Goal: Task Accomplishment & Management: Manage account settings

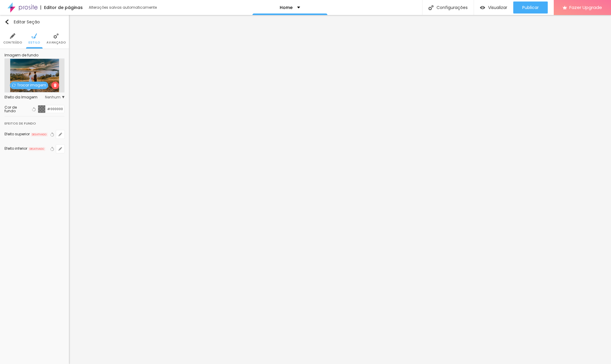
click at [30, 84] on span "Trocar imagem" at bounding box center [29, 85] width 38 height 7
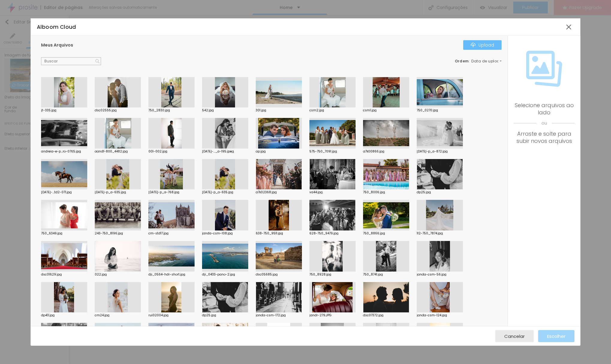
click at [484, 44] on div "Upload" at bounding box center [482, 45] width 23 height 5
click at [62, 91] on div at bounding box center [64, 92] width 46 height 31
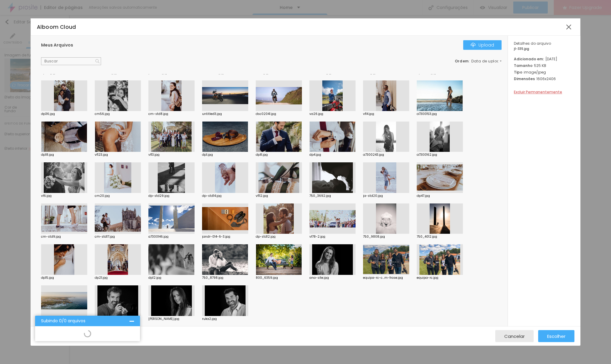
scroll to position [284, 0]
click at [328, 252] on div at bounding box center [332, 259] width 46 height 31
click at [173, 292] on div at bounding box center [171, 300] width 46 height 31
click at [336, 261] on div at bounding box center [332, 259] width 46 height 31
click at [538, 94] on span "Excluir Permanentemente" at bounding box center [538, 91] width 48 height 5
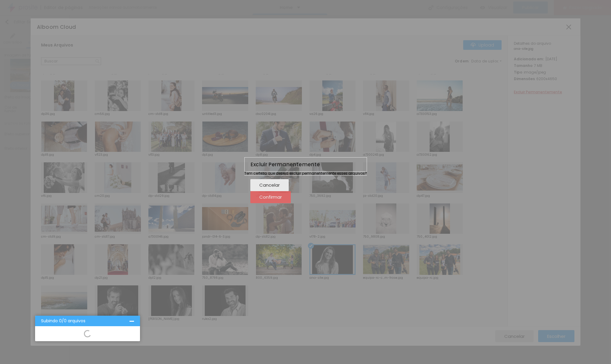
click at [282, 199] on span "Confirmar" at bounding box center [270, 196] width 22 height 5
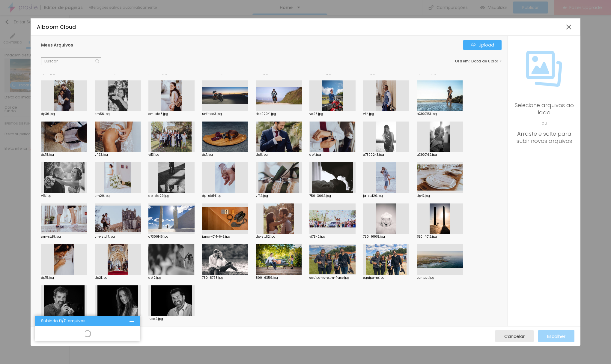
click at [125, 298] on div at bounding box center [118, 300] width 46 height 31
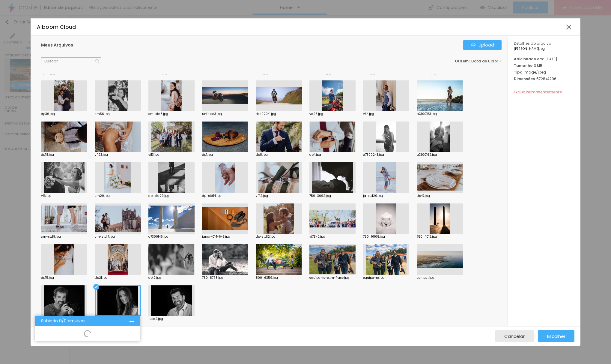
click at [532, 94] on span "Excluir Permanentemente" at bounding box center [538, 91] width 48 height 5
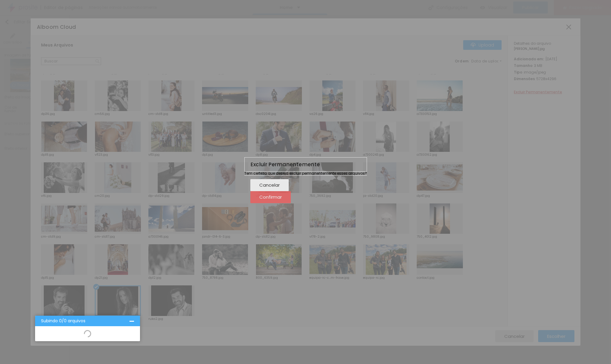
click at [282, 199] on span "Confirmar" at bounding box center [270, 196] width 22 height 5
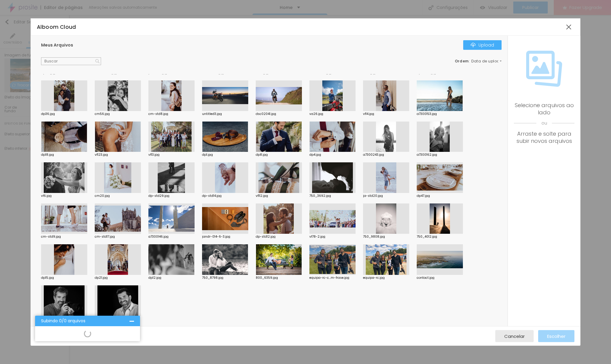
click at [133, 320] on div at bounding box center [131, 320] width 4 height 4
click at [40, 336] on div at bounding box center [37, 338] width 4 height 4
click at [524, 335] on span "Cancelar" at bounding box center [514, 335] width 20 height 5
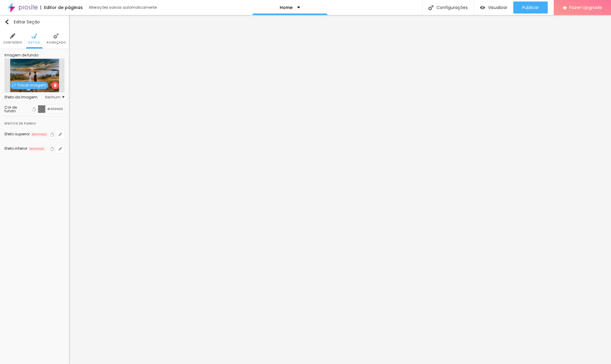
scroll to position [0, 0]
click at [33, 87] on span "Trocar imagem" at bounding box center [29, 85] width 38 height 7
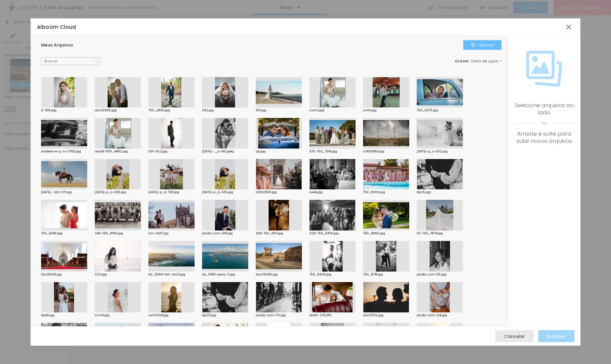
click at [484, 44] on div "Upload" at bounding box center [482, 45] width 23 height 5
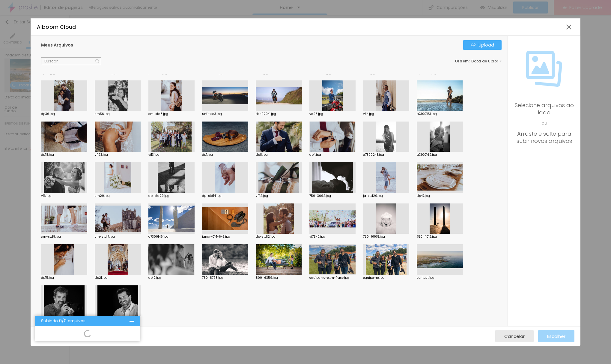
scroll to position [284, 0]
click at [517, 340] on div "Cancelar" at bounding box center [514, 336] width 20 height 12
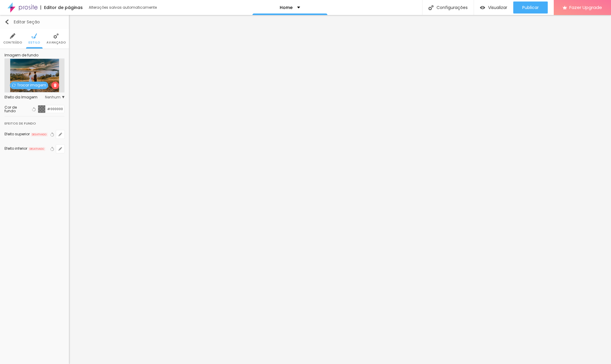
click at [16, 23] on div "Editar Seção" at bounding box center [21, 21] width 35 height 5
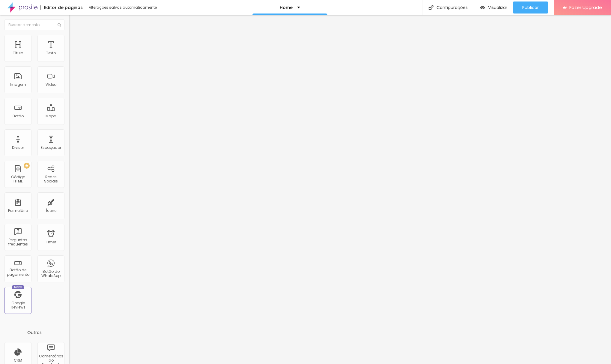
click at [24, 9] on img at bounding box center [22, 7] width 30 height 15
click at [69, 39] on li "Estilo" at bounding box center [103, 38] width 69 height 6
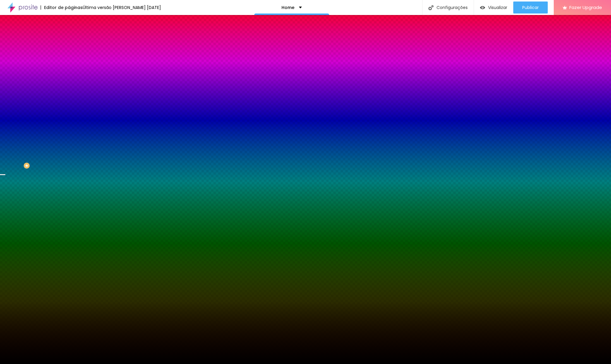
click at [69, 55] on span "Trocar imagem" at bounding box center [85, 52] width 33 height 5
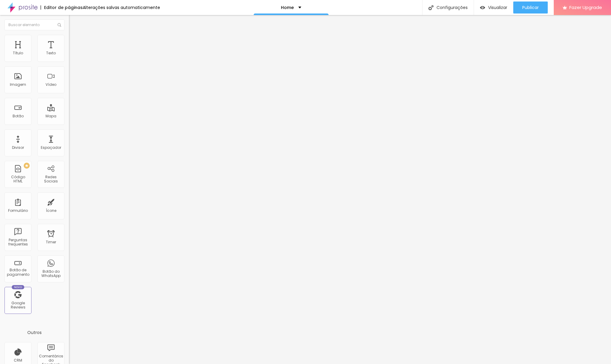
click at [74, 41] on span "Estilo" at bounding box center [78, 38] width 9 height 5
drag, startPoint x: 12, startPoint y: 41, endPoint x: 68, endPoint y: 63, distance: 60.8
click at [74, 35] on span "Conteúdo" at bounding box center [83, 32] width 19 height 5
click at [69, 90] on span "4:3 Standard" at bounding box center [81, 87] width 24 height 5
click at [69, 93] on span "Ultrawide" at bounding box center [77, 90] width 17 height 5
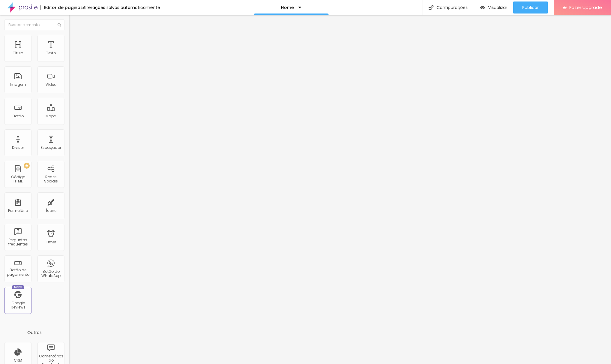
click at [74, 40] on span "Estilo" at bounding box center [78, 38] width 9 height 5
click at [69, 41] on img at bounding box center [71, 43] width 5 height 5
click at [69, 36] on li "Estilo" at bounding box center [103, 38] width 69 height 6
click at [69, 34] on img at bounding box center [71, 31] width 5 height 5
click at [69, 113] on div at bounding box center [103, 113] width 69 height 0
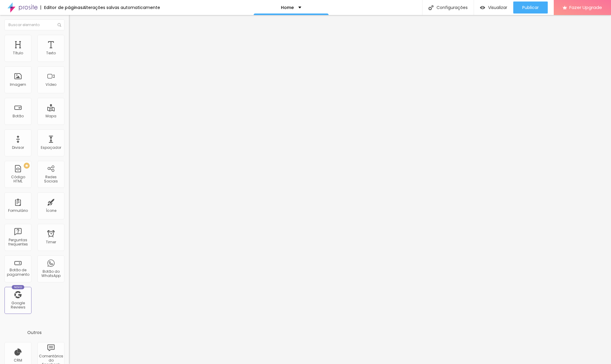
click at [69, 116] on div at bounding box center [103, 116] width 69 height 0
click at [450, 4] on div "Configurações" at bounding box center [448, 7] width 52 height 15
click at [413, 363] on div at bounding box center [305, 369] width 611 height 5
click at [69, 72] on img at bounding box center [71, 69] width 4 height 4
click at [69, 76] on img at bounding box center [71, 74] width 4 height 4
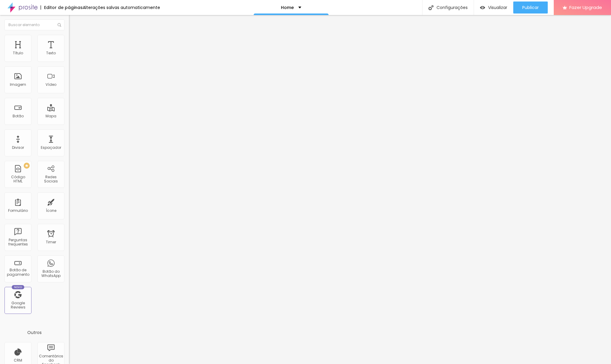
click at [74, 40] on span "Estilo" at bounding box center [78, 38] width 9 height 5
click at [69, 41] on li "Avançado" at bounding box center [103, 44] width 69 height 6
click at [69, 40] on li "Estilo" at bounding box center [103, 38] width 69 height 6
click at [69, 35] on li "Conteúdo" at bounding box center [103, 32] width 69 height 6
click at [69, 56] on input "text" at bounding box center [105, 53] width 72 height 6
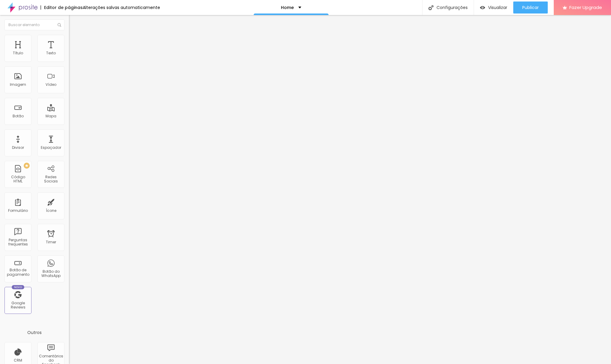
paste input "https://galleries.vidflow.co/videos/5fe31da3"
type input "https://galleries.vidflow.co/videos/5fe31da3"
click at [69, 158] on div "Editar Vídeo Conteúdo Estilo Avançado URL do vídeo https://galleries.vidflow.co…" at bounding box center [103, 189] width 69 height 349
click at [69, 56] on input "https://galleries.vidflow.co/videos/5fe31da3" at bounding box center [105, 53] width 72 height 6
click at [69, 41] on li "Avançado" at bounding box center [103, 44] width 69 height 6
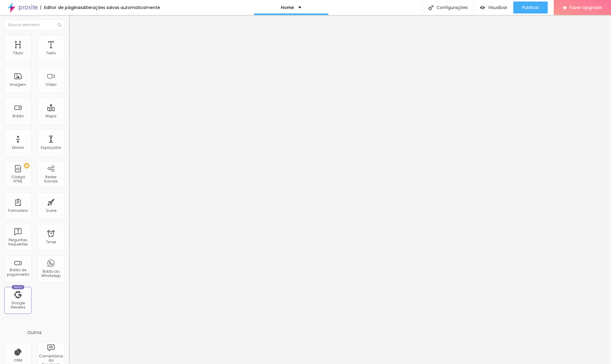
click at [74, 40] on span "Estilo" at bounding box center [78, 38] width 9 height 5
click at [74, 35] on span "Conteúdo" at bounding box center [83, 32] width 19 height 5
click at [69, 41] on li "Avançado" at bounding box center [103, 44] width 69 height 6
click at [69, 299] on div "Insira teu código aqui" at bounding box center [92, 301] width 46 height 5
click at [69, 299] on div "< div style = "position: relative; padding: 0 0 56.25% 0; height: 0;" > < ifram…" at bounding box center [218, 322] width 299 height 46
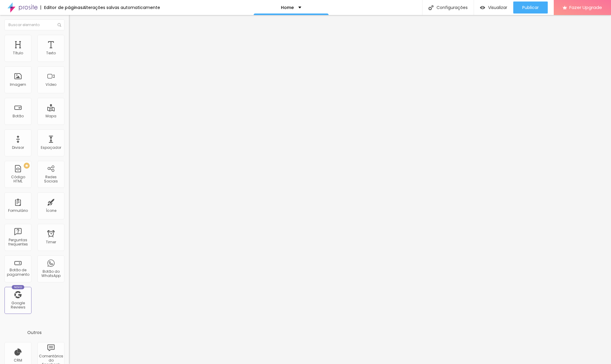
click at [69, 291] on div "325 caracteres" at bounding box center [103, 295] width 69 height 8
click at [69, 295] on img at bounding box center [71, 297] width 4 height 4
click at [69, 35] on img at bounding box center [71, 37] width 5 height 5
click at [69, 35] on li "Conteúdo" at bounding box center [103, 32] width 69 height 6
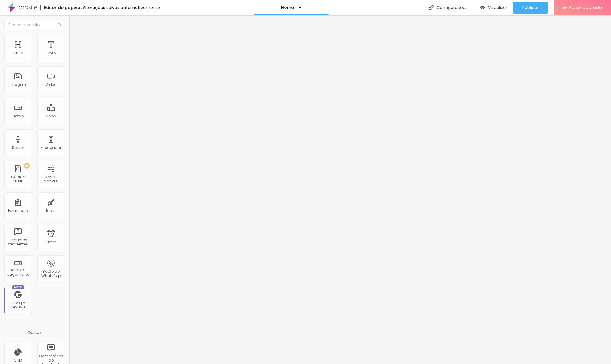
click at [69, 56] on input "text" at bounding box center [105, 53] width 72 height 6
paste input "https://galleries.vidflow.co/videos/5fe31da3"
type input "https://galleries.vidflow.co/videos/5fe31da3"
click at [69, 35] on img at bounding box center [71, 37] width 5 height 5
click at [69, 35] on li "Conteúdo" at bounding box center [103, 32] width 69 height 6
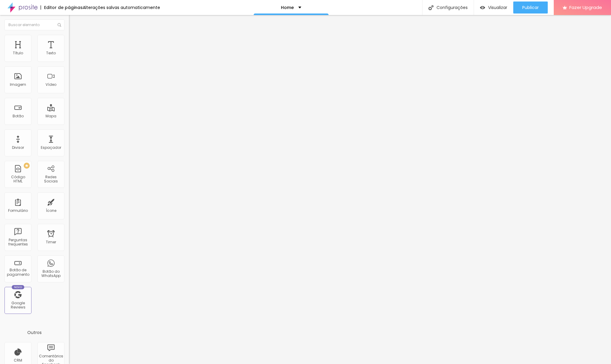
click at [69, 41] on img at bounding box center [71, 43] width 5 height 5
click at [497, 7] on span "Visualizar" at bounding box center [497, 7] width 19 height 5
click at [69, 40] on li "Estilo" at bounding box center [103, 38] width 69 height 6
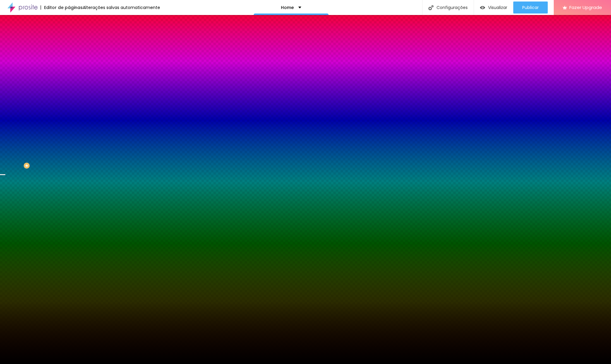
click at [69, 62] on span "Nenhum" at bounding box center [77, 59] width 16 height 5
click at [69, 41] on li "Avançado" at bounding box center [103, 44] width 69 height 6
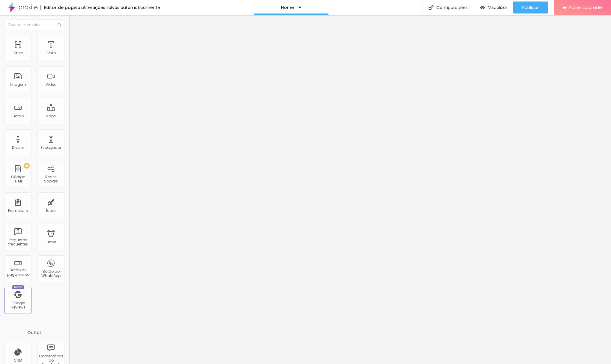
click at [69, 35] on li "Conteúdo" at bounding box center [103, 32] width 69 height 6
click at [69, 40] on li "Estilo" at bounding box center [103, 38] width 69 height 6
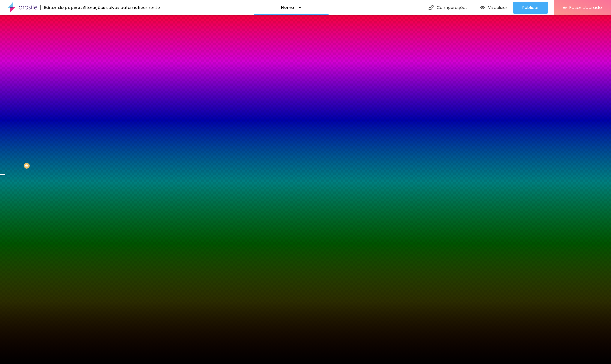
click at [69, 55] on span "Trocar imagem" at bounding box center [85, 52] width 33 height 5
click at [133, 363] on div at bounding box center [305, 367] width 611 height 0
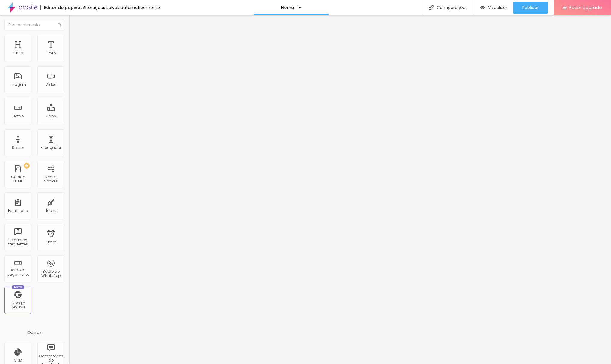
click at [69, 39] on li "Estilo" at bounding box center [103, 38] width 69 height 6
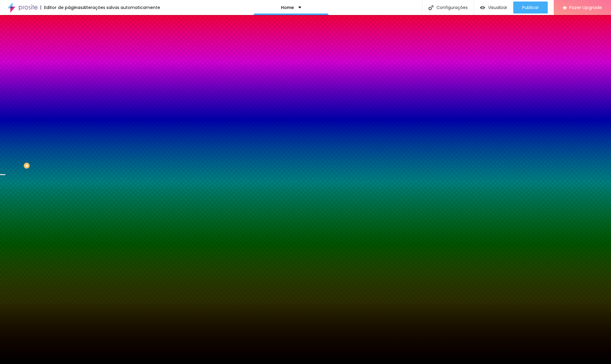
click at [69, 62] on span "Nenhum" at bounding box center [77, 59] width 16 height 5
click at [69, 72] on span "Parallax" at bounding box center [76, 69] width 15 height 5
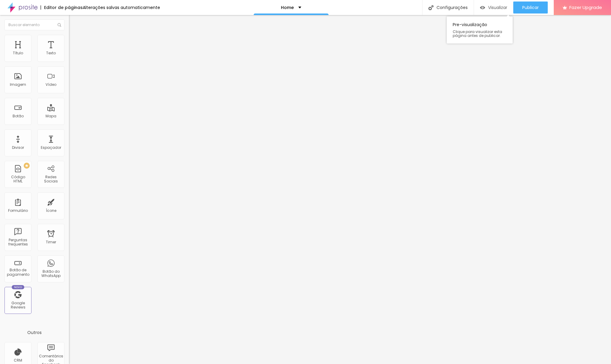
click at [493, 7] on span "Visualizar" at bounding box center [497, 7] width 19 height 5
click at [69, 35] on li "Estilo" at bounding box center [103, 38] width 69 height 6
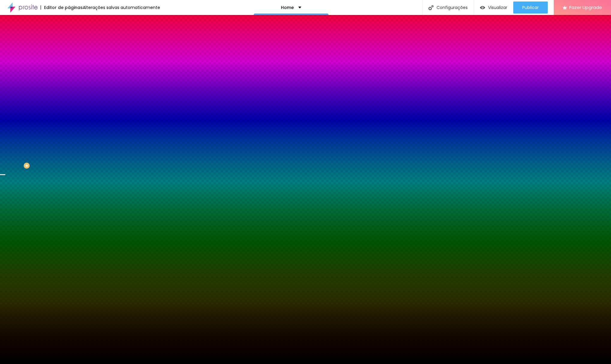
click at [69, 55] on span "Trocar imagem" at bounding box center [85, 52] width 33 height 5
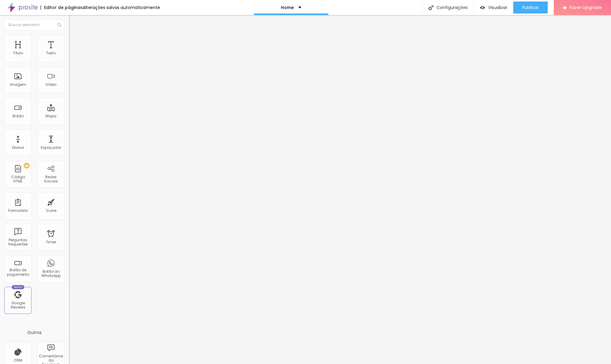
type input "33"
type input "115"
type input "148"
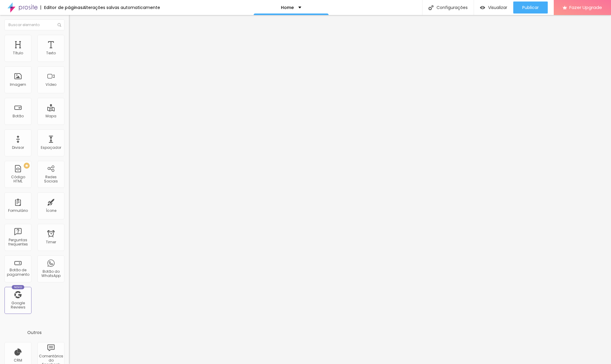
type input "148"
type input "172"
type input "203"
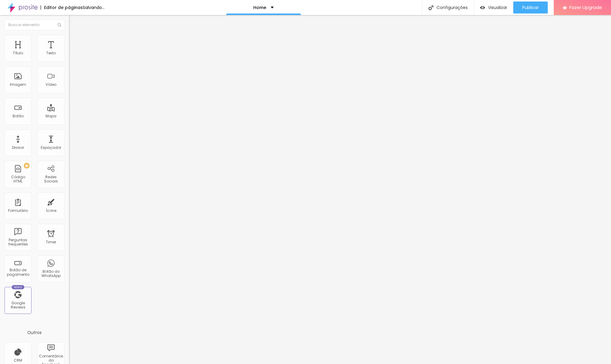
type input "224"
type input "234"
type input "244"
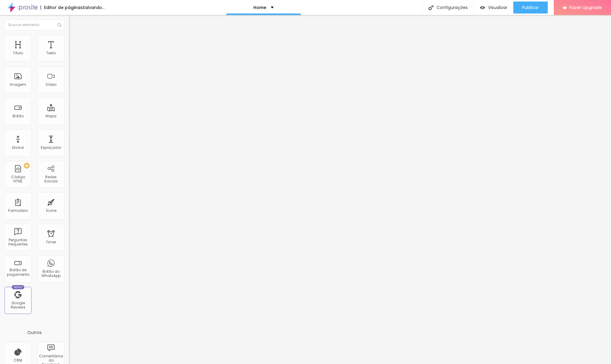
type input "244"
type input "250"
type input "244"
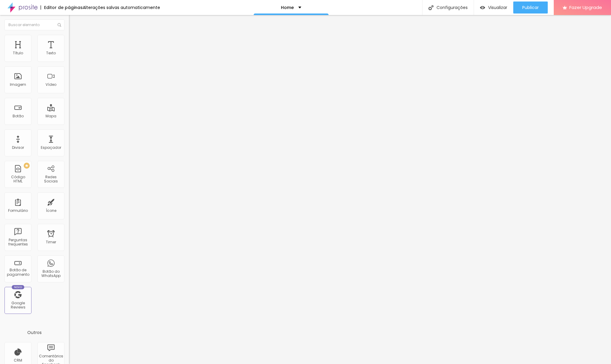
type input "234"
type input "229"
type input "224"
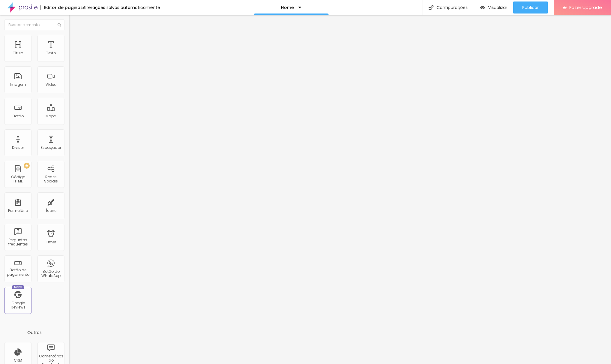
type input "224"
type input "219"
type input "213"
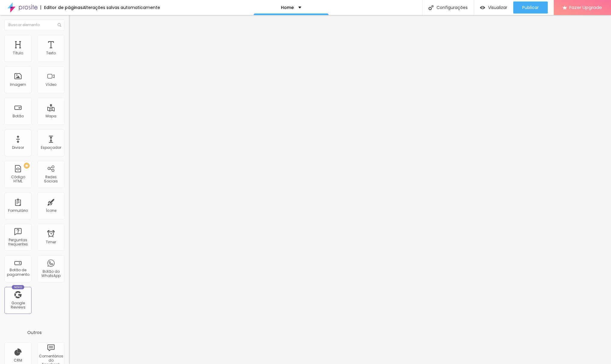
type input "203"
type input "198"
type input "188"
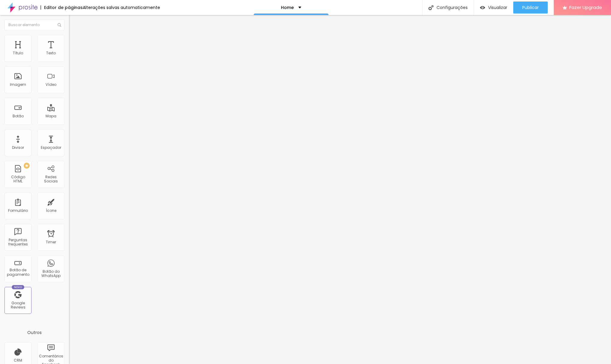
type input "188"
type input "183"
type input "162"
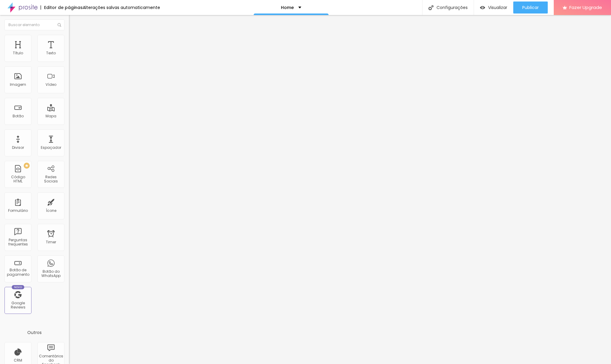
type input "167"
drag, startPoint x: 15, startPoint y: 59, endPoint x: 22, endPoint y: 60, distance: 7.8
click at [69, 110] on input "range" at bounding box center [88, 112] width 39 height 5
drag, startPoint x: 52, startPoint y: 60, endPoint x: 61, endPoint y: 82, distance: 24.2
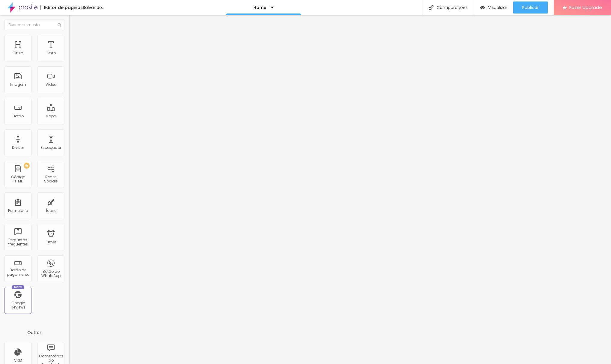
click at [69, 116] on input "167" at bounding box center [82, 119] width 26 height 6
type input "16"
type input "160"
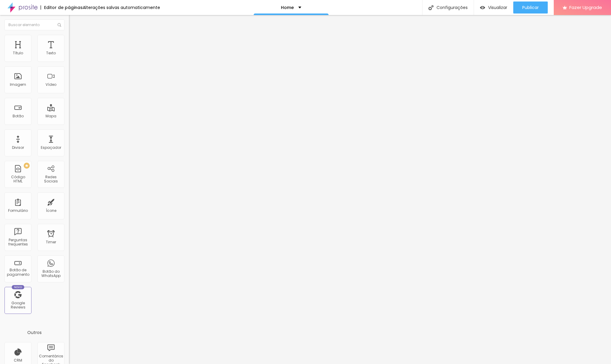
click at [73, 22] on img "button" at bounding box center [75, 21] width 5 height 5
click at [69, 116] on input "30" at bounding box center [82, 119] width 26 height 6
type input "10"
type input "160"
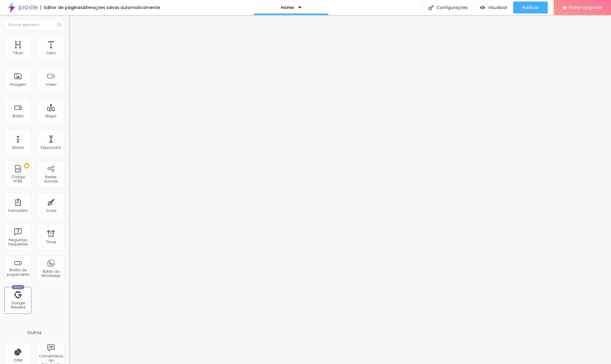
type input "160"
type input "152"
type input "157"
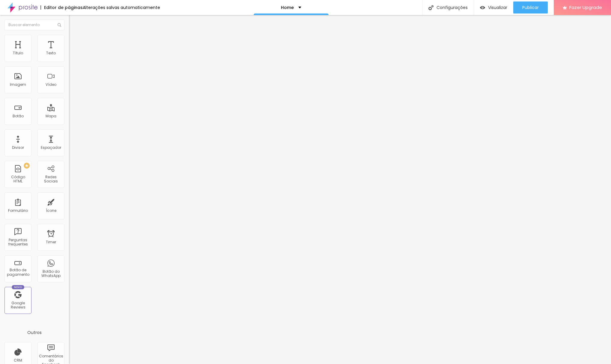
type input "162"
type input "167"
type input "172"
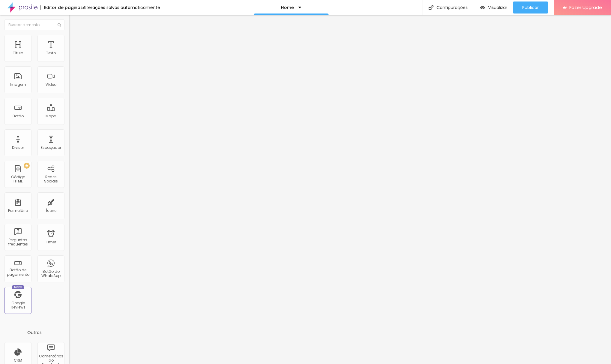
type input "172"
type input "177"
type input "183"
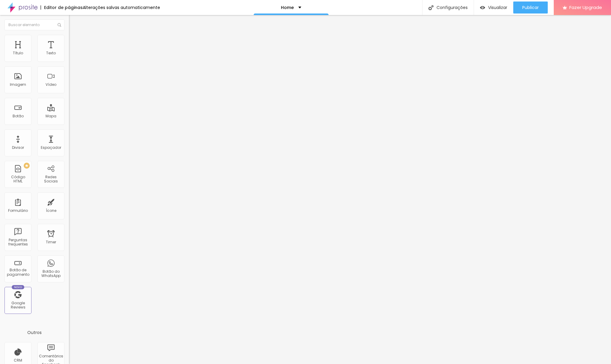
type input "188"
type input "193"
type input "198"
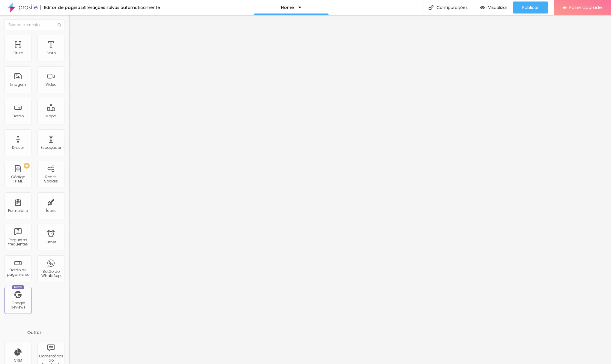
type input "198"
type input "203"
type input "198"
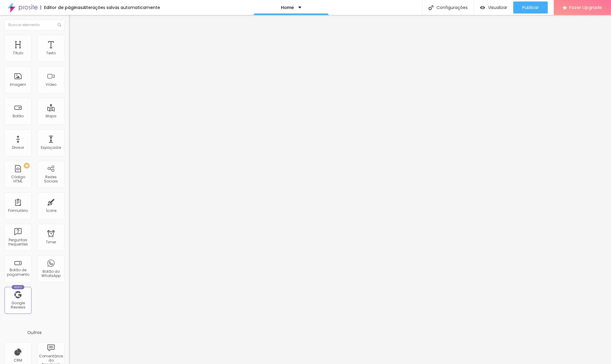
type input "203"
type input "208"
type input "213"
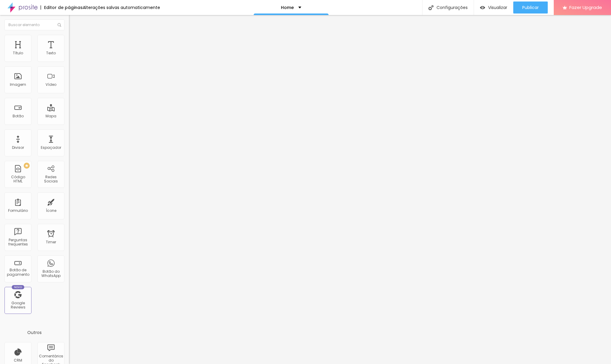
type input "213"
type input "219"
drag, startPoint x: 22, startPoint y: 59, endPoint x: 25, endPoint y: 60, distance: 3.9
click at [69, 110] on input "range" at bounding box center [88, 112] width 39 height 5
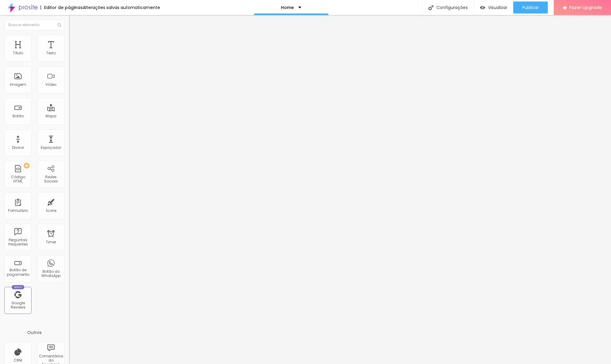
click at [69, 116] on input "219" at bounding box center [82, 119] width 26 height 6
type input "21"
type input "10"
type input "2"
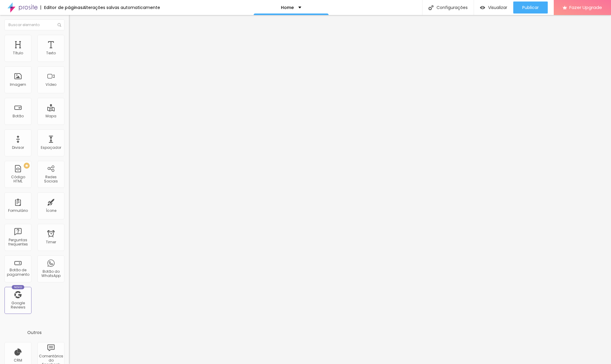
type input "22"
type input "220"
click at [69, 116] on input "160" at bounding box center [82, 119] width 26 height 6
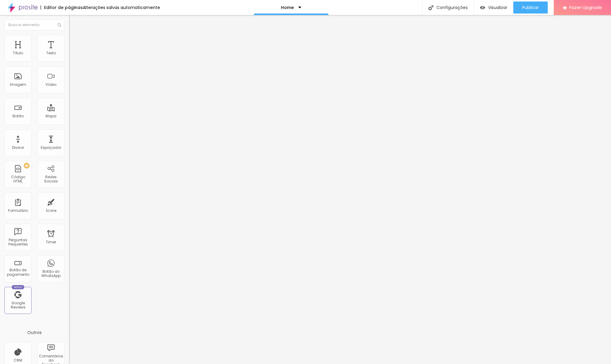
type input "10"
type input "0"
type input "20"
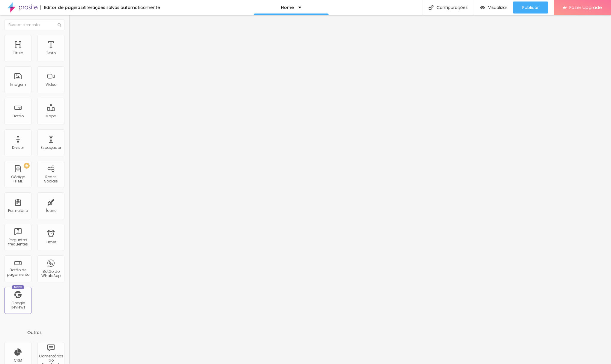
type input "20"
type input "220"
click at [69, 37] on li "Estilo" at bounding box center [103, 38] width 69 height 6
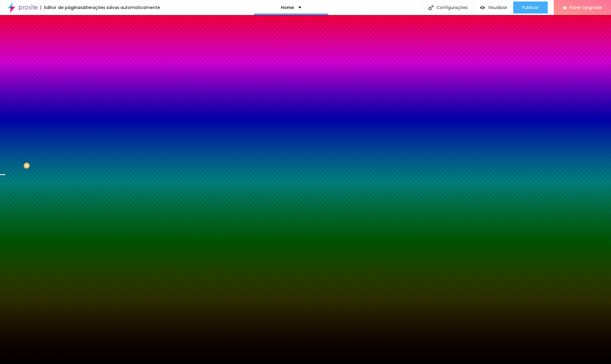
click at [69, 62] on span "Parallax" at bounding box center [76, 59] width 15 height 5
click at [69, 66] on span "Nenhum" at bounding box center [77, 63] width 16 height 5
click at [69, 62] on span "Nenhum" at bounding box center [77, 59] width 16 height 5
click at [69, 72] on span "Parallax" at bounding box center [76, 69] width 15 height 5
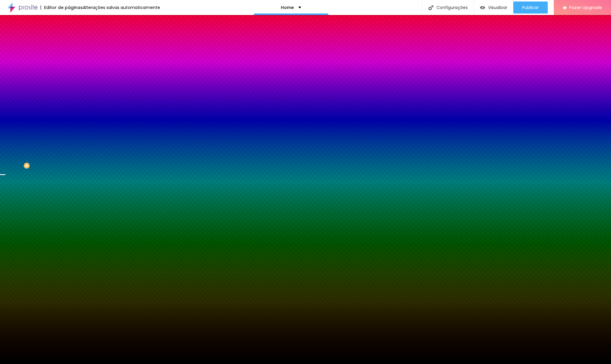
click at [69, 66] on span "Nenhum" at bounding box center [77, 63] width 16 height 5
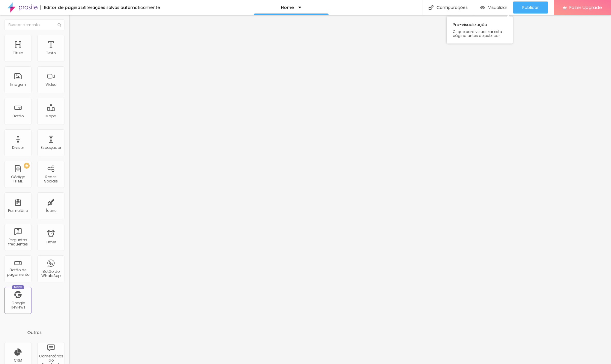
click at [496, 9] on span "Visualizar" at bounding box center [497, 7] width 19 height 5
click at [69, 55] on span "Encaixotado" at bounding box center [80, 51] width 23 height 5
click at [69, 63] on div "Completo" at bounding box center [103, 62] width 69 height 4
click at [69, 58] on div "Encaixotado" at bounding box center [103, 56] width 69 height 4
click at [69, 64] on span "Completo" at bounding box center [78, 61] width 18 height 5
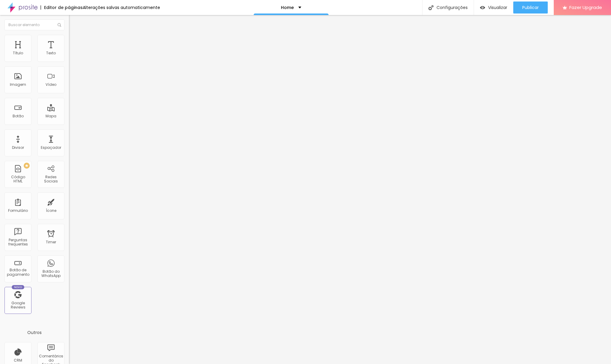
click at [69, 39] on li "Estilo" at bounding box center [103, 38] width 69 height 6
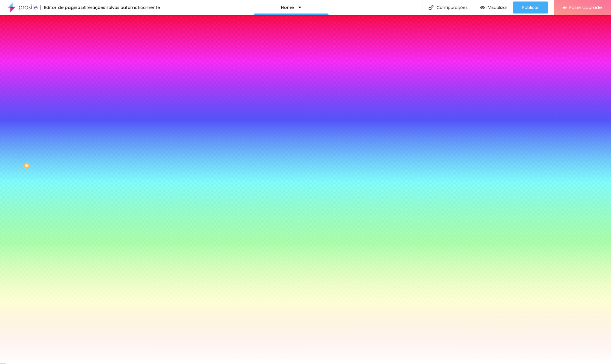
click at [69, 82] on div at bounding box center [103, 82] width 69 height 0
type input "#FFFFFF"
drag, startPoint x: 11, startPoint y: 118, endPoint x: 7, endPoint y: 114, distance: 5.3
click at [69, 88] on div "Cor de fundo Voltar ao padrão #FFFFFF" at bounding box center [103, 79] width 69 height 16
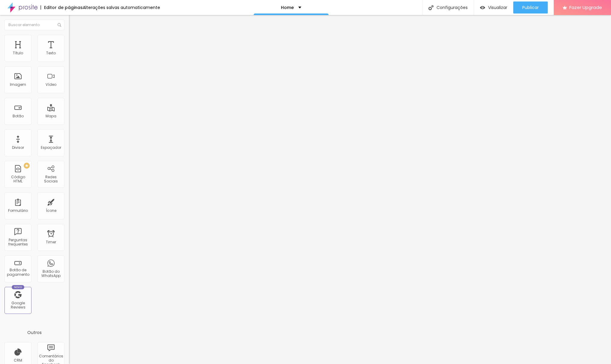
click at [69, 52] on span "Trocar imagem" at bounding box center [85, 48] width 33 height 5
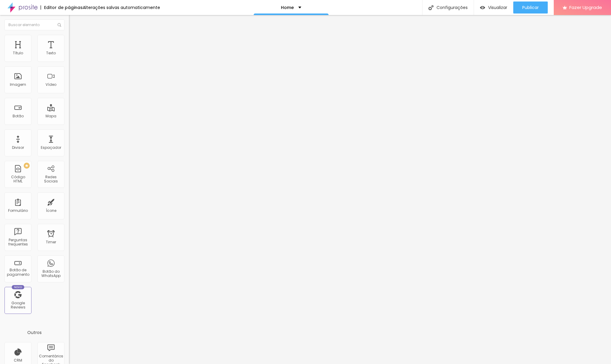
click at [496, 7] on span "Visualizar" at bounding box center [497, 7] width 19 height 5
click at [69, 19] on button "Editar Imagem" at bounding box center [103, 22] width 69 height 14
click at [49, 53] on div "Texto" at bounding box center [51, 53] width 10 height 4
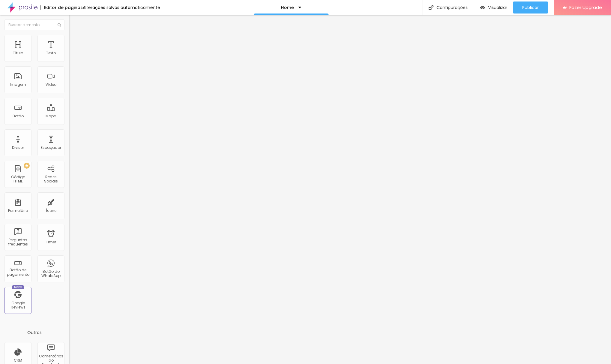
click at [69, 40] on li "Avançado" at bounding box center [103, 38] width 69 height 6
click at [74, 35] on span "Estilo" at bounding box center [78, 32] width 9 height 5
click at [69, 35] on li "Avançado" at bounding box center [103, 38] width 69 height 6
click at [69, 35] on li "Estilo" at bounding box center [103, 32] width 69 height 6
click at [72, 55] on icon "button" at bounding box center [73, 54] width 2 height 2
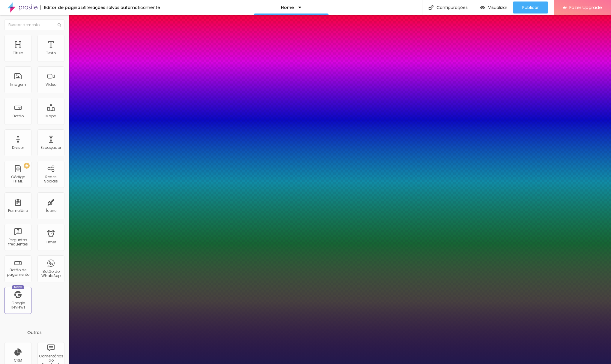
type input "1"
type input "14"
type input "1"
type input "13"
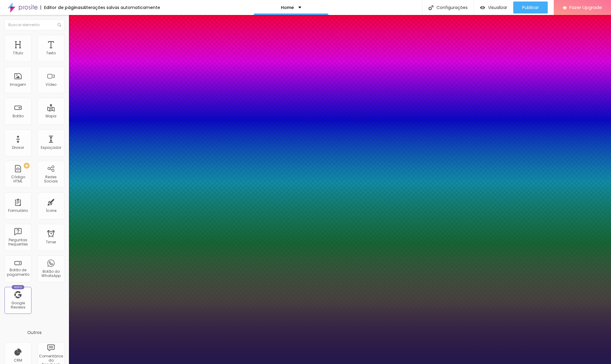
type input "13"
type input "1"
type input "12"
type input "1"
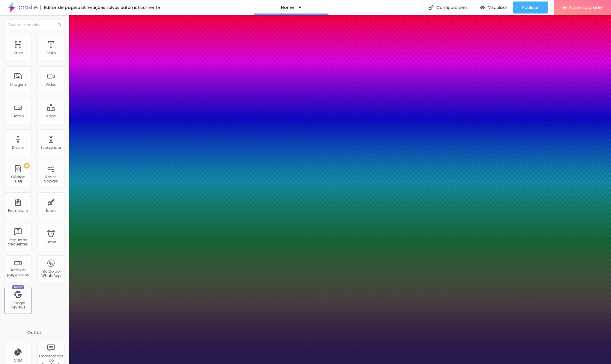
type input "12"
type input "1"
select select "LatoLight"
type input "1"
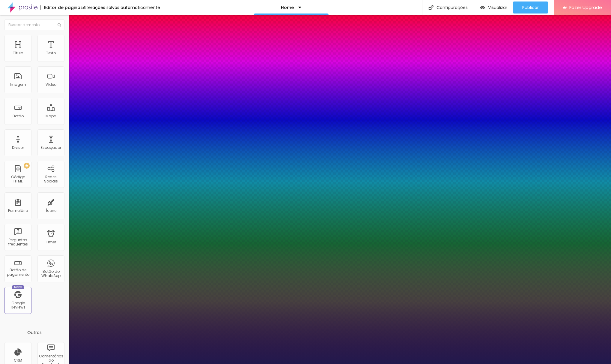
click at [105, 363] on div at bounding box center [305, 364] width 611 height 0
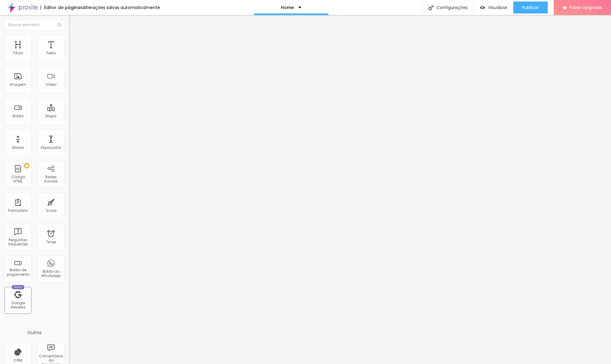
click at [71, 56] on icon "button" at bounding box center [73, 54] width 4 height 4
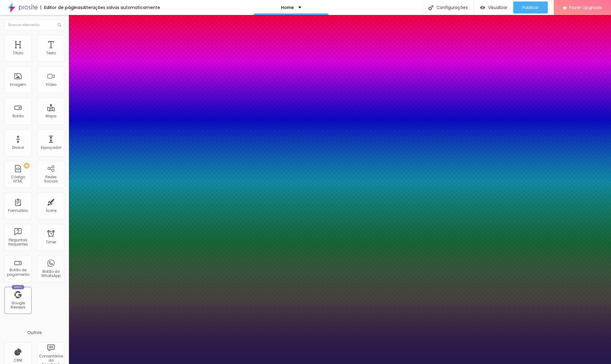
type input "1"
type input "11"
type input "1"
type input "12"
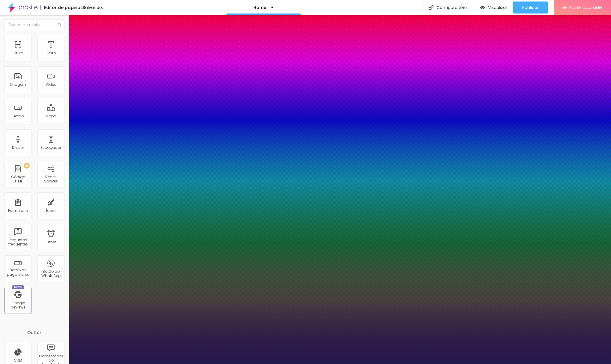
type input "12"
type input "1"
type input "13"
type input "1"
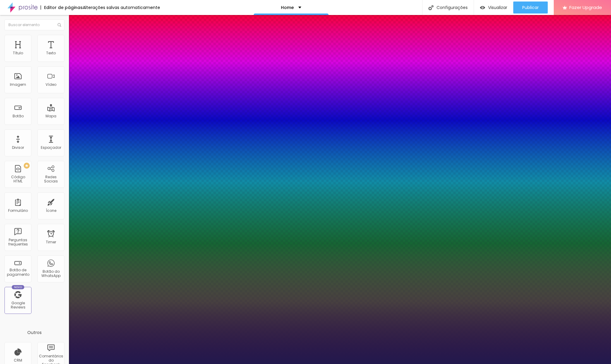
type input "14"
type input "1"
type input "13"
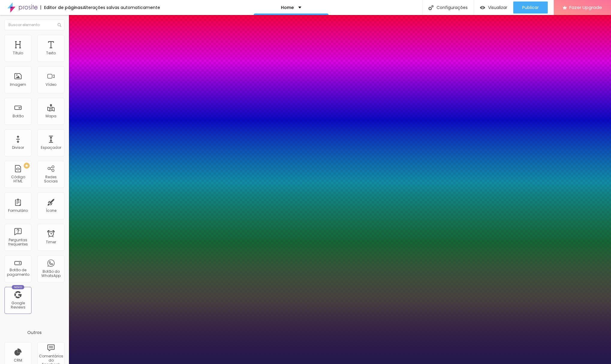
type input "1"
type input "14"
type input "1"
type input "15"
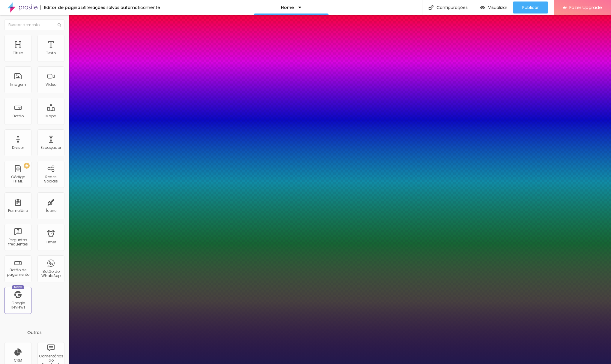
type input "15"
type input "1"
type input "14"
type input "1"
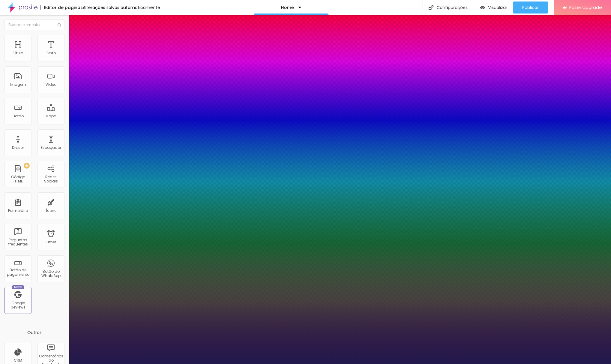
type input "14"
type input "1"
click at [94, 363] on div at bounding box center [305, 364] width 611 height 0
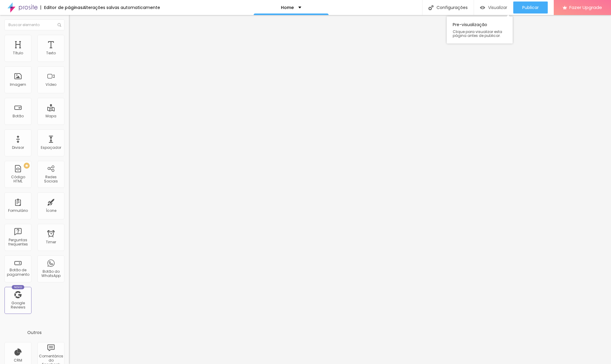
click at [495, 7] on span "Visualizar" at bounding box center [497, 7] width 19 height 5
click at [69, 37] on img at bounding box center [71, 37] width 5 height 5
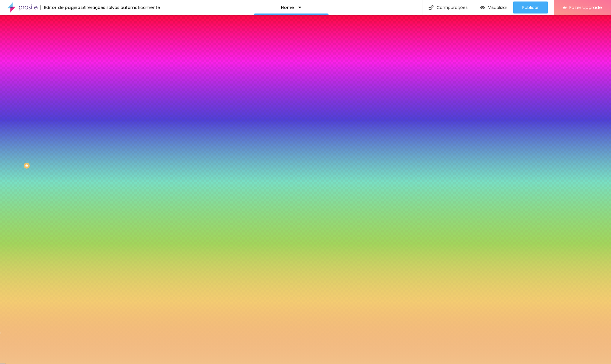
click at [69, 57] on div at bounding box center [103, 57] width 69 height 0
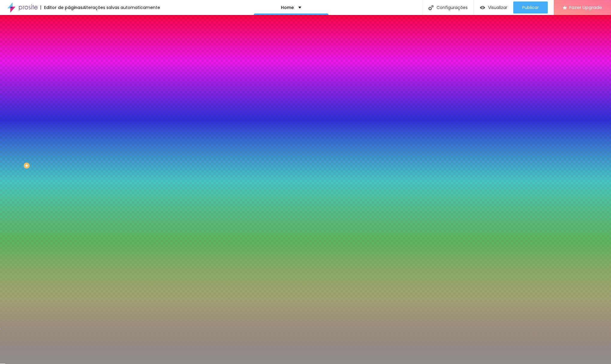
click at [10, 88] on div at bounding box center [305, 182] width 611 height 364
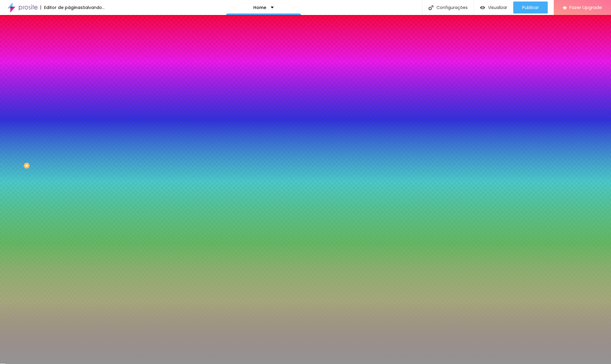
type input "#909090"
click at [69, 63] on div at bounding box center [103, 63] width 69 height 0
type input "2"
type input "1"
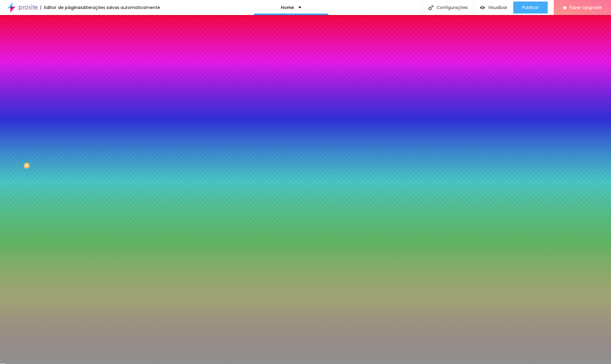
drag, startPoint x: 12, startPoint y: 98, endPoint x: 7, endPoint y: 98, distance: 5.4
type input "1"
click at [69, 93] on input "range" at bounding box center [88, 90] width 39 height 5
drag, startPoint x: 63, startPoint y: 60, endPoint x: 42, endPoint y: 61, distance: 21.3
click at [69, 61] on div "#909090" at bounding box center [103, 60] width 69 height 6
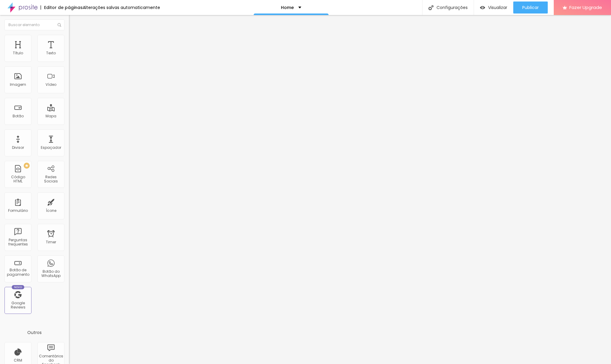
click at [74, 41] on span "Avançado" at bounding box center [84, 38] width 20 height 5
click at [69, 34] on img at bounding box center [71, 31] width 5 height 5
click at [69, 36] on li "Estilo" at bounding box center [103, 38] width 69 height 6
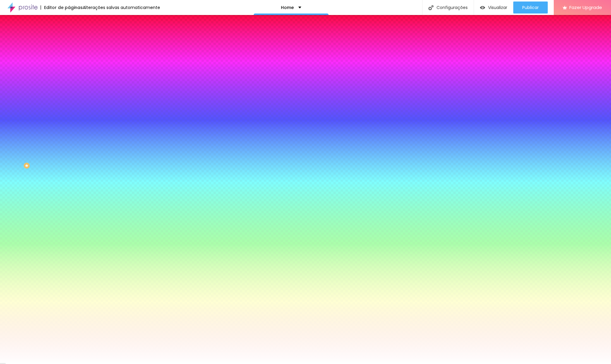
click at [69, 57] on div at bounding box center [103, 57] width 69 height 0
drag, startPoint x: 63, startPoint y: 59, endPoint x: 44, endPoint y: 59, distance: 18.6
click at [69, 59] on div "#F2C189" at bounding box center [103, 60] width 69 height 6
paste input "909090"
type input "#909090"
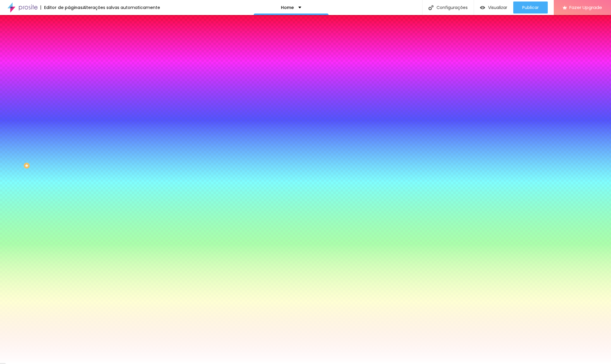
click at [69, 111] on div "Cor do icone Voltar ao padrão #909090 Cor de fundo Voltar ao padrão #FFFFFF 0 E…" at bounding box center [103, 148] width 69 height 202
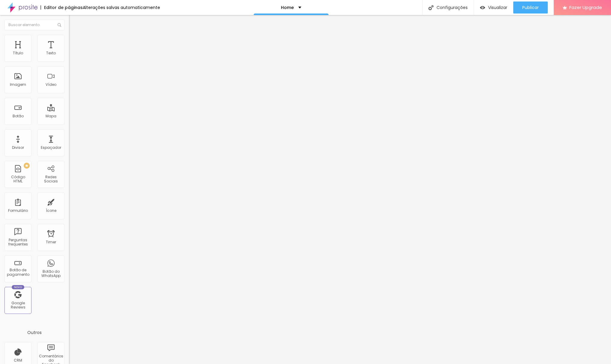
click at [69, 41] on img at bounding box center [71, 43] width 5 height 5
click at [74, 41] on span "Estilo" at bounding box center [78, 38] width 9 height 5
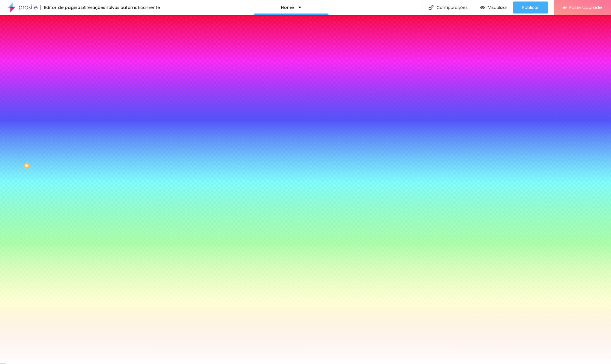
click at [69, 57] on div at bounding box center [103, 57] width 69 height 0
click at [55, 107] on div at bounding box center [305, 182] width 611 height 364
click at [54, 110] on div at bounding box center [305, 182] width 611 height 364
click at [54, 109] on div at bounding box center [305, 182] width 611 height 364
click at [48, 73] on div at bounding box center [305, 182] width 611 height 364
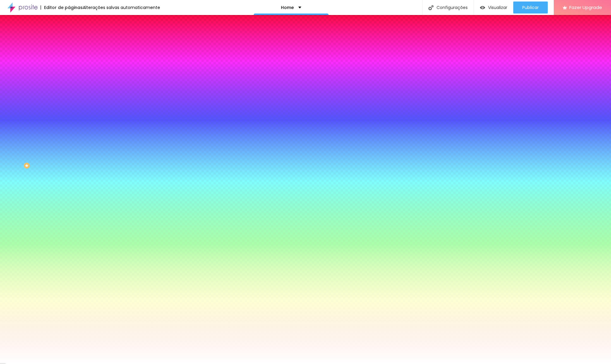
click at [28, 75] on div at bounding box center [305, 182] width 611 height 364
click at [17, 69] on div at bounding box center [305, 182] width 611 height 364
click at [20, 74] on div at bounding box center [305, 182] width 611 height 364
click at [55, 108] on div at bounding box center [305, 182] width 611 height 364
click at [1, 334] on div at bounding box center [0, 335] width 1 height 3
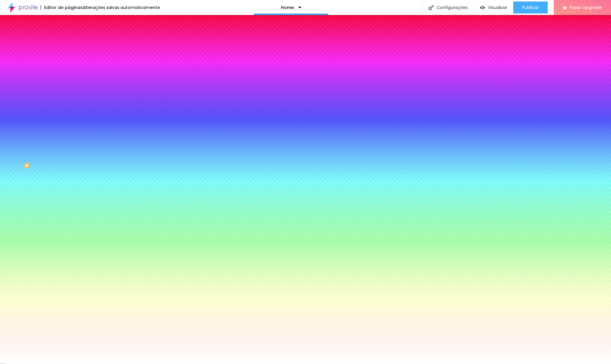
click at [27, 75] on div at bounding box center [305, 182] width 611 height 364
click at [36, 73] on div at bounding box center [305, 182] width 611 height 364
click at [51, 109] on div at bounding box center [305, 182] width 611 height 364
click at [27, 72] on div at bounding box center [305, 182] width 611 height 364
click at [69, 63] on div at bounding box center [103, 63] width 69 height 0
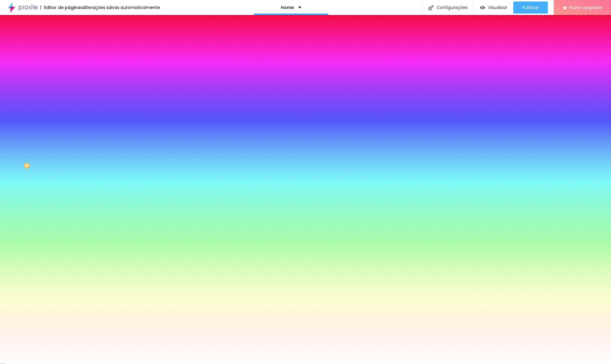
click at [1, 337] on div at bounding box center [0, 338] width 1 height 3
click at [17, 69] on div at bounding box center [305, 182] width 611 height 364
click at [21, 76] on div at bounding box center [305, 182] width 611 height 364
click at [16, 76] on div at bounding box center [305, 182] width 611 height 364
click at [29, 70] on div at bounding box center [305, 182] width 611 height 364
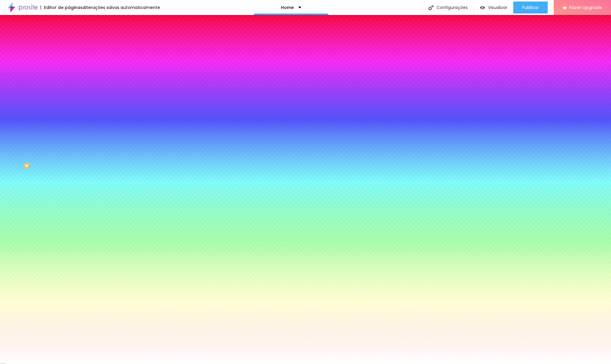
click at [47, 68] on div at bounding box center [305, 182] width 611 height 364
click at [40, 68] on div at bounding box center [305, 182] width 611 height 364
click at [69, 63] on div at bounding box center [103, 63] width 69 height 0
click at [69, 57] on div at bounding box center [103, 57] width 69 height 0
drag, startPoint x: 63, startPoint y: 61, endPoint x: 41, endPoint y: 61, distance: 22.2
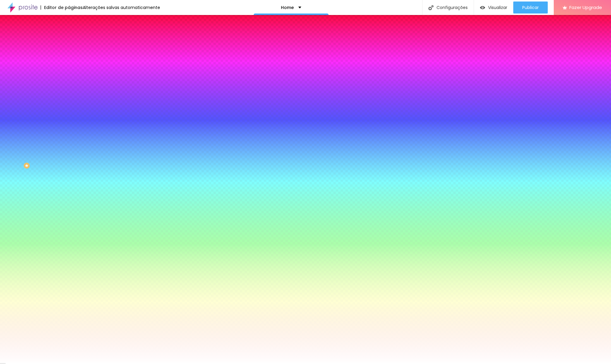
click at [69, 61] on div "#FC6E0B" at bounding box center [103, 60] width 69 height 6
paste input "909090"
type input "#909090"
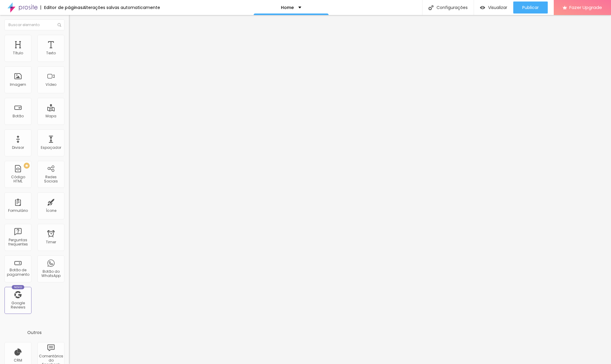
type input "17"
type input "18"
type input "19"
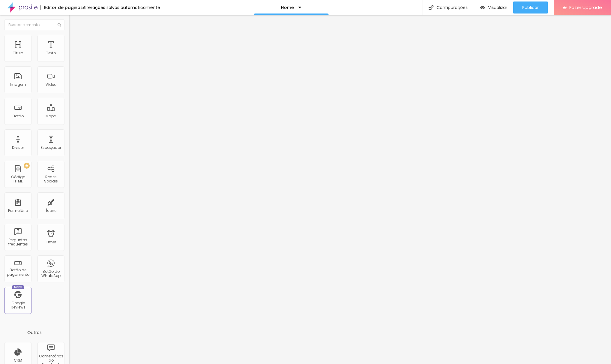
type input "19"
type input "18"
drag, startPoint x: 26, startPoint y: 59, endPoint x: 29, endPoint y: 59, distance: 3.3
type input "18"
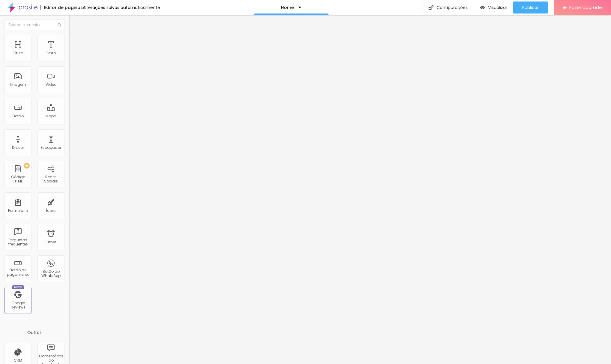
click at [69, 110] on input "range" at bounding box center [88, 112] width 39 height 5
type input "1"
type input "2"
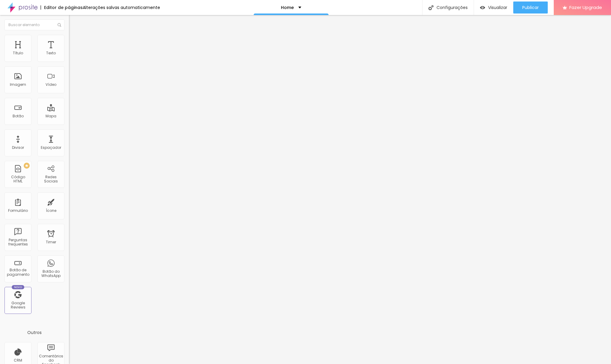
type input "3"
type input "4"
type input "3"
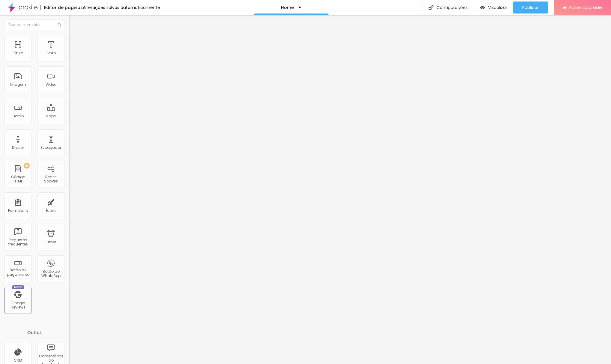
type input "3"
type input "2"
type input "1"
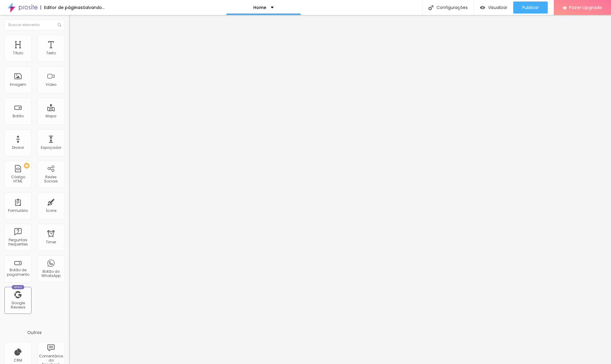
type input "0"
type input "1"
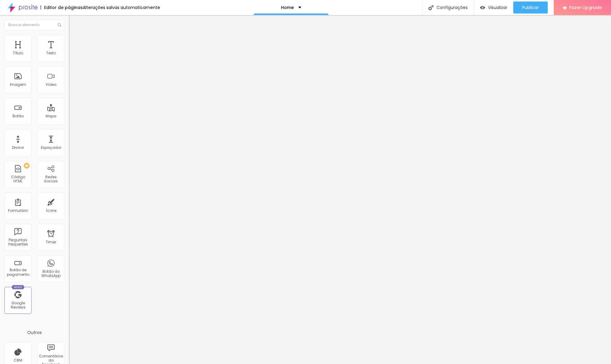
click at [69, 363] on input "range" at bounding box center [88, 367] width 39 height 5
type input "1.4"
type input "1.5"
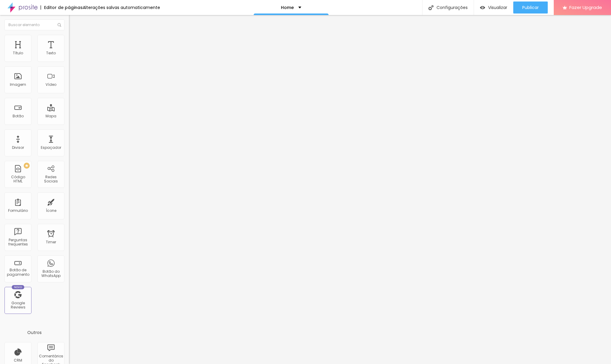
type input "1.6"
type input "1.5"
drag, startPoint x: 34, startPoint y: 86, endPoint x: 39, endPoint y: 87, distance: 5.2
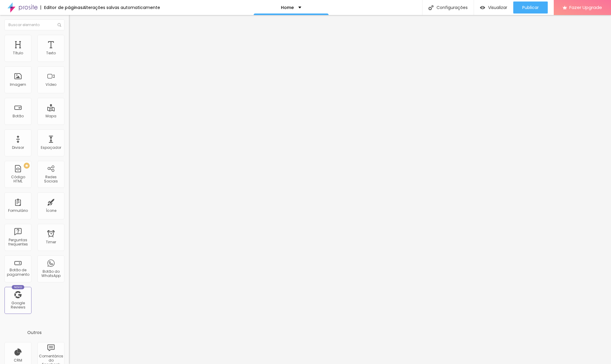
type input "1.5"
click at [69, 280] on input "range" at bounding box center [88, 282] width 39 height 5
click at [69, 37] on img at bounding box center [71, 37] width 5 height 5
type input "16"
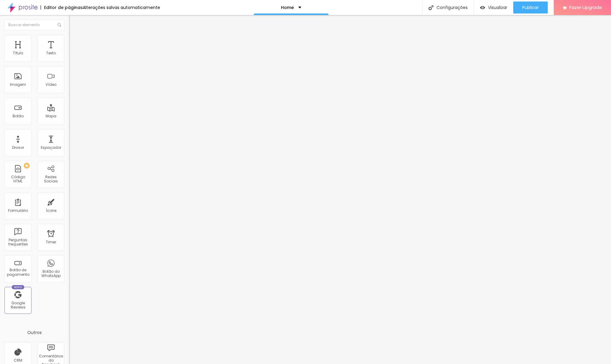
type input "21"
type input "22"
type input "25"
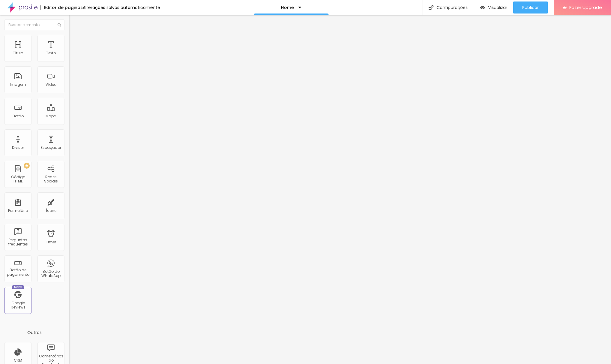
type input "25"
type input "26"
type input "27"
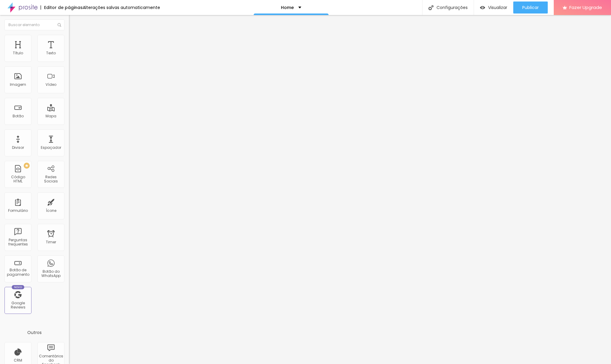
type input "26"
type input "25"
type input "23"
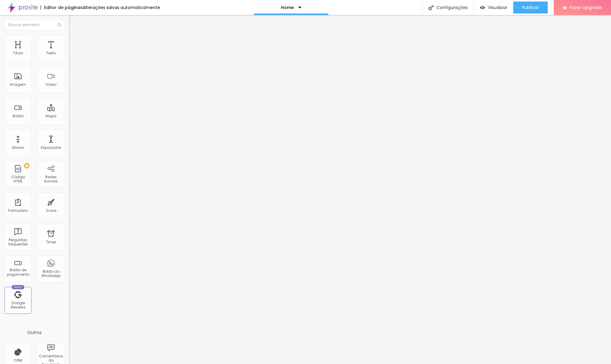
type input "23"
type input "22"
type input "21"
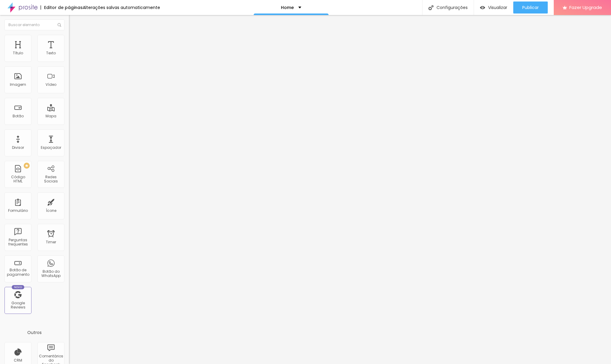
type input "20"
type input "19"
type input "18"
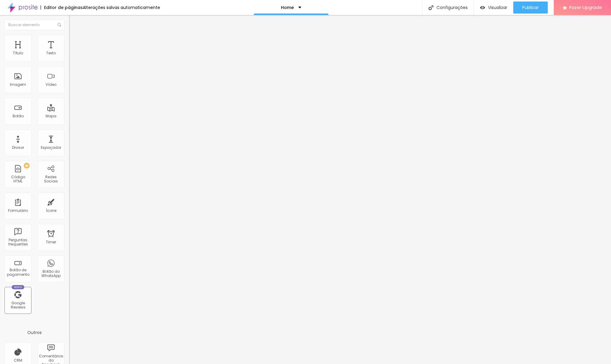
type input "18"
type input "17"
click at [69, 110] on input "range" at bounding box center [88, 112] width 39 height 5
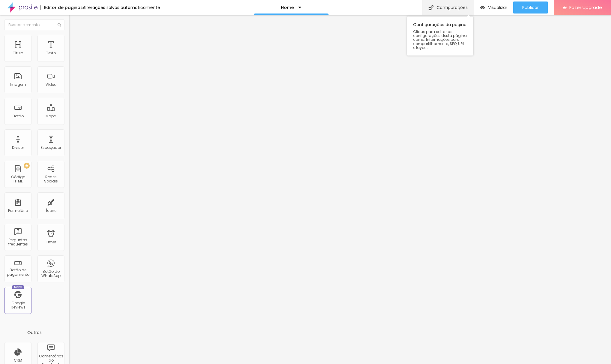
click at [449, 10] on div "Configurações" at bounding box center [448, 7] width 52 height 15
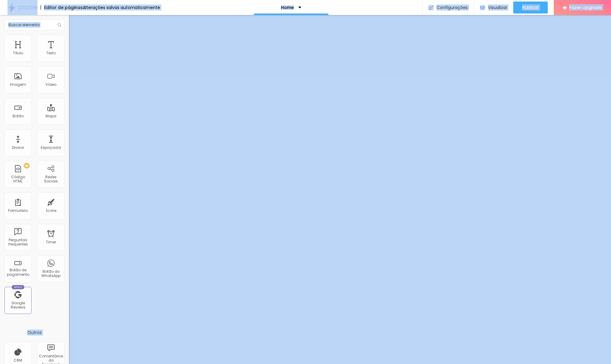
click at [414, 363] on div at bounding box center [305, 369] width 611 height 5
click at [499, 8] on span "Visualizar" at bounding box center [497, 7] width 19 height 5
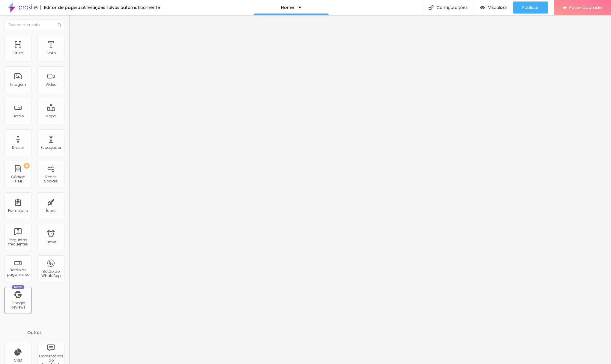
click at [69, 73] on div at bounding box center [103, 75] width 69 height 46
click at [74, 41] on span "Avançado" at bounding box center [84, 38] width 20 height 5
drag, startPoint x: 21, startPoint y: 34, endPoint x: 68, endPoint y: 61, distance: 54.5
click at [69, 34] on li "Conteúdo" at bounding box center [103, 32] width 69 height 6
click at [69, 37] on img at bounding box center [71, 37] width 5 height 5
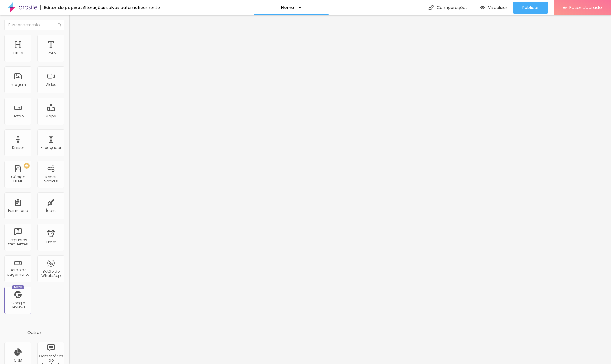
drag, startPoint x: 33, startPoint y: 37, endPoint x: 33, endPoint y: 42, distance: 5.1
click at [69, 37] on img at bounding box center [71, 37] width 5 height 5
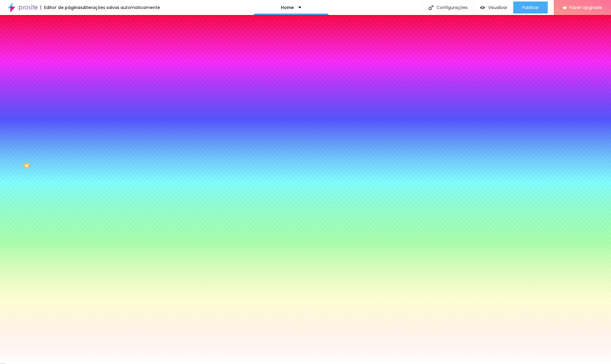
click at [69, 41] on li "Avançado" at bounding box center [103, 44] width 69 height 6
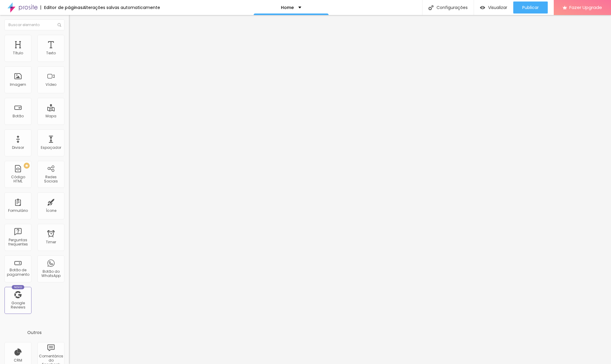
type input "15"
type input "10"
type input "15"
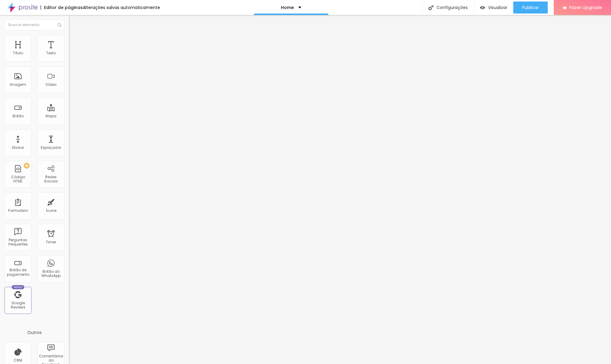
type input "15"
type input "20"
type input "25"
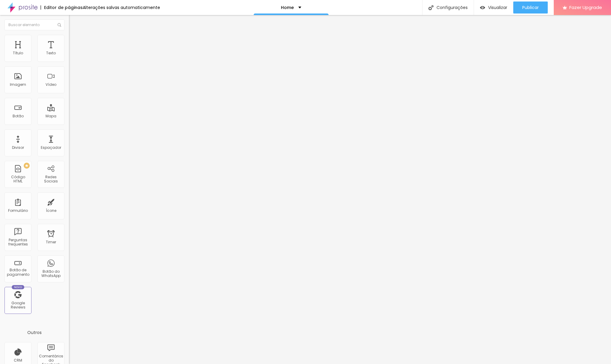
type input "30"
type input "35"
type input "40"
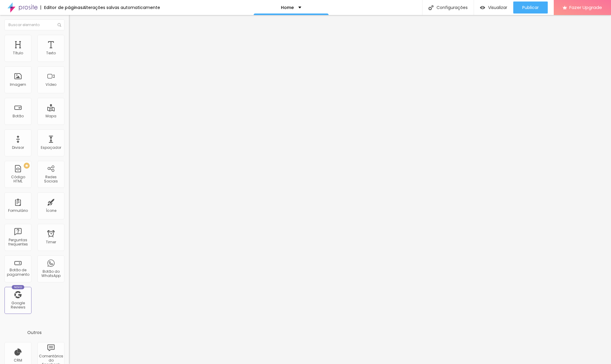
type input "40"
type input "45"
type input "50"
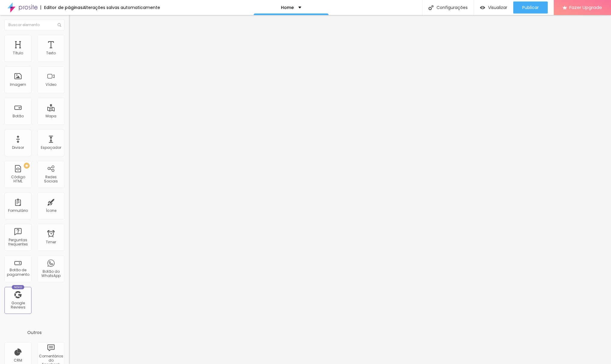
type input "45"
type input "40"
type input "35"
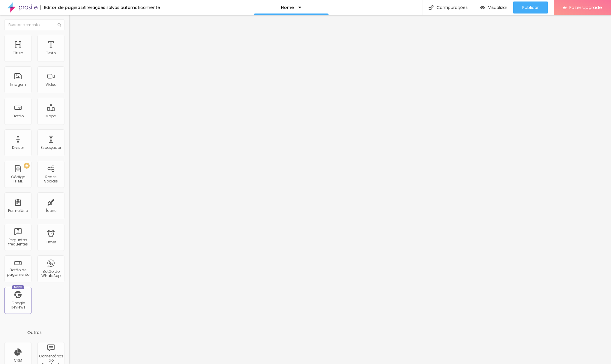
type input "35"
type input "30"
type input "25"
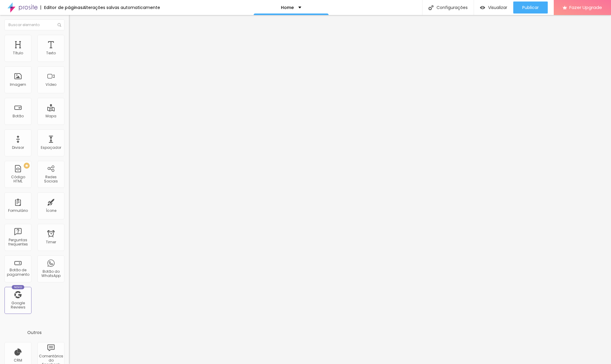
type input "20"
type input "15"
type input "10"
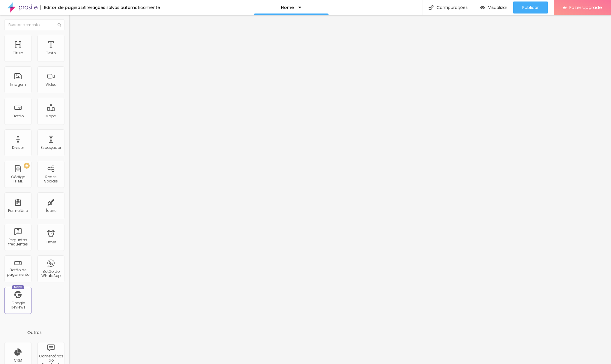
type input "10"
type input "5"
type input "0"
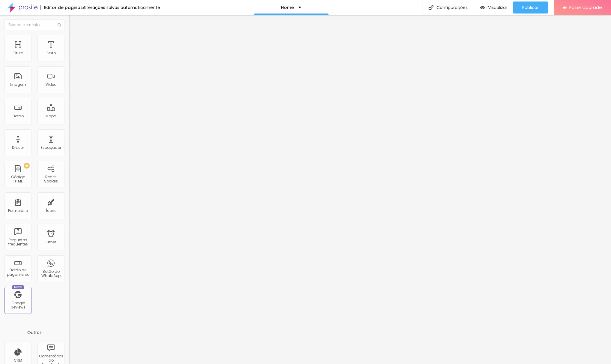
drag, startPoint x: 25, startPoint y: 60, endPoint x: 7, endPoint y: 61, distance: 18.0
type input "0"
click at [69, 61] on div "0 px Espaçamento Interno" at bounding box center [103, 89] width 69 height 85
click at [69, 55] on span "Encaixotado" at bounding box center [80, 51] width 23 height 5
click at [69, 64] on span "Completo" at bounding box center [78, 61] width 18 height 5
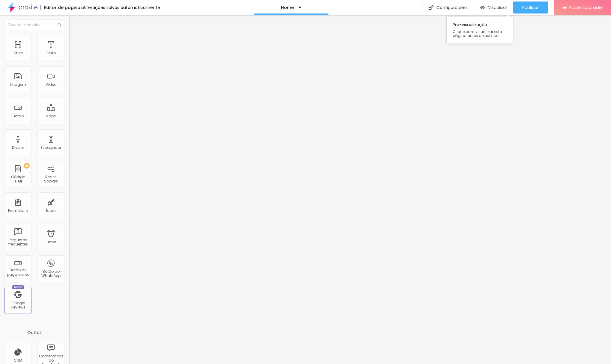
click at [496, 7] on span "Visualizar" at bounding box center [497, 7] width 19 height 5
click at [69, 53] on div "Modo Completo Encaixotado Completo" at bounding box center [103, 55] width 69 height 16
click at [69, 55] on span "Completo" at bounding box center [78, 51] width 18 height 5
click at [69, 58] on span "Encaixotado" at bounding box center [80, 55] width 23 height 5
click at [69, 35] on img at bounding box center [71, 37] width 5 height 5
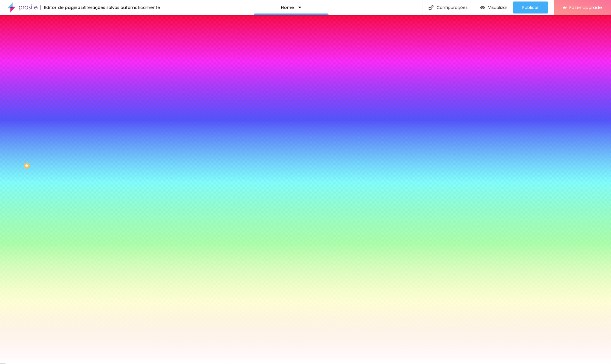
click at [74, 42] on span "Avançado" at bounding box center [84, 44] width 20 height 5
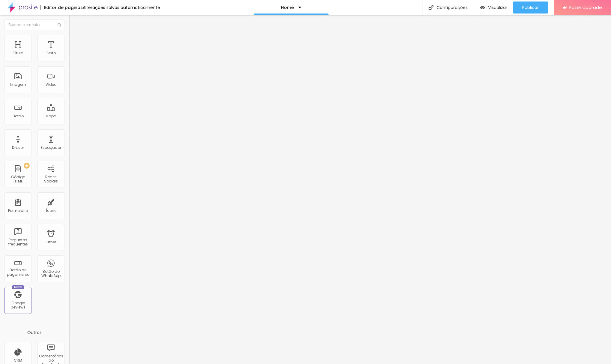
type input "15"
type input "10"
type input "5"
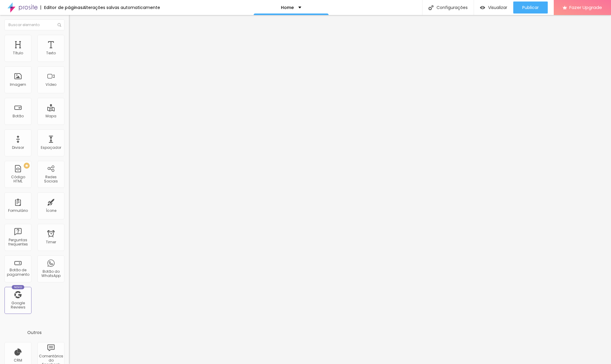
type input "5"
type input "10"
type input "15"
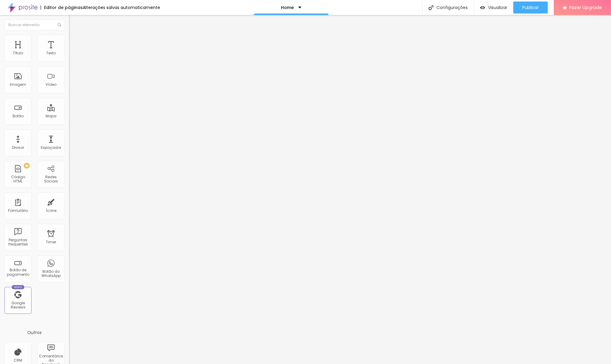
type input "20"
type input "25"
type input "30"
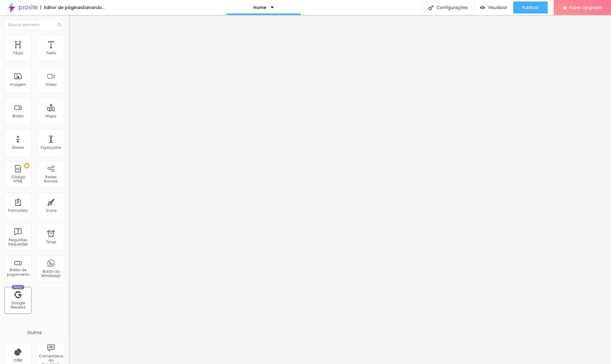
type input "30"
type input "25"
type input "20"
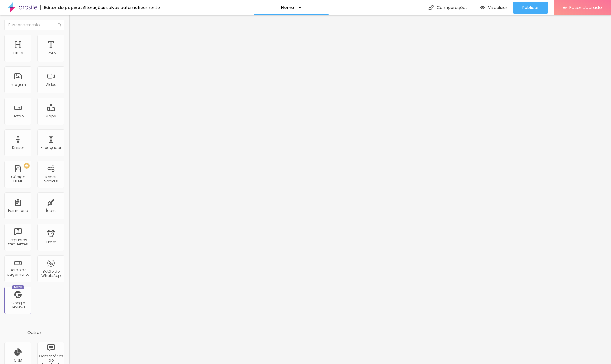
type input "15"
type input "10"
type input "5"
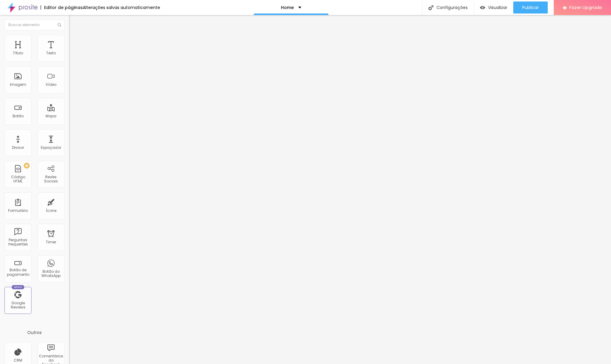
type input "5"
type input "0"
type input "5"
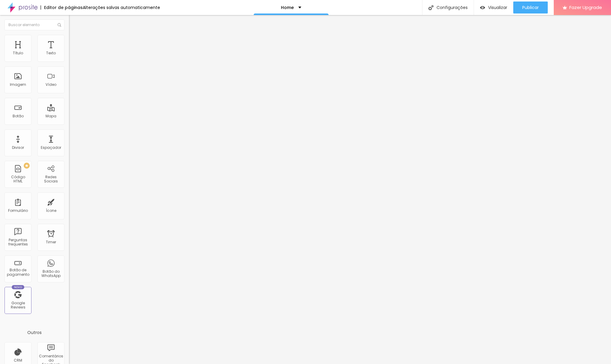
type input "10"
type input "15"
type input "20"
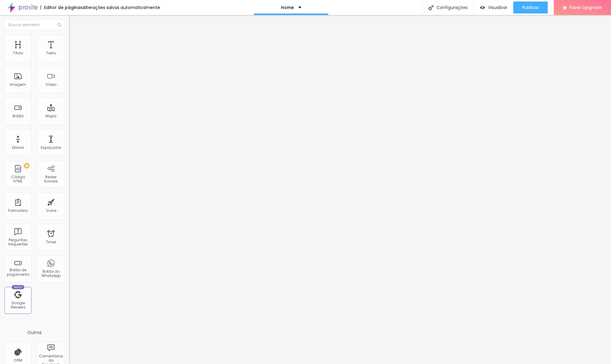
type input "20"
type input "25"
type input "30"
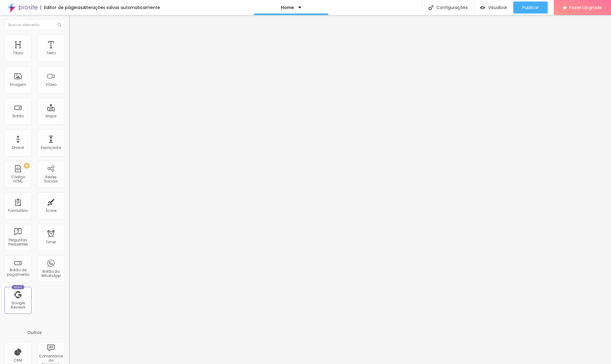
drag, startPoint x: 39, startPoint y: 60, endPoint x: 40, endPoint y: 68, distance: 8.2
type input "30"
click at [69, 116] on input "range" at bounding box center [88, 118] width 39 height 5
type input "23"
drag, startPoint x: 15, startPoint y: 73, endPoint x: -1, endPoint y: 74, distance: 15.4
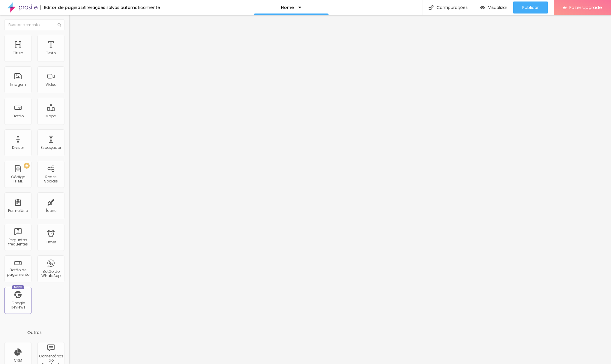
click at [0, 74] on html "Editor de páginas Alterações salvas automaticamente Home Configurações Configur…" at bounding box center [305, 182] width 611 height 364
drag, startPoint x: 50, startPoint y: 59, endPoint x: 5, endPoint y: 64, distance: 45.8
click at [69, 64] on div "0 Espaçamento entre colunas" at bounding box center [103, 89] width 69 height 85
click at [69, 59] on img at bounding box center [71, 57] width 4 height 4
click at [69, 40] on li "Estilo" at bounding box center [103, 38] width 69 height 6
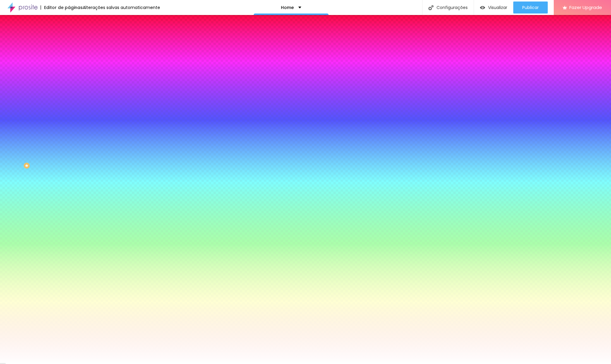
click at [69, 41] on img at bounding box center [71, 43] width 5 height 5
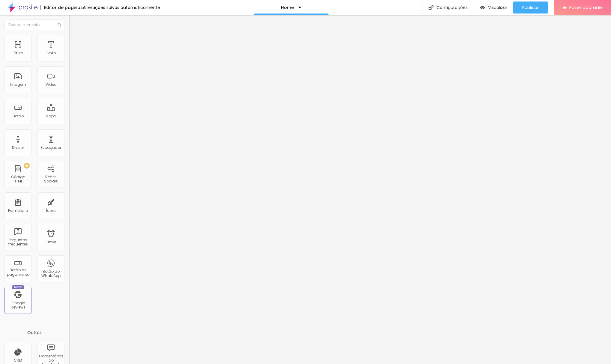
click at [69, 116] on input "range" at bounding box center [88, 118] width 39 height 5
click at [73, 22] on img "button" at bounding box center [75, 21] width 5 height 5
drag, startPoint x: 33, startPoint y: 38, endPoint x: 34, endPoint y: 51, distance: 13.2
click at [69, 38] on img at bounding box center [71, 37] width 5 height 5
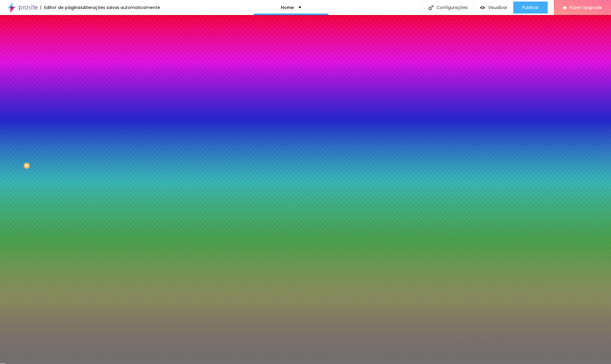
drag, startPoint x: 26, startPoint y: 98, endPoint x: -4, endPoint y: 99, distance: 30.0
click at [0, 99] on html "Editor de páginas Alterações salvas automaticamente Home Configurações Configur…" at bounding box center [305, 182] width 611 height 364
click at [69, 57] on div at bounding box center [103, 57] width 69 height 0
drag, startPoint x: 9, startPoint y: 92, endPoint x: 11, endPoint y: 72, distance: 20.2
click at [69, 63] on div at bounding box center [103, 63] width 69 height 0
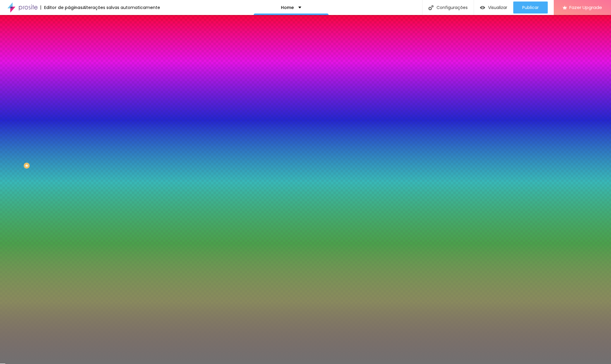
drag, startPoint x: 10, startPoint y: 69, endPoint x: 16, endPoint y: 80, distance: 11.8
click at [69, 70] on div "Tamanho 50 %" at bounding box center [103, 70] width 69 height 15
drag, startPoint x: 30, startPoint y: 79, endPoint x: 50, endPoint y: 79, distance: 20.4
click at [69, 78] on input "range" at bounding box center [88, 75] width 39 height 5
click at [69, 57] on div at bounding box center [103, 57] width 69 height 0
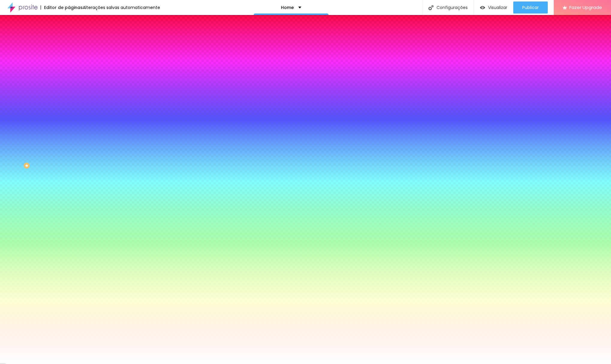
drag, startPoint x: 9, startPoint y: 92, endPoint x: 8, endPoint y: 67, distance: 25.2
click at [69, 63] on div at bounding box center [103, 63] width 69 height 0
click at [69, 119] on div "Editar Divisor Conteúdo Estilo Avançado Cor Voltar ao padrão #FFFFFF Tamanho 81…" at bounding box center [103, 189] width 69 height 349
drag, startPoint x: 57, startPoint y: 74, endPoint x: 61, endPoint y: 89, distance: 15.7
click at [69, 73] on input "81" at bounding box center [82, 70] width 26 height 6
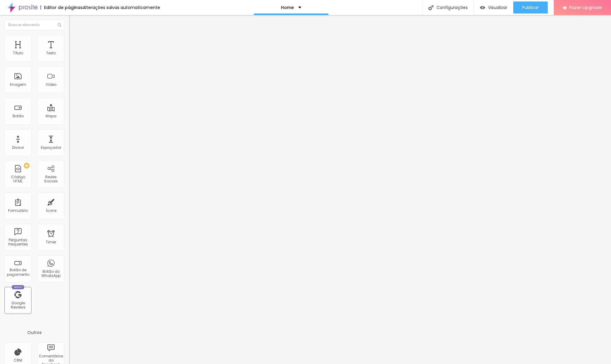
click at [69, 39] on li "Estilo" at bounding box center [103, 38] width 69 height 6
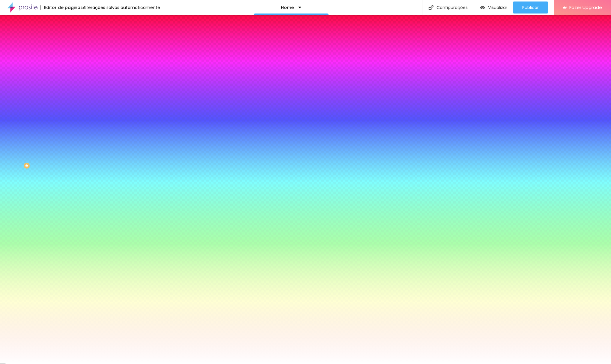
click at [69, 41] on img at bounding box center [71, 43] width 5 height 5
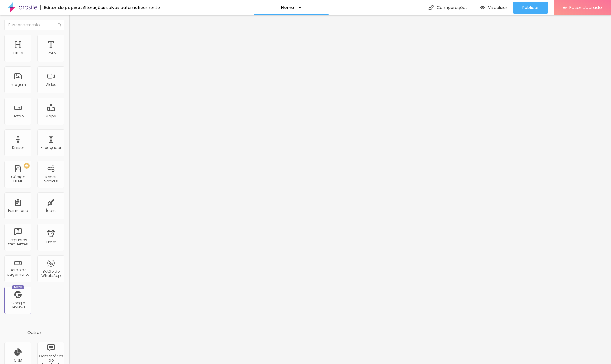
click at [69, 38] on li "Estilo" at bounding box center [103, 38] width 69 height 6
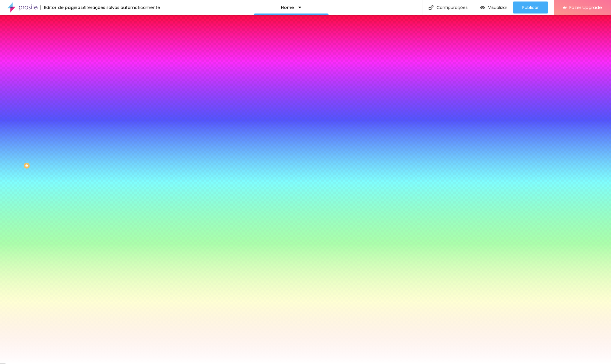
click at [69, 34] on img at bounding box center [71, 31] width 5 height 5
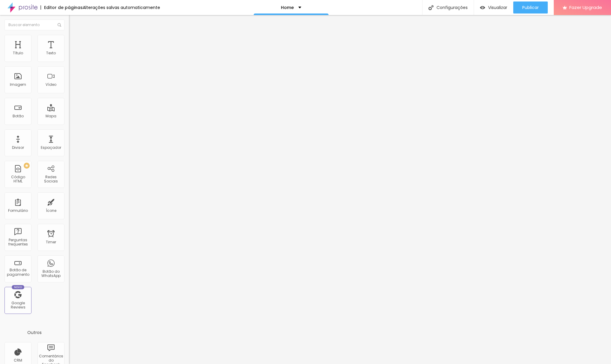
click at [69, 107] on div "Link" at bounding box center [103, 110] width 69 height 7
click at [69, 94] on span "Normal" at bounding box center [75, 91] width 13 height 5
click at [69, 98] on span "Pequeno" at bounding box center [77, 95] width 16 height 5
click at [69, 107] on span "Grande" at bounding box center [76, 104] width 14 height 5
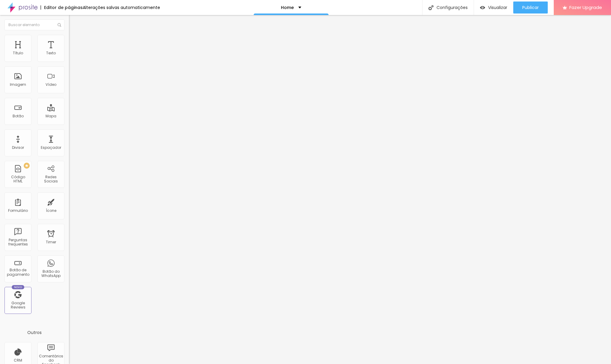
click at [69, 102] on span "Normal" at bounding box center [75, 99] width 13 height 5
drag, startPoint x: 37, startPoint y: 67, endPoint x: 6, endPoint y: 66, distance: 30.6
click at [69, 56] on input "Click me" at bounding box center [105, 53] width 72 height 6
drag, startPoint x: 16, startPoint y: 68, endPoint x: -5, endPoint y: 67, distance: 21.3
click at [0, 67] on html "Editor de páginas Alterações salvas automaticamente Home Configurações Configur…" at bounding box center [305, 182] width 611 height 364
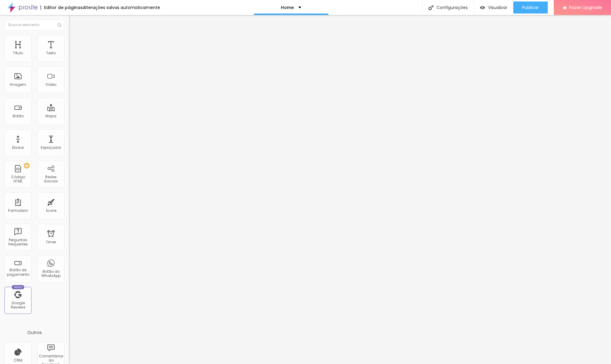
click at [74, 41] on span "Estilo" at bounding box center [78, 38] width 9 height 5
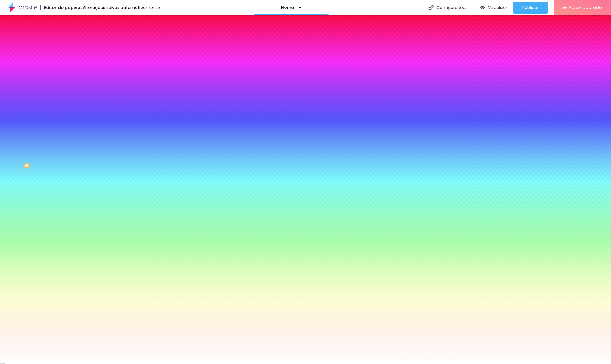
click at [74, 42] on span "Avançado" at bounding box center [84, 44] width 20 height 5
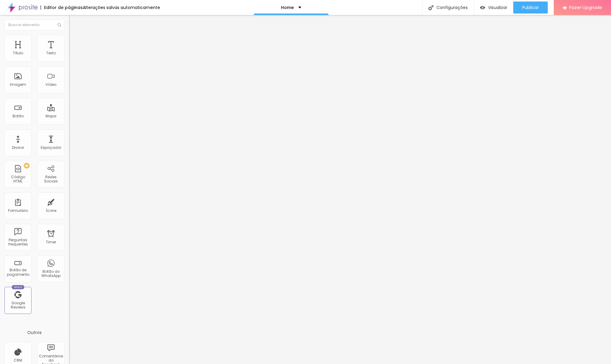
click at [69, 38] on img at bounding box center [71, 37] width 5 height 5
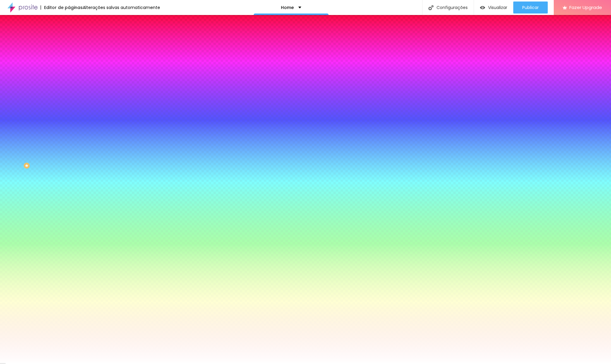
click at [71, 74] on icon "button" at bounding box center [73, 76] width 4 height 4
click at [41, 363] on div at bounding box center [305, 364] width 611 height 0
click at [69, 57] on div at bounding box center [103, 57] width 69 height 0
click at [69, 63] on div at bounding box center [103, 63] width 69 height 0
click at [69, 69] on div "Cor de fundo Voltar ao padrão #FFFFFF Tipografia Voltar ao padrão Borda Voltar …" at bounding box center [103, 145] width 69 height 196
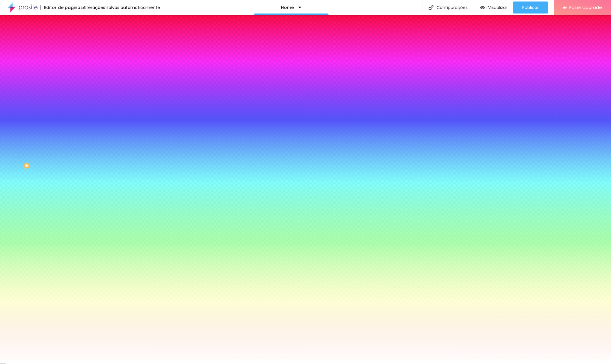
click at [71, 74] on icon "button" at bounding box center [73, 76] width 4 height 4
click at [85, 152] on div at bounding box center [305, 182] width 611 height 364
drag, startPoint x: 85, startPoint y: 152, endPoint x: 82, endPoint y: 147, distance: 5.2
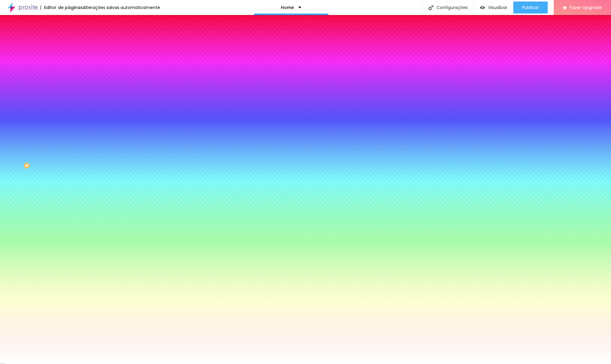
click at [85, 160] on div at bounding box center [305, 182] width 611 height 364
click at [84, 159] on div at bounding box center [305, 182] width 611 height 364
click at [48, 363] on div at bounding box center [305, 364] width 611 height 0
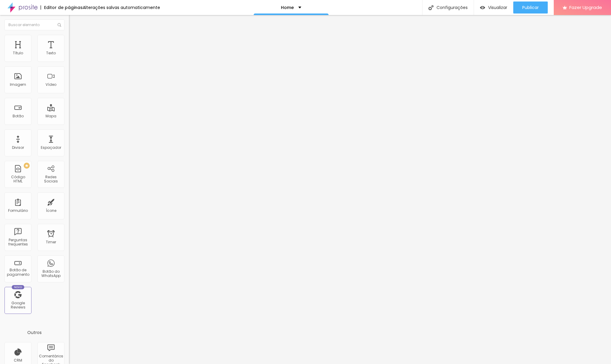
drag, startPoint x: 6, startPoint y: 20, endPoint x: 9, endPoint y: 25, distance: 5.2
click at [73, 21] on img "button" at bounding box center [75, 21] width 5 height 5
click at [74, 41] on span "Avançado" at bounding box center [84, 38] width 20 height 5
click at [69, 35] on li "Estilo" at bounding box center [103, 32] width 69 height 6
drag, startPoint x: 41, startPoint y: 35, endPoint x: 44, endPoint y: 38, distance: 4.3
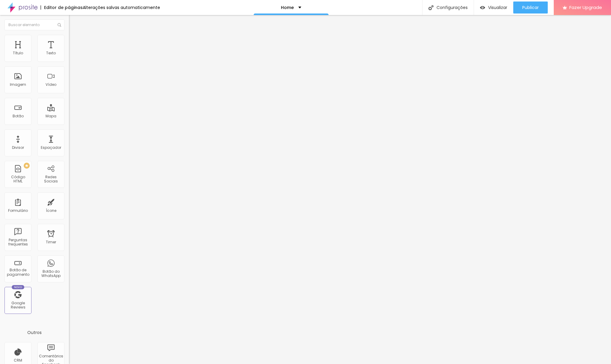
click at [69, 35] on li "Avançado" at bounding box center [103, 38] width 69 height 6
click at [74, 35] on span "Estilo" at bounding box center [78, 32] width 9 height 5
click at [71, 56] on icon "button" at bounding box center [73, 54] width 4 height 4
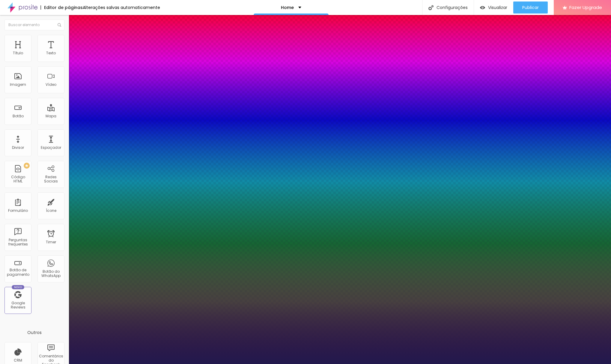
drag, startPoint x: 78, startPoint y: 130, endPoint x: 106, endPoint y: 130, distance: 28.2
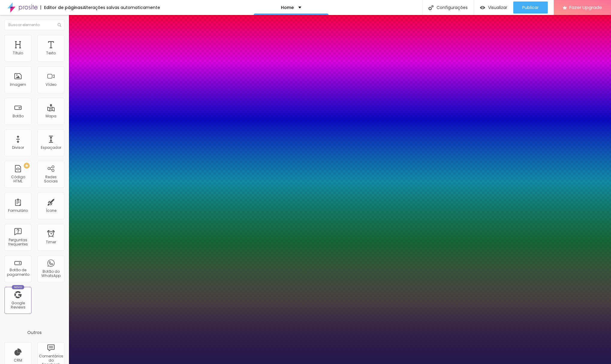
drag, startPoint x: 100, startPoint y: 143, endPoint x: 105, endPoint y: 144, distance: 4.8
click at [456, 363] on div at bounding box center [305, 364] width 611 height 0
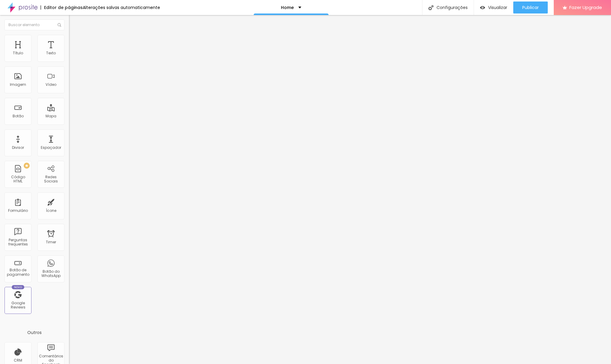
click at [71, 56] on icon "button" at bounding box center [73, 54] width 4 height 4
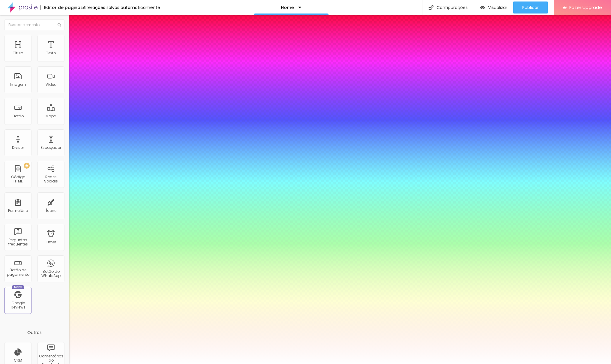
drag, startPoint x: 109, startPoint y: 194, endPoint x: 82, endPoint y: 163, distance: 41.2
click at [552, 363] on div at bounding box center [305, 364] width 611 height 0
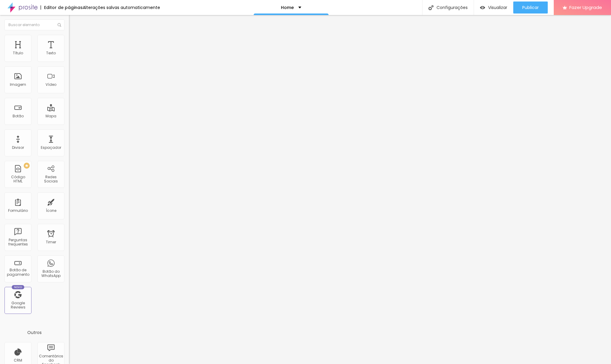
click at [71, 56] on icon "button" at bounding box center [73, 54] width 4 height 4
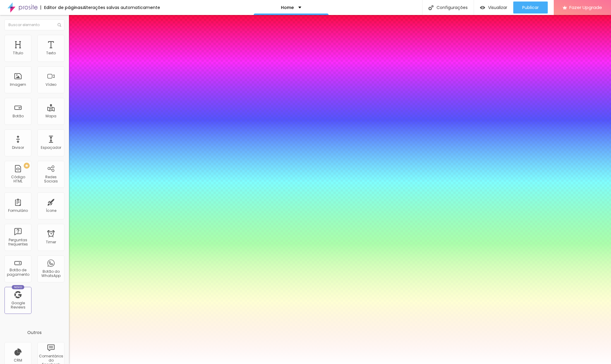
click at [461, 363] on div at bounding box center [305, 364] width 611 height 0
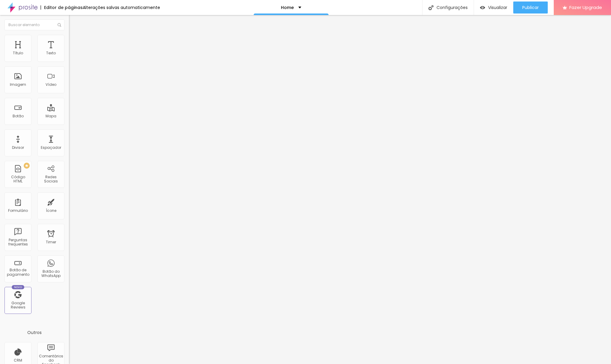
click at [69, 36] on img at bounding box center [71, 37] width 5 height 5
drag, startPoint x: 16, startPoint y: 36, endPoint x: 32, endPoint y: 48, distance: 20.1
click at [69, 34] on img at bounding box center [71, 31] width 5 height 5
click at [69, 39] on li "Avançado" at bounding box center [103, 38] width 69 height 6
click at [69, 34] on img at bounding box center [71, 31] width 5 height 5
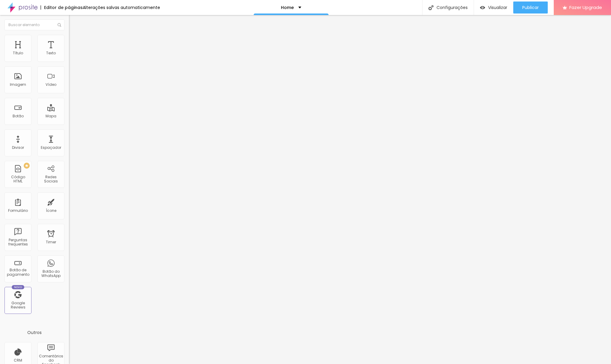
click at [73, 22] on img "button" at bounding box center [75, 21] width 5 height 5
click at [69, 25] on button "Editar Texto" at bounding box center [103, 22] width 69 height 14
click at [73, 23] on img "button" at bounding box center [75, 21] width 5 height 5
click at [73, 22] on div "Editar Texto" at bounding box center [90, 21] width 34 height 5
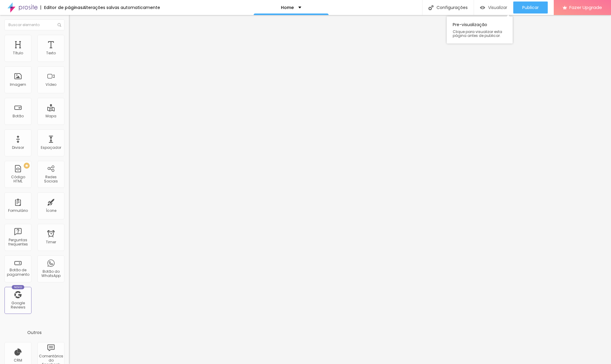
click at [496, 7] on span "Visualizar" at bounding box center [497, 7] width 19 height 5
click at [69, 35] on li "Estilo" at bounding box center [103, 38] width 69 height 6
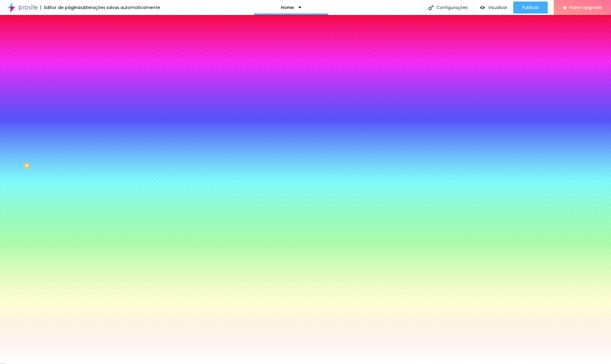
click at [69, 82] on div at bounding box center [103, 82] width 69 height 0
click at [69, 88] on div at bounding box center [103, 88] width 69 height 0
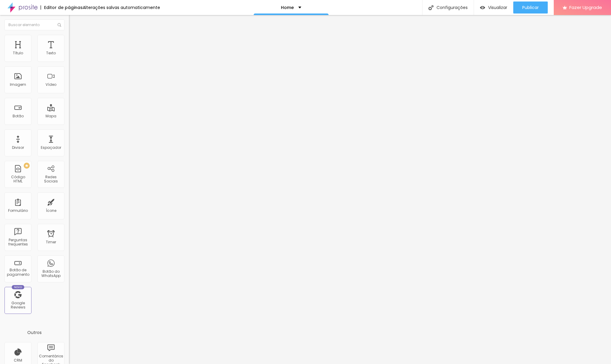
click at [69, 40] on li "Estilo" at bounding box center [103, 38] width 69 height 6
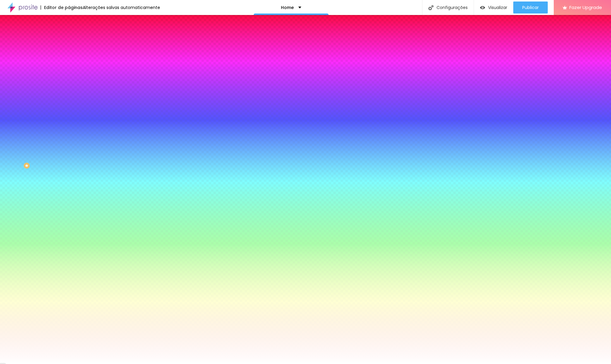
click at [69, 57] on div at bounding box center [103, 57] width 69 height 0
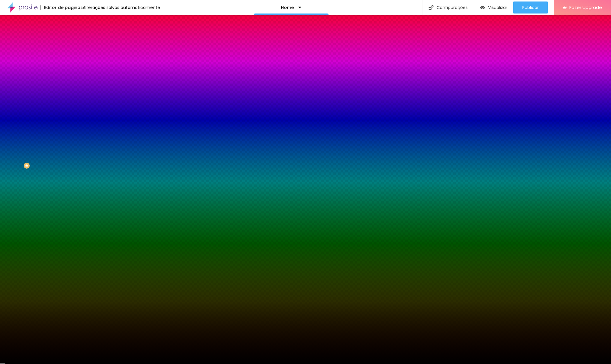
drag, startPoint x: 10, startPoint y: 68, endPoint x: 9, endPoint y: 114, distance: 46.5
click at [69, 114] on div "Editar Divisor Conteúdo Estilo Avançado Cor Voltar ao padrão #000000 Tamanho 80…" at bounding box center [103, 189] width 69 height 349
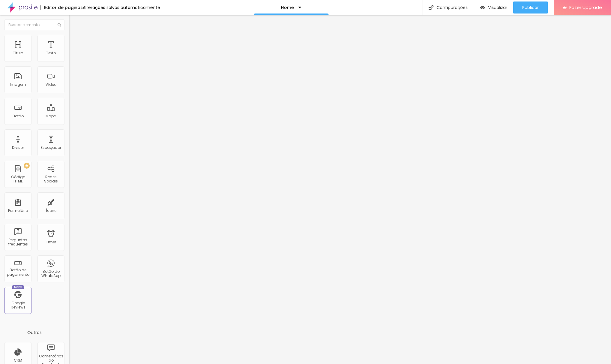
drag, startPoint x: 35, startPoint y: 38, endPoint x: 37, endPoint y: 42, distance: 4.3
click at [69, 38] on img at bounding box center [71, 37] width 5 height 5
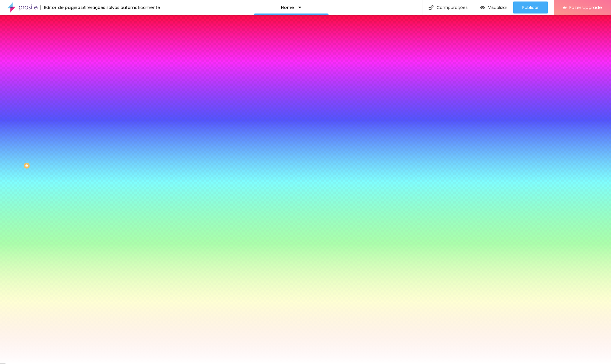
click at [71, 91] on icon "button" at bounding box center [73, 93] width 4 height 4
drag, startPoint x: 64, startPoint y: 129, endPoint x: 73, endPoint y: 129, distance: 9.0
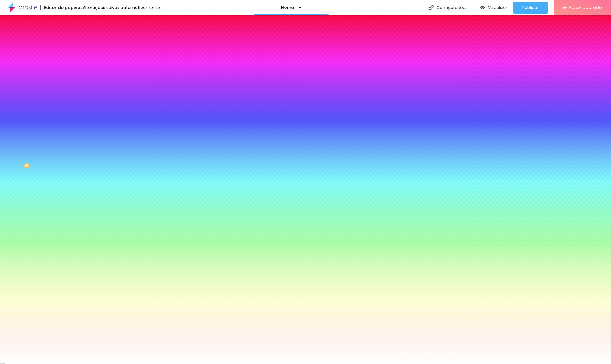
drag, startPoint x: 65, startPoint y: 112, endPoint x: 88, endPoint y: 112, distance: 23.4
drag, startPoint x: 88, startPoint y: 112, endPoint x: 59, endPoint y: 112, distance: 29.7
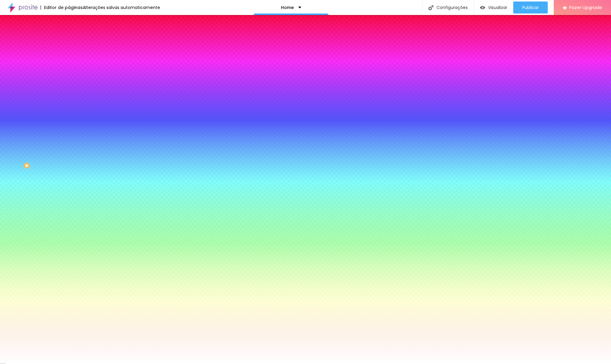
drag, startPoint x: 65, startPoint y: 112, endPoint x: 76, endPoint y: 112, distance: 10.5
click at [45, 363] on div at bounding box center [305, 364] width 611 height 0
click at [71, 74] on icon "button" at bounding box center [73, 76] width 4 height 4
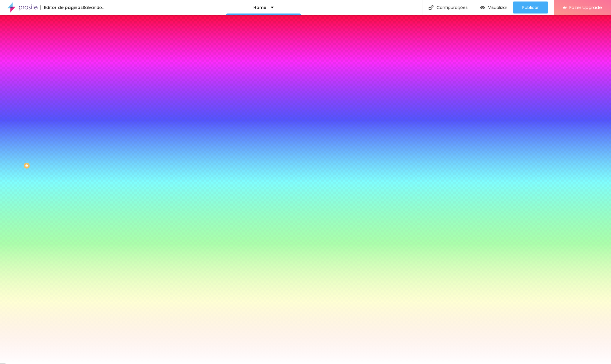
drag, startPoint x: 84, startPoint y: 159, endPoint x: 83, endPoint y: 186, distance: 27.6
drag, startPoint x: 5, startPoint y: 198, endPoint x: 31, endPoint y: 80, distance: 120.5
click at [6, 363] on div at bounding box center [305, 364] width 611 height 0
click at [69, 35] on li "Conteúdo" at bounding box center [103, 32] width 69 height 6
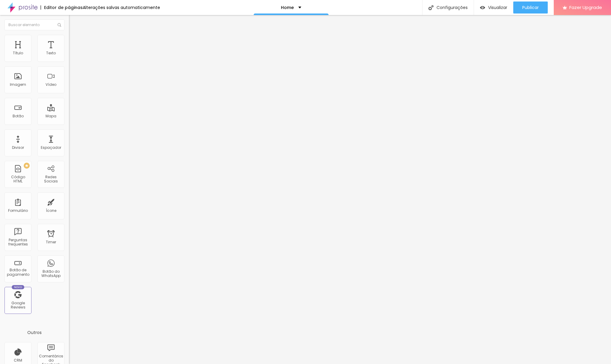
drag, startPoint x: 46, startPoint y: 68, endPoint x: 4, endPoint y: 68, distance: 41.4
click at [69, 56] on input "vê os nossos filmes" at bounding box center [105, 53] width 72 height 6
click at [69, 164] on div "Editar Botão Conteúdo Estilo Avançado Texto conta-nos a vossa história Alinhame…" at bounding box center [103, 189] width 69 height 349
click at [69, 170] on div "Editar Botão Conteúdo Estilo Avançado Texto conta-nos a vossa história Alinhame…" at bounding box center [103, 189] width 69 height 349
click at [73, 22] on div "Editar Botão" at bounding box center [90, 21] width 34 height 5
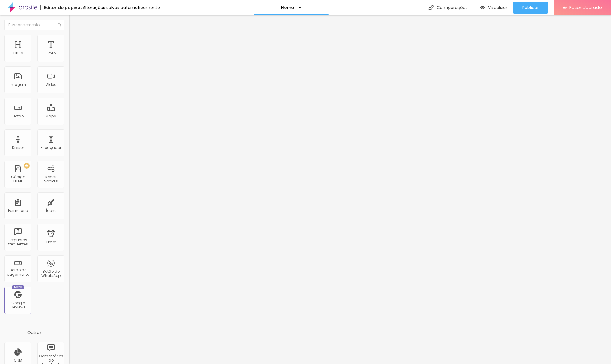
drag, startPoint x: 30, startPoint y: 124, endPoint x: -22, endPoint y: 126, distance: 51.9
click at [0, 126] on html "Editor de páginas Alterações salvas automaticamente Home Configurações Configur…" at bounding box center [305, 182] width 611 height 364
paste input "www.rcphotolab.com/contato"
click at [69, 183] on div "Editar Botão Conteúdo Estilo Avançado Texto conta-nos a vossa história Alinhame…" at bounding box center [103, 189] width 69 height 349
click at [69, 40] on li "Estilo" at bounding box center [103, 38] width 69 height 6
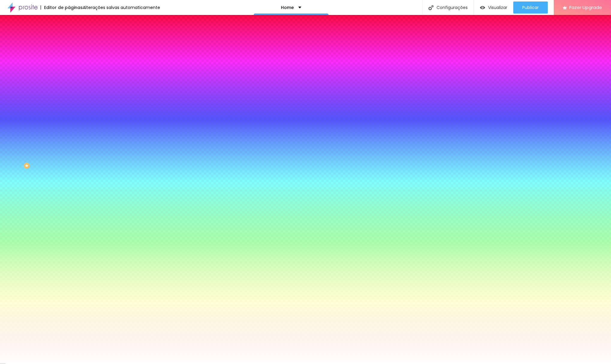
click at [69, 41] on li "Avançado" at bounding box center [103, 44] width 69 height 6
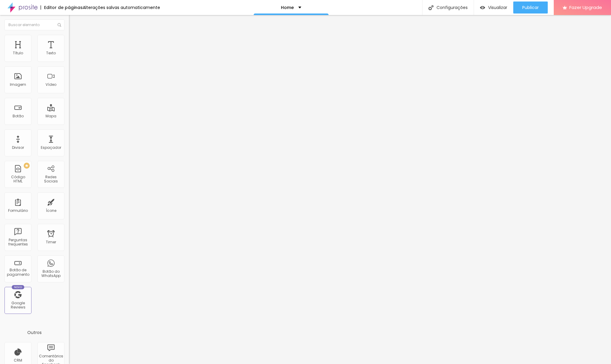
drag, startPoint x: 24, startPoint y: 59, endPoint x: 26, endPoint y: 61, distance: 3.2
click at [69, 116] on input "range" at bounding box center [88, 118] width 39 height 5
click at [74, 41] on span "Estilo" at bounding box center [78, 38] width 9 height 5
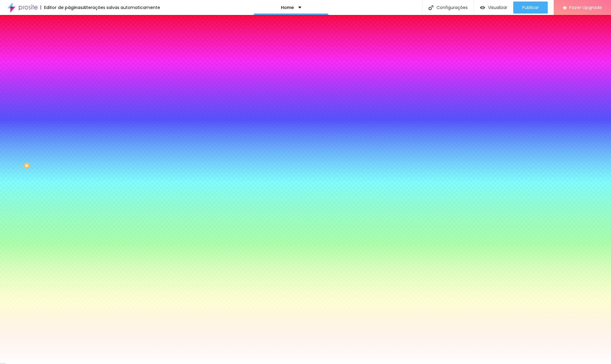
drag, startPoint x: 14, startPoint y: 74, endPoint x: 13, endPoint y: 57, distance: 17.4
click at [69, 73] on div "0 Borda arredondada" at bounding box center [103, 105] width 69 height 85
click at [69, 35] on li "Conteúdo" at bounding box center [103, 32] width 69 height 6
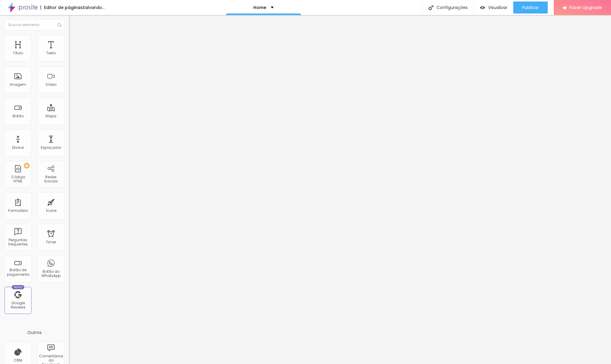
click at [69, 59] on img at bounding box center [71, 57] width 4 height 4
click at [69, 55] on img at bounding box center [71, 52] width 4 height 4
click at [69, 60] on img at bounding box center [71, 62] width 4 height 4
click at [69, 59] on img at bounding box center [71, 57] width 4 height 4
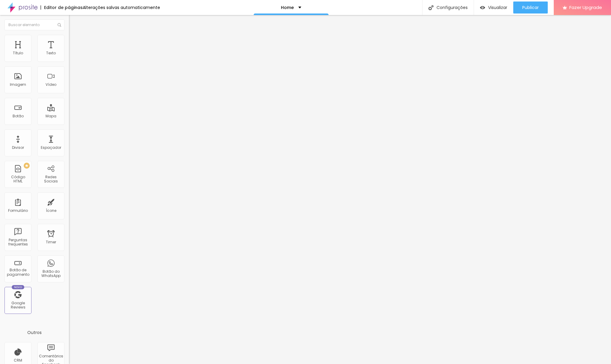
click at [69, 60] on img at bounding box center [71, 62] width 4 height 4
click at [69, 59] on img at bounding box center [71, 57] width 4 height 4
click at [69, 37] on img at bounding box center [71, 37] width 5 height 5
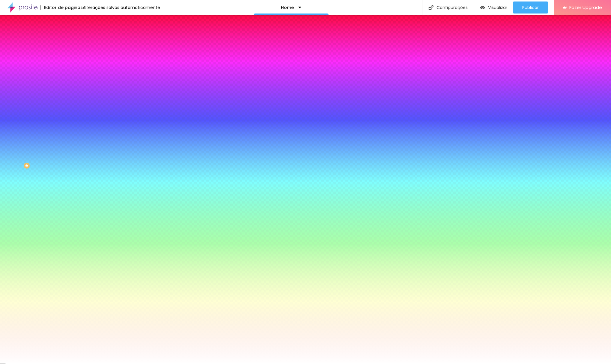
click at [69, 41] on li "Avançado" at bounding box center [103, 44] width 69 height 6
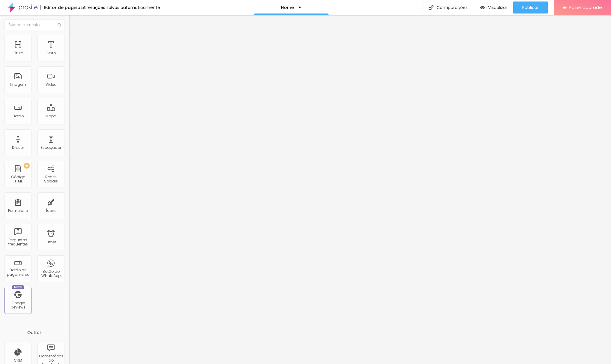
click at [69, 59] on img at bounding box center [71, 57] width 4 height 4
click at [69, 41] on li "Avançado" at bounding box center [103, 44] width 69 height 6
click at [69, 116] on div at bounding box center [103, 118] width 69 height 5
click at [74, 42] on span "Avançado" at bounding box center [84, 44] width 20 height 5
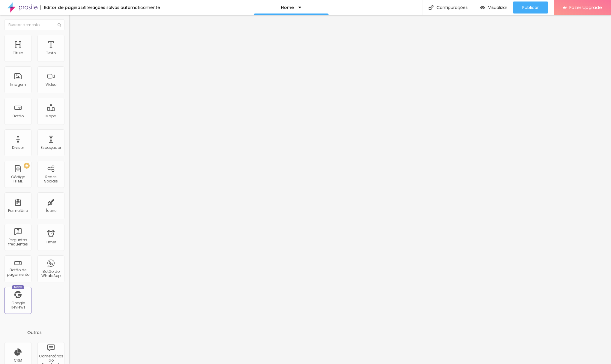
click at [69, 55] on span "Completo" at bounding box center [78, 51] width 18 height 5
click at [69, 58] on span "Encaixotado" at bounding box center [80, 55] width 23 height 5
click at [69, 64] on span "Completo" at bounding box center [78, 61] width 18 height 5
click at [74, 40] on span "Estilo" at bounding box center [78, 38] width 9 height 5
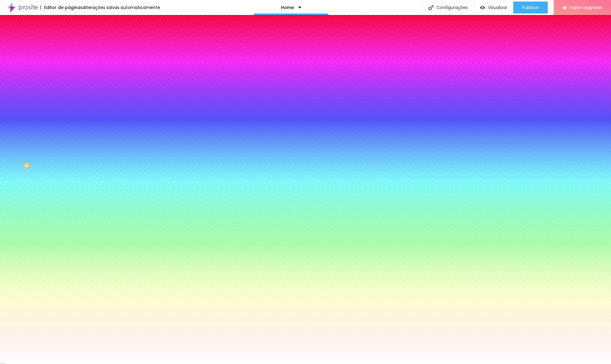
click at [69, 41] on img at bounding box center [71, 43] width 5 height 5
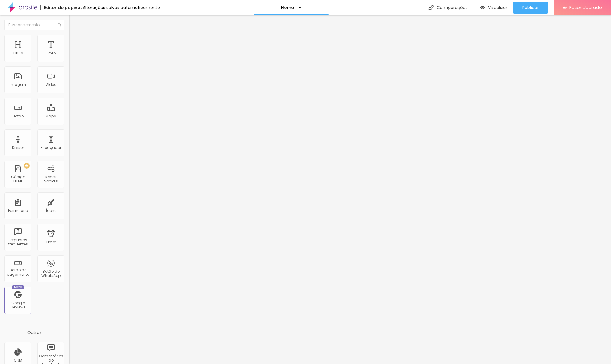
drag, startPoint x: 37, startPoint y: 59, endPoint x: 90, endPoint y: 65, distance: 53.1
click at [90, 65] on div "Título Texto Imagem Vídeo Botão Mapa Divisor Espaçador PREMIUM Código HTML Rede…" at bounding box center [305, 189] width 611 height 349
drag, startPoint x: 14, startPoint y: 72, endPoint x: 7, endPoint y: 73, distance: 7.6
click at [69, 132] on div "0 px Espaçamento vertical" at bounding box center [103, 174] width 69 height 85
click at [495, 8] on span "Visualizar" at bounding box center [497, 7] width 19 height 5
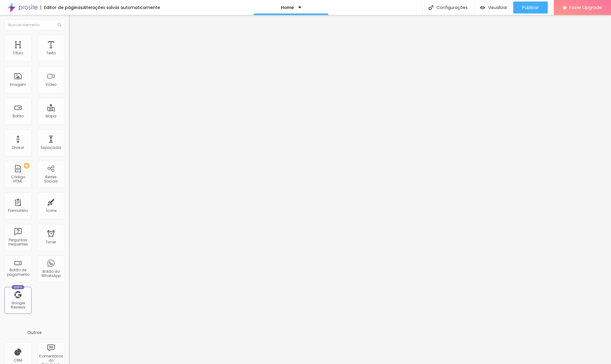
click at [69, 52] on span "Trocar imagem" at bounding box center [85, 48] width 33 height 5
click at [69, 36] on li "Estilo" at bounding box center [103, 38] width 69 height 6
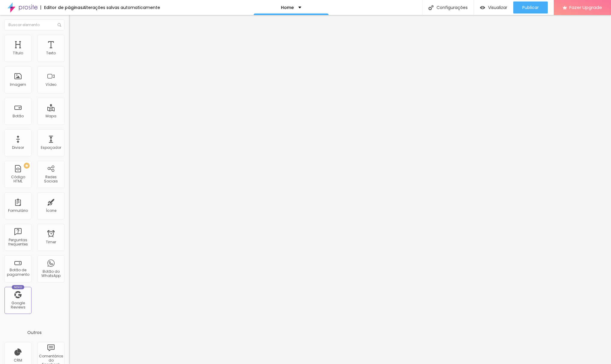
drag, startPoint x: 19, startPoint y: 66, endPoint x: 37, endPoint y: 67, distance: 18.0
click at [69, 61] on input "range" at bounding box center [88, 59] width 39 height 5
click at [69, 41] on img at bounding box center [71, 43] width 5 height 5
drag, startPoint x: 18, startPoint y: 59, endPoint x: 10, endPoint y: 61, distance: 8.0
click at [69, 60] on div "0 Espaço de cima" at bounding box center [103, 89] width 69 height 85
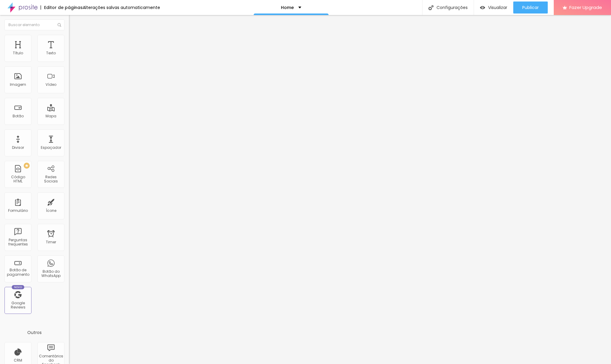
drag, startPoint x: 17, startPoint y: 72, endPoint x: -3, endPoint y: 74, distance: 20.2
click at [0, 74] on html "Editor de páginas Alterações salvas automaticamente Home Configurações Configur…" at bounding box center [305, 182] width 611 height 364
drag, startPoint x: 34, startPoint y: 41, endPoint x: 35, endPoint y: 49, distance: 8.1
click at [74, 41] on span "Estilo" at bounding box center [78, 38] width 9 height 5
click at [69, 61] on input "range" at bounding box center [88, 59] width 39 height 5
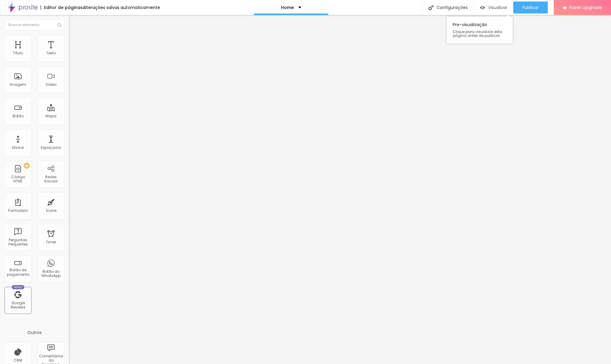
click at [488, 8] on span "Visualizar" at bounding box center [497, 7] width 19 height 5
click at [73, 22] on div "Editar Imagem" at bounding box center [93, 21] width 40 height 5
click at [23, 7] on img at bounding box center [22, 7] width 30 height 15
click at [74, 41] on span "Avançado" at bounding box center [84, 38] width 20 height 5
click at [69, 34] on img at bounding box center [71, 31] width 5 height 5
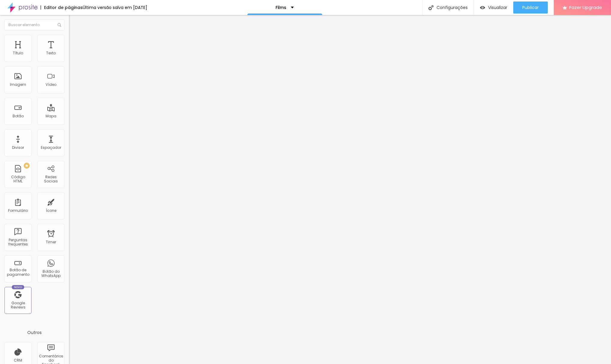
click at [73, 23] on img "button" at bounding box center [75, 21] width 5 height 5
click at [69, 37] on img at bounding box center [71, 37] width 5 height 5
click at [73, 23] on img "button" at bounding box center [75, 21] width 5 height 5
click at [73, 22] on img "button" at bounding box center [75, 21] width 5 height 5
click at [69, 39] on li "Avançado" at bounding box center [103, 38] width 69 height 6
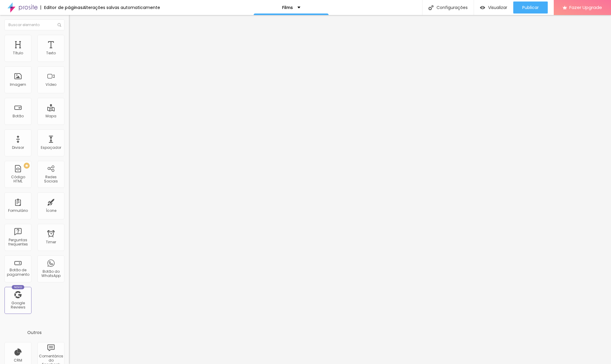
type input "12"
type input "9"
type input "2"
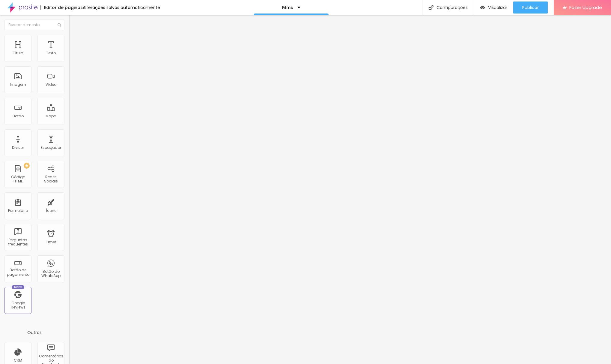
type input "2"
type input "0"
drag, startPoint x: 17, startPoint y: 60, endPoint x: -7, endPoint y: 61, distance: 24.0
type input "0"
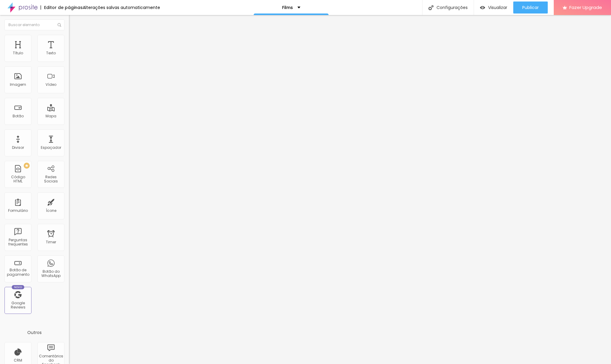
click at [0, 61] on html "Editor de páginas Alterações salvas automaticamente Films Configurações Configu…" at bounding box center [305, 182] width 611 height 364
type input "2"
type input "0"
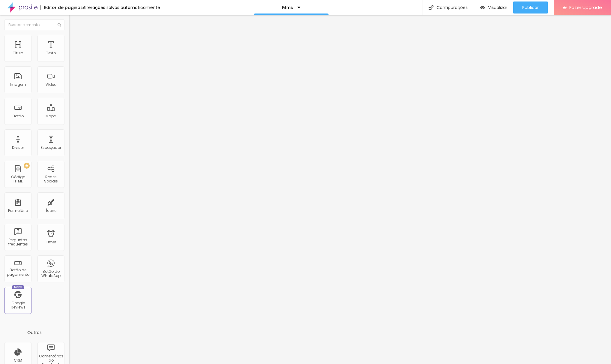
drag, startPoint x: 16, startPoint y: 72, endPoint x: 2, endPoint y: 72, distance: 14.1
type input "0"
click at [69, 126] on div "0 Espaço de baixo" at bounding box center [103, 168] width 69 height 85
click at [69, 38] on img at bounding box center [71, 37] width 5 height 5
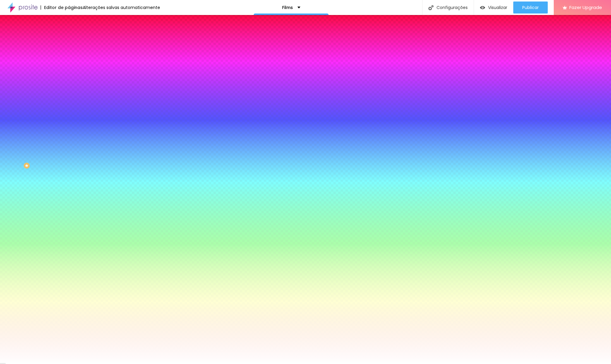
click at [69, 41] on img at bounding box center [71, 43] width 5 height 5
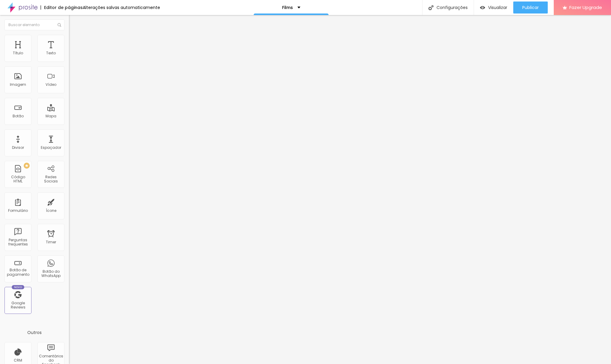
type input "15"
type input "10"
type input "5"
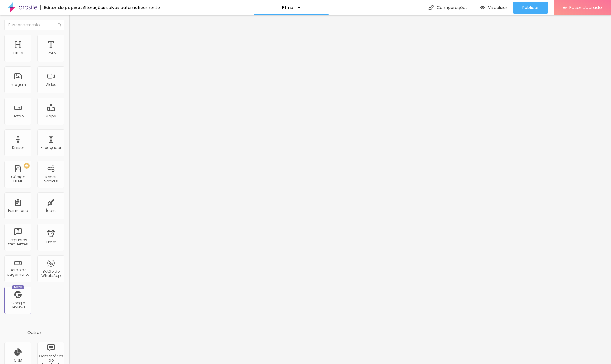
type input "5"
type input "0"
type input "5"
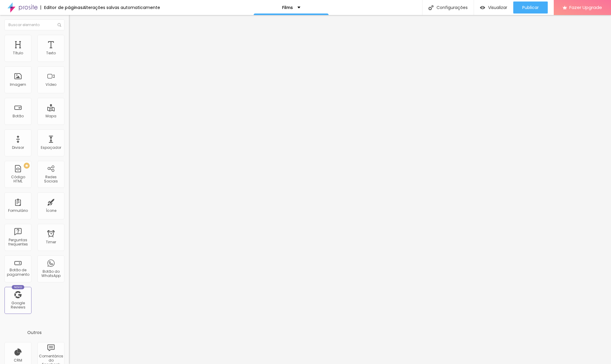
type input "10"
type input "15"
type input "10"
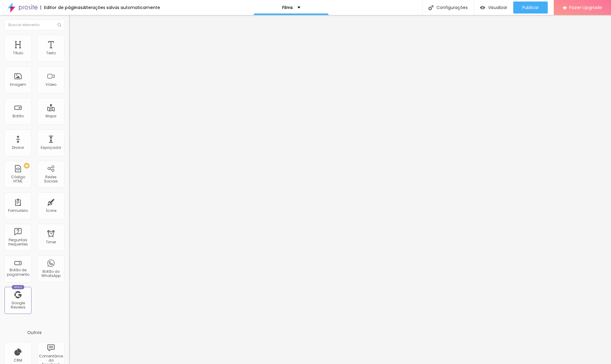
type input "10"
type input "5"
type input "0"
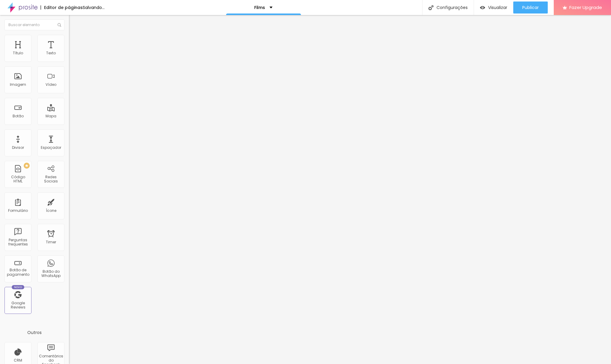
drag, startPoint x: 25, startPoint y: 58, endPoint x: 13, endPoint y: 61, distance: 11.3
type input "0"
click at [69, 116] on input "range" at bounding box center [88, 118] width 39 height 5
click at [501, 9] on span "Visualizar" at bounding box center [497, 7] width 19 height 5
click at [69, 52] on img at bounding box center [71, 50] width 4 height 4
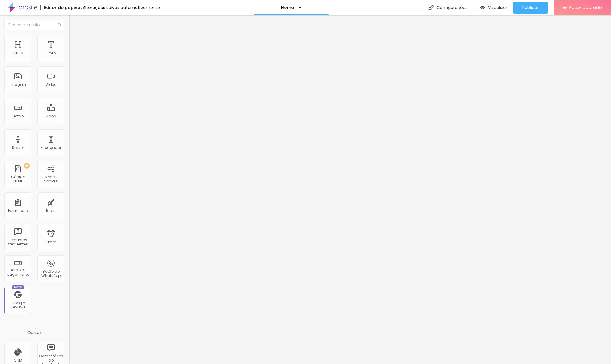
drag, startPoint x: 342, startPoint y: 113, endPoint x: 338, endPoint y: 114, distance: 4.2
click at [74, 43] on span "Avançado" at bounding box center [84, 44] width 20 height 5
click at [69, 52] on img at bounding box center [71, 50] width 4 height 4
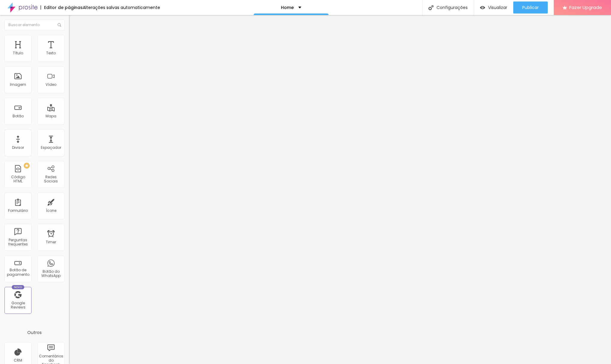
drag, startPoint x: 339, startPoint y: 92, endPoint x: 260, endPoint y: 85, distance: 79.4
drag, startPoint x: 342, startPoint y: 113, endPoint x: 345, endPoint y: 136, distance: 23.2
drag, startPoint x: 300, startPoint y: 109, endPoint x: 296, endPoint y: 109, distance: 4.2
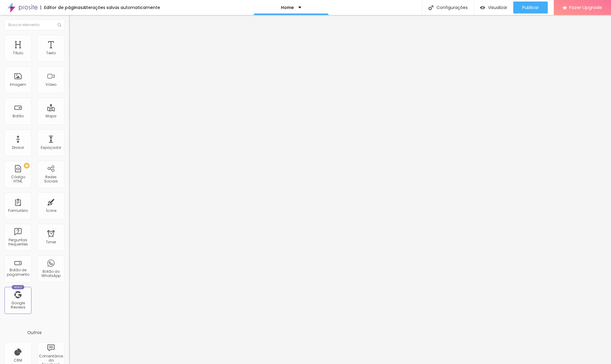
drag, startPoint x: 338, startPoint y: 108, endPoint x: 338, endPoint y: 127, distance: 18.9
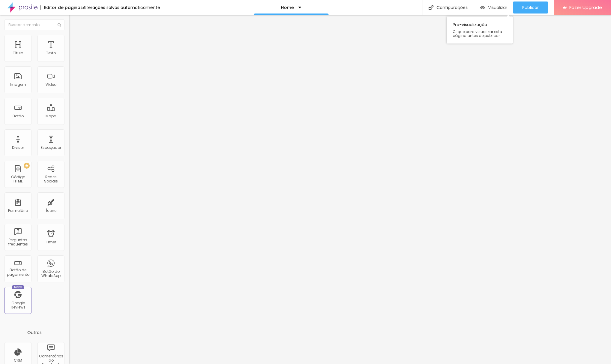
click at [497, 8] on span "Visualizar" at bounding box center [497, 7] width 19 height 5
click at [69, 89] on div "< div style = "position: relative; padding: 0 0 56.25% 0; height: 0;" > < ifram…" at bounding box center [218, 75] width 299 height 46
click at [69, 52] on img at bounding box center [71, 50] width 4 height 4
drag, startPoint x: 369, startPoint y: 111, endPoint x: 371, endPoint y: 121, distance: 10.1
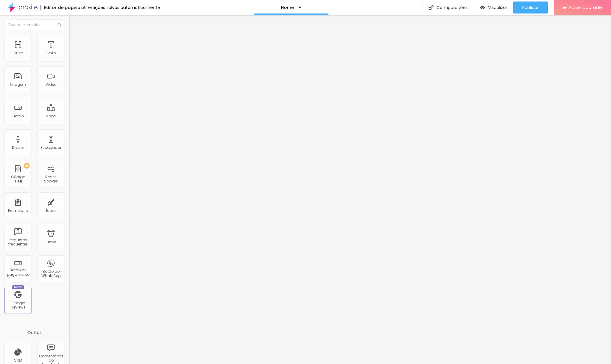
click at [495, 4] on div "Visualizar" at bounding box center [493, 7] width 27 height 12
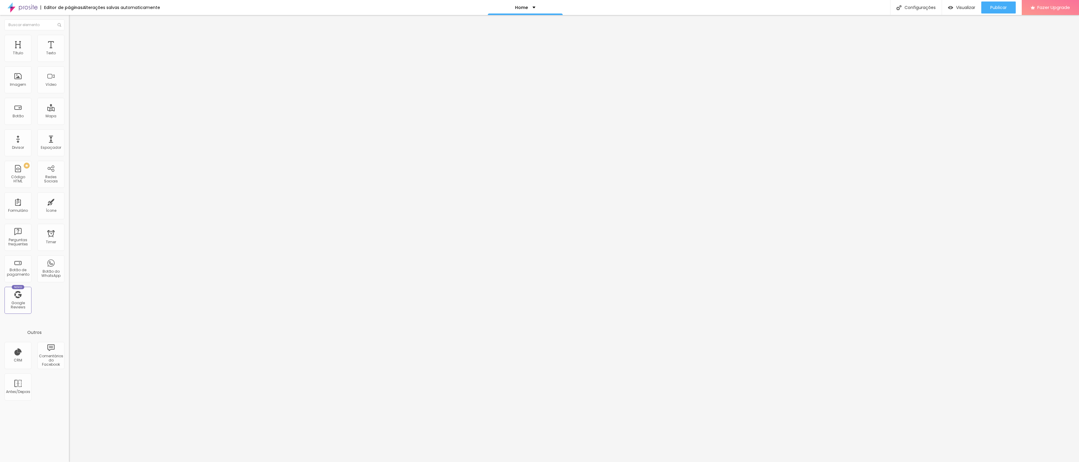
click at [69, 55] on img at bounding box center [71, 52] width 4 height 4
click at [69, 60] on img at bounding box center [71, 62] width 4 height 4
click at [69, 60] on div at bounding box center [103, 57] width 69 height 5
click at [74, 42] on span "Avançado" at bounding box center [84, 44] width 20 height 5
type input "10"
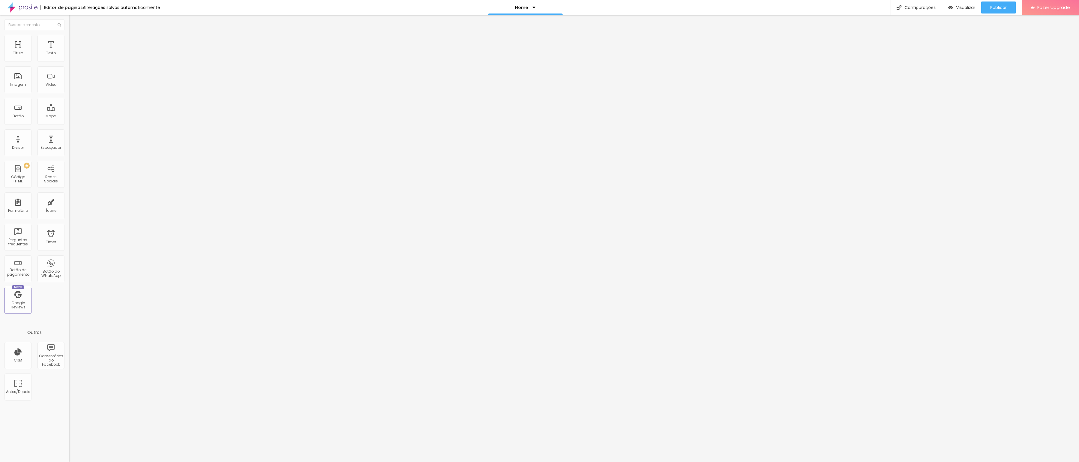
type input "10"
type input "20"
type input "25"
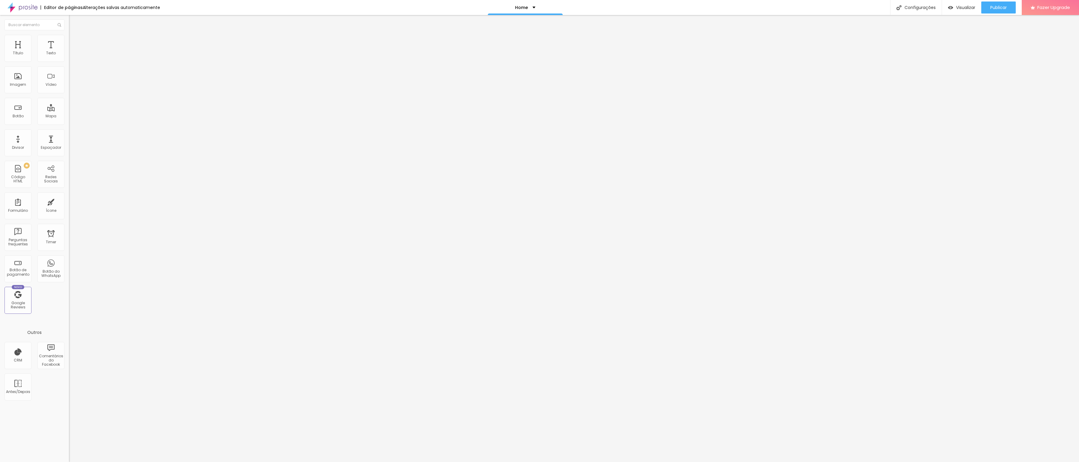
type input "30"
type input "25"
type input "20"
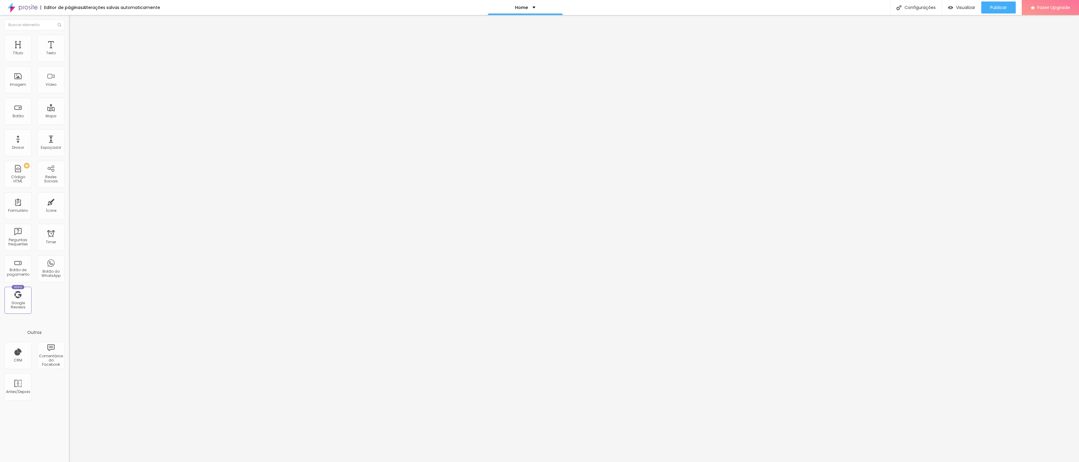
type input "20"
type input "15"
type input "10"
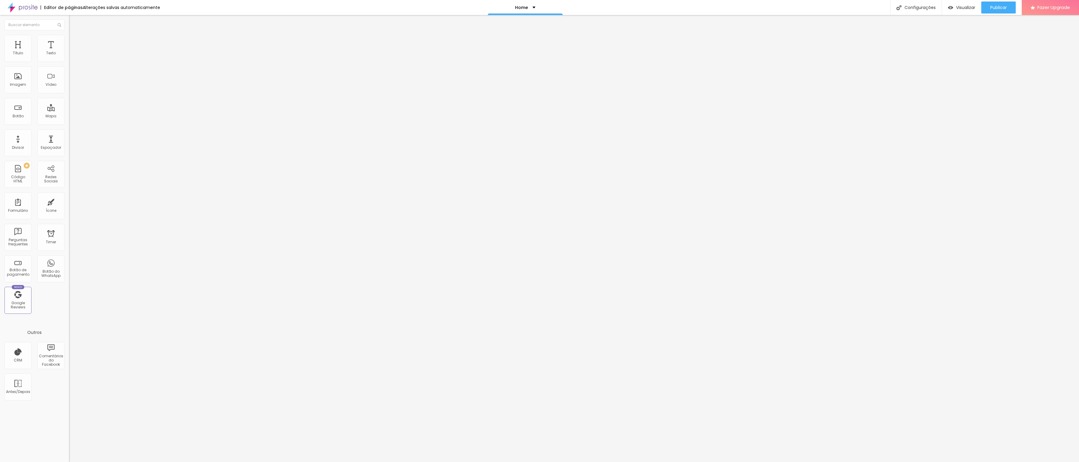
type input "5"
type input "0"
drag, startPoint x: 17, startPoint y: 59, endPoint x: 13, endPoint y: 56, distance: 5.5
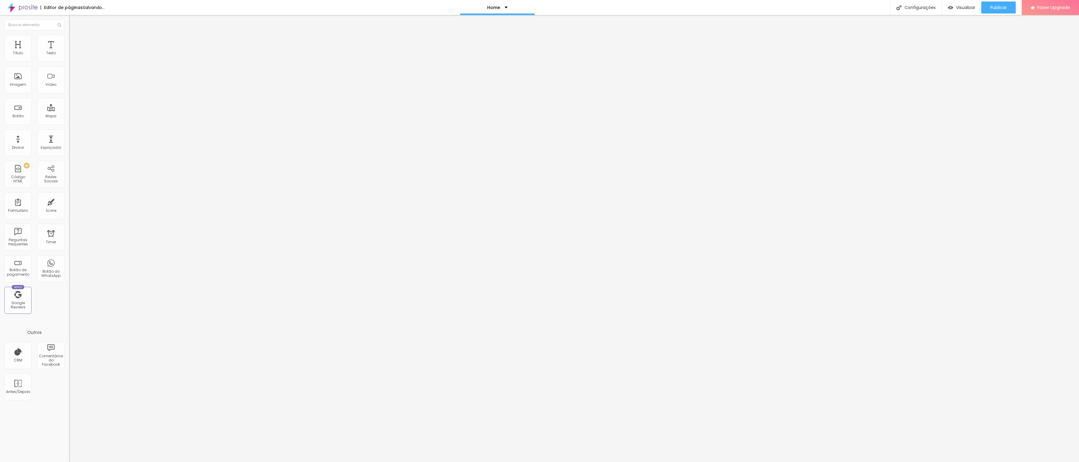
type input "0"
click at [69, 60] on div "0 px Espaçamento Interno" at bounding box center [103, 89] width 69 height 85
click at [69, 37] on img at bounding box center [71, 37] width 5 height 5
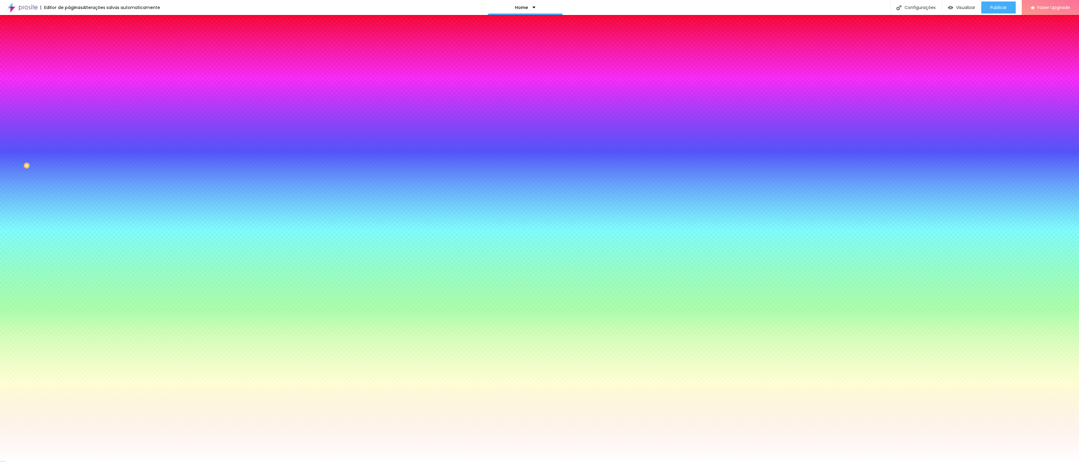
click at [69, 34] on img at bounding box center [71, 31] width 5 height 5
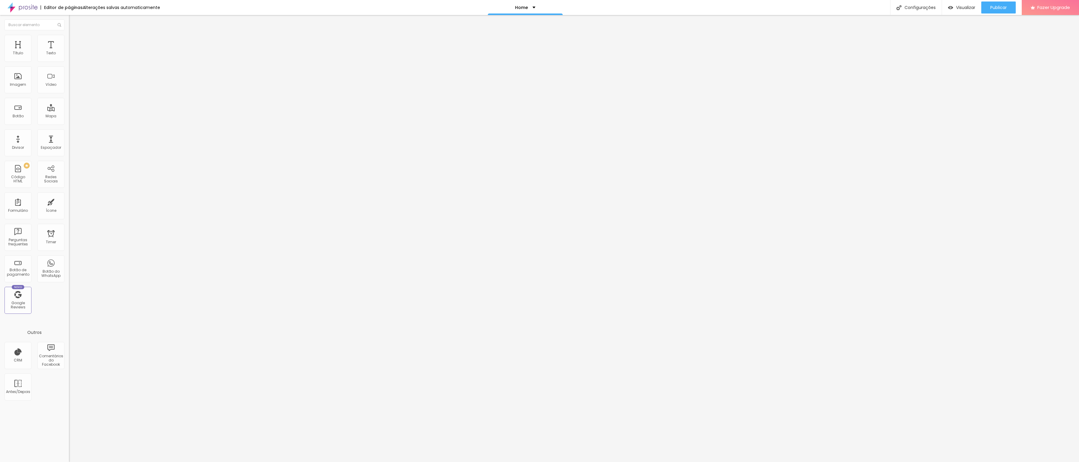
click at [73, 22] on img "button" at bounding box center [75, 21] width 5 height 5
click at [69, 88] on div "< div style = "position: relative; padding: 0 0 56.25% 0; height: 0;" > < ifram…" at bounding box center [218, 75] width 299 height 46
click at [69, 52] on img at bounding box center [71, 50] width 4 height 4
drag, startPoint x: 568, startPoint y: 141, endPoint x: 389, endPoint y: 107, distance: 182.1
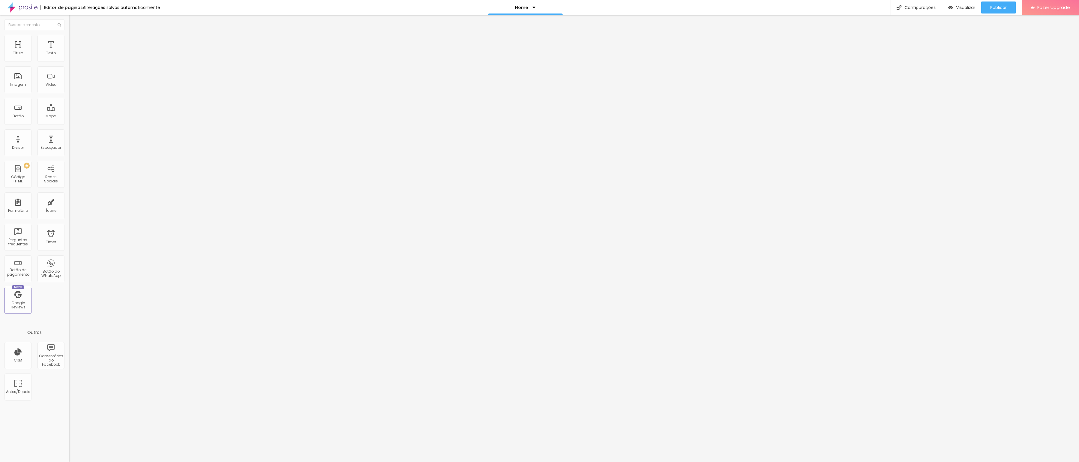
drag, startPoint x: 611, startPoint y: 147, endPoint x: 683, endPoint y: 174, distance: 76.8
drag, startPoint x: 535, startPoint y: 158, endPoint x: 553, endPoint y: 181, distance: 28.8
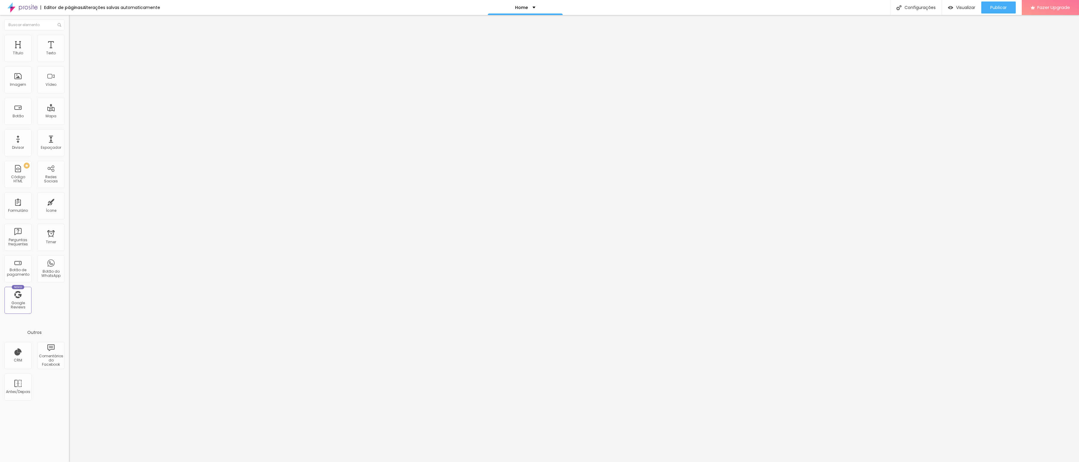
click at [611, 4] on div "Visualizar" at bounding box center [961, 7] width 27 height 12
click at [69, 52] on img at bounding box center [71, 50] width 4 height 4
drag, startPoint x: 535, startPoint y: 158, endPoint x: 537, endPoint y: 178, distance: 19.8
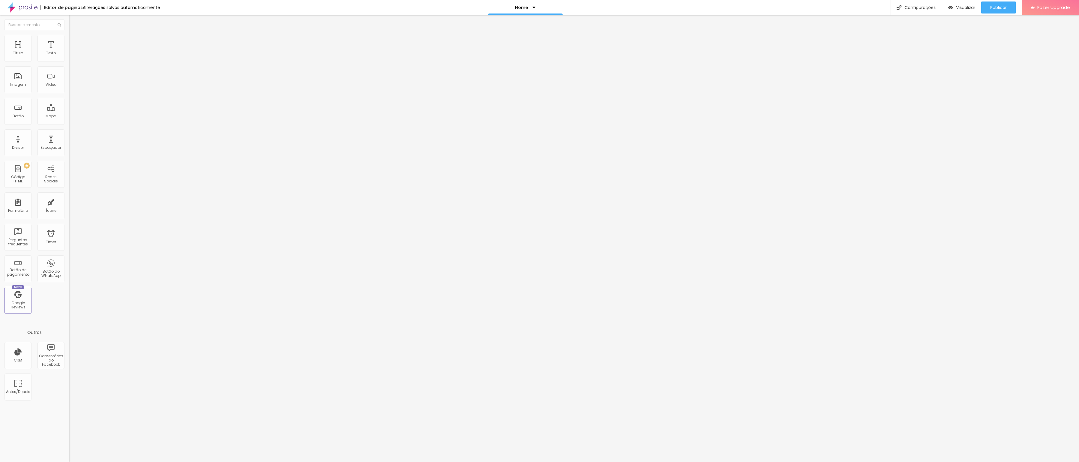
drag, startPoint x: 545, startPoint y: 162, endPoint x: 547, endPoint y: 177, distance: 14.5
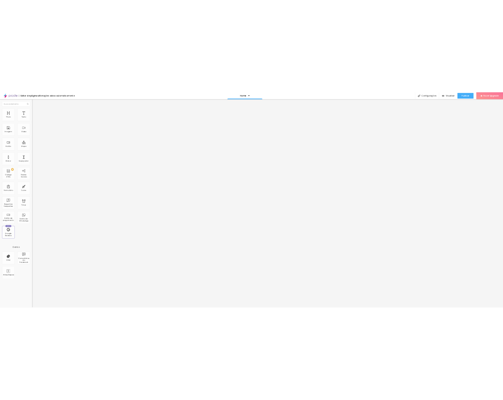
scroll to position [0, 0]
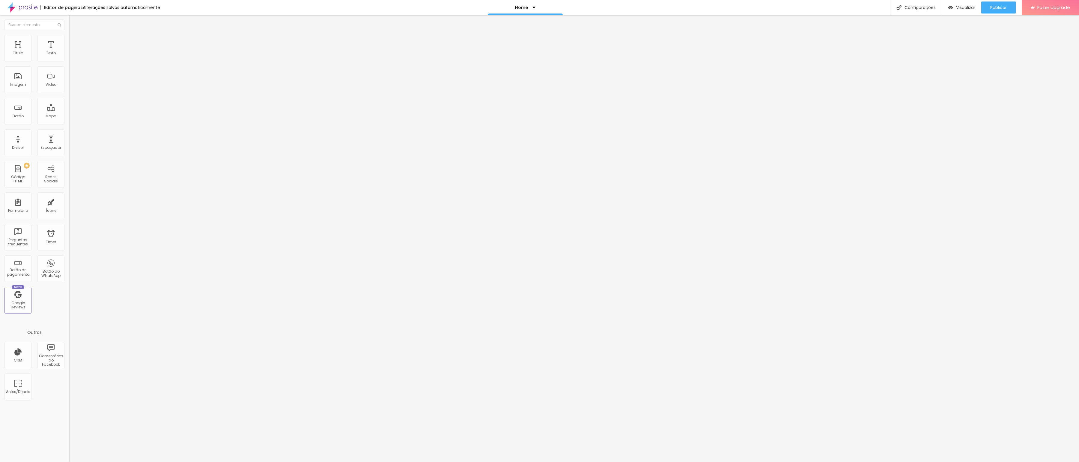
drag, startPoint x: 460, startPoint y: 175, endPoint x: 412, endPoint y: 151, distance: 53.0
click at [611, 363] on div at bounding box center [539, 467] width 1079 height 5
drag, startPoint x: 39, startPoint y: 91, endPoint x: 2, endPoint y: 64, distance: 45.6
click at [69, 64] on div "Código HTML 316 caracteres < div style = "position: relative; padding: 0 0 56.2…" at bounding box center [103, 55] width 69 height 29
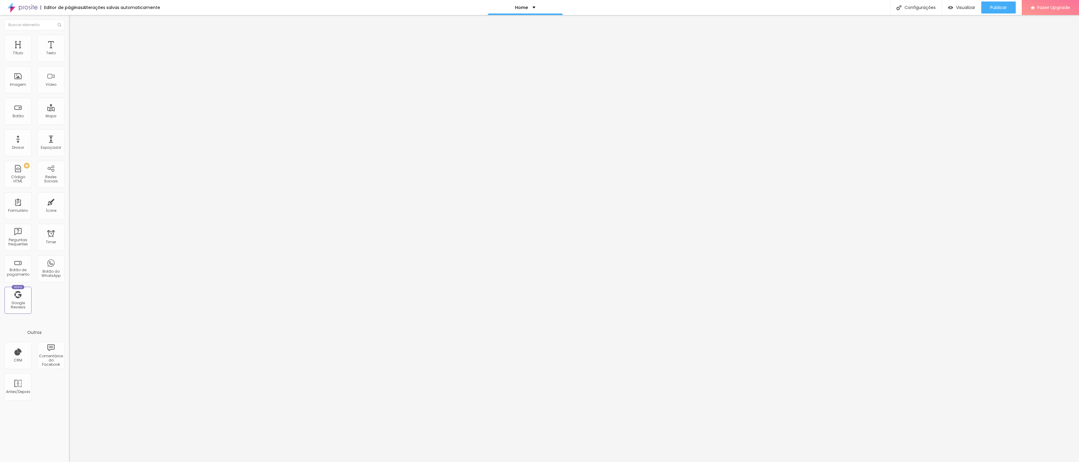
click at [69, 52] on img at bounding box center [71, 50] width 4 height 4
drag, startPoint x: 470, startPoint y: 176, endPoint x: 421, endPoint y: 149, distance: 56.2
click at [611, 9] on span "Visualizar" at bounding box center [965, 7] width 19 height 5
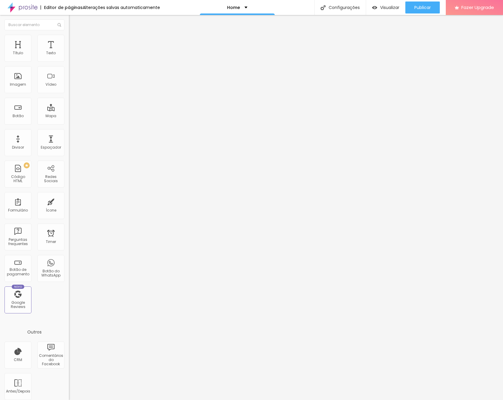
click at [69, 52] on img at bounding box center [71, 50] width 4 height 4
drag, startPoint x: 252, startPoint y: 127, endPoint x: 261, endPoint y: 126, distance: 8.7
drag, startPoint x: 264, startPoint y: 126, endPoint x: 265, endPoint y: 152, distance: 25.2
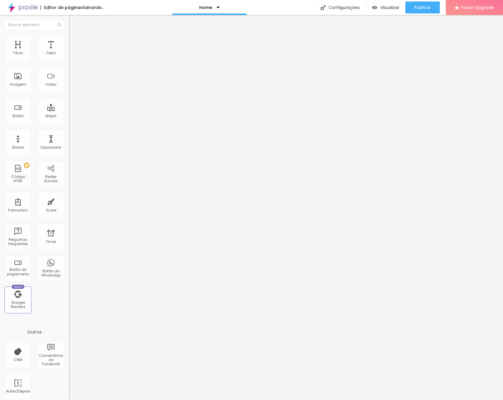
click at [391, 8] on span "Visualizar" at bounding box center [389, 7] width 19 height 5
click at [69, 52] on div at bounding box center [160, 49] width 182 height 6
drag, startPoint x: 33, startPoint y: 103, endPoint x: 0, endPoint y: 58, distance: 55.6
click at [69, 58] on div "Código HTML 339 caracteres < div style = "position: relative; padding-bottom: 4…" at bounding box center [103, 55] width 69 height 29
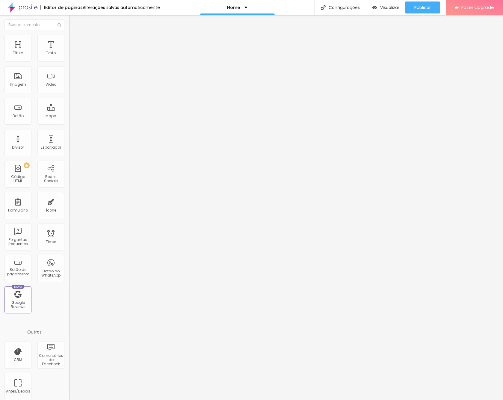
click at [69, 52] on img at bounding box center [71, 50] width 4 height 4
drag, startPoint x: 255, startPoint y: 127, endPoint x: 272, endPoint y: 146, distance: 25.3
click at [388, 10] on span "Visualizar" at bounding box center [389, 7] width 19 height 5
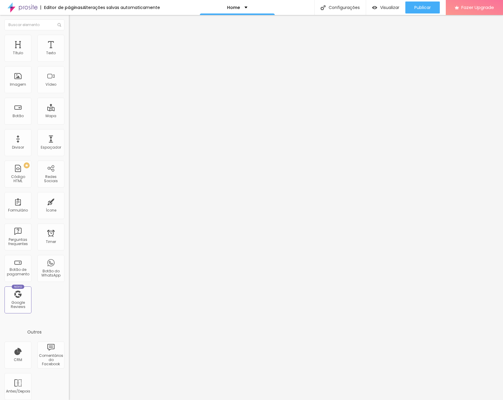
click at [69, 40] on li "Estilo" at bounding box center [103, 38] width 69 height 6
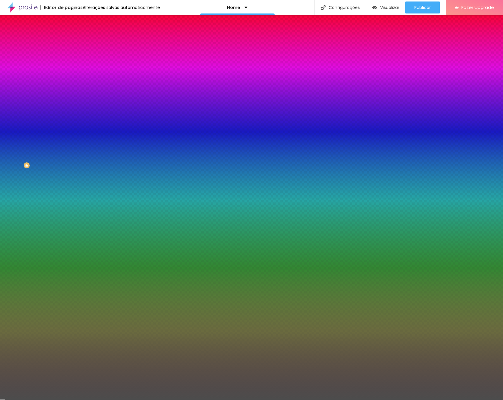
click at [69, 82] on div at bounding box center [103, 82] width 69 height 0
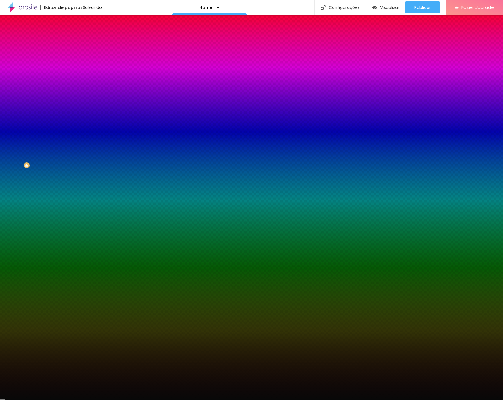
type input "#020202"
drag, startPoint x: 10, startPoint y: 148, endPoint x: 10, endPoint y: 161, distance: 13.2
click at [1, 363] on div at bounding box center [-1, 397] width 1 height 1
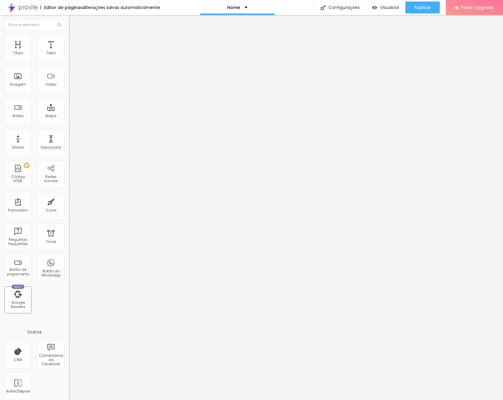
click at [69, 39] on li "Estilo" at bounding box center [103, 38] width 69 height 6
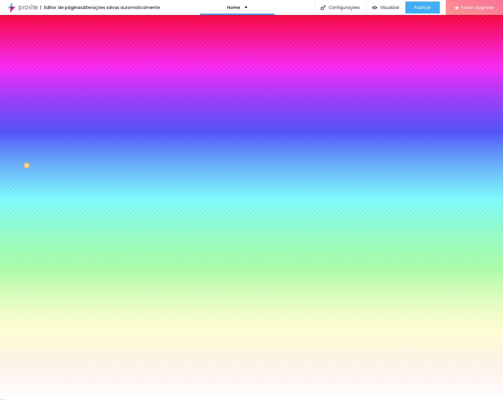
click at [69, 41] on li "Avançado" at bounding box center [103, 44] width 69 height 6
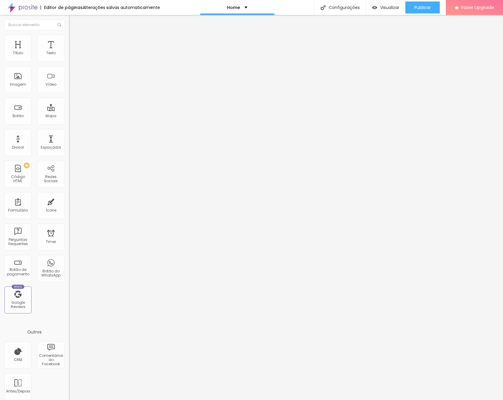
click at [69, 34] on img at bounding box center [71, 31] width 5 height 5
click at [73, 23] on img "button" at bounding box center [75, 21] width 5 height 5
click at [73, 21] on img "button" at bounding box center [75, 21] width 5 height 5
click at [69, 52] on span "Adicionar imagem" at bounding box center [88, 48] width 39 height 5
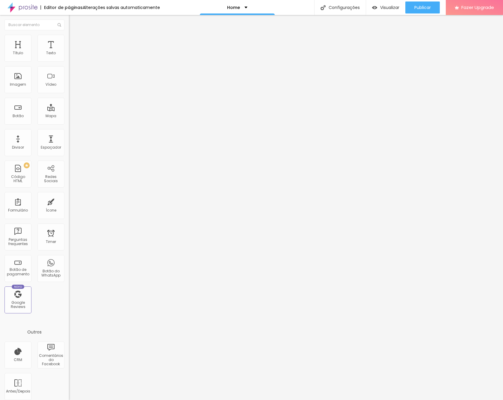
scroll to position [40, 0]
click at [69, 94] on span "Original" at bounding box center [76, 91] width 14 height 5
click at [69, 105] on span "Quadrado" at bounding box center [78, 102] width 19 height 5
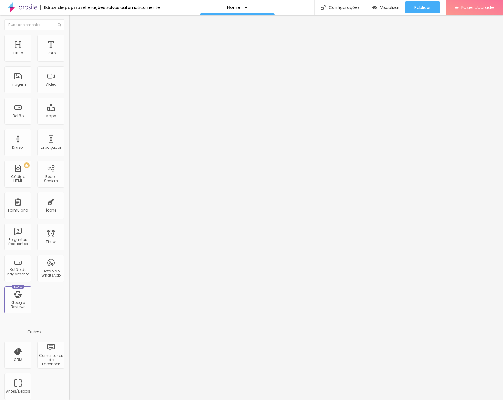
scroll to position [0, 0]
click at [69, 94] on span "1:1 Quadrado" at bounding box center [81, 91] width 24 height 5
click at [69, 39] on li "Avançado" at bounding box center [103, 38] width 69 height 6
click at [73, 23] on img "button" at bounding box center [75, 21] width 5 height 5
click at [71, 56] on icon "button" at bounding box center [73, 54] width 4 height 4
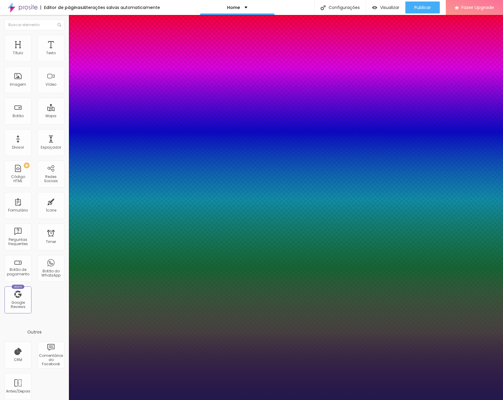
type input "1"
select select "LatoLight"
type input "1"
type input "14"
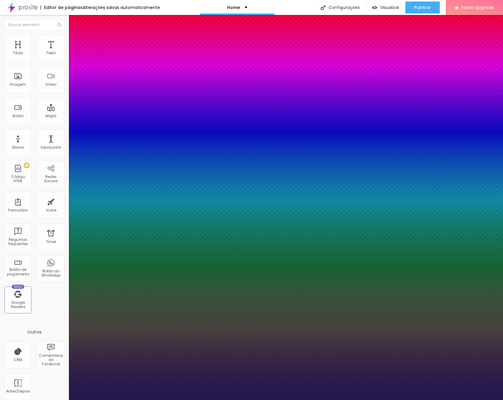
type input "1"
type input "15"
type input "1"
type input "16"
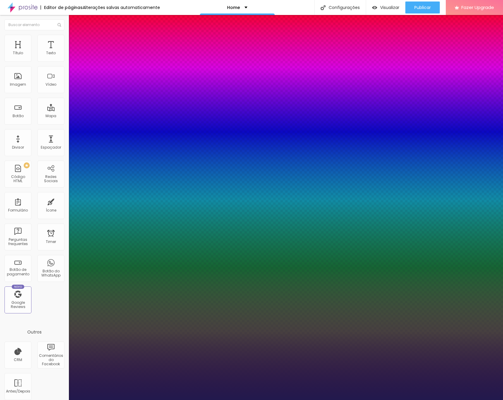
type input "16"
type input "1"
type input "17"
type input "1"
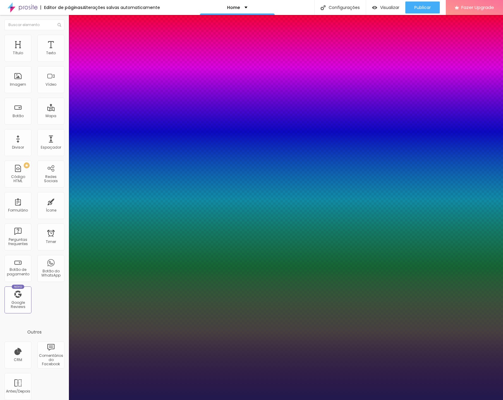
type input "18"
type input "1"
type input "19"
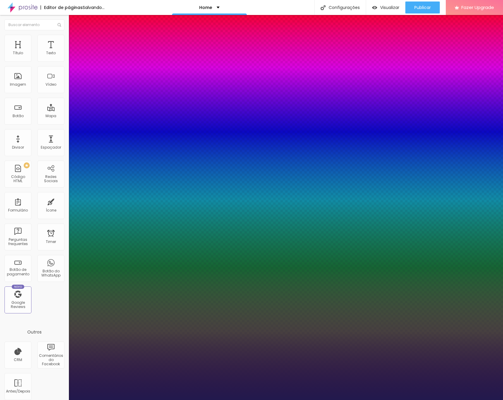
type input "1"
type input "20"
type input "1"
type input "21"
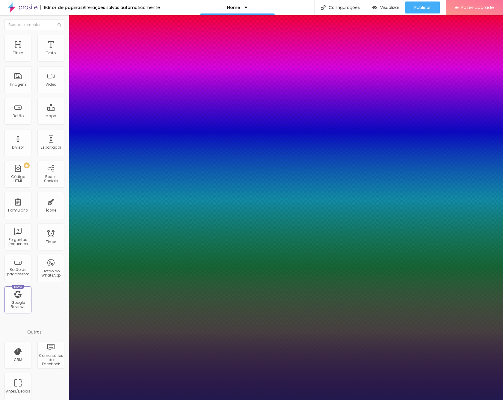
type input "21"
type input "1"
type input "22"
type input "1"
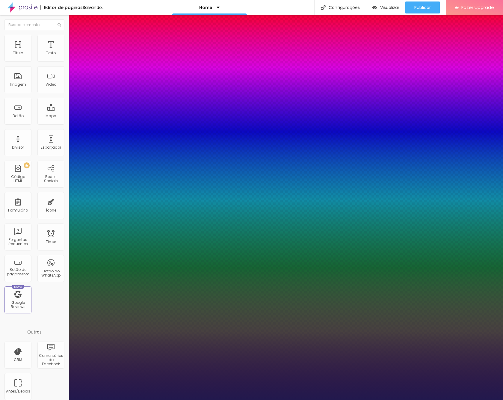
drag, startPoint x: 80, startPoint y: 100, endPoint x: 84, endPoint y: 100, distance: 3.3
type input "22"
type input "1"
type input "0.1"
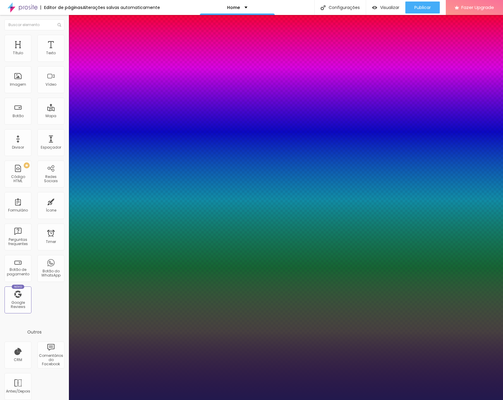
type input "0.1"
type input "1"
type input "0.3"
type input "1"
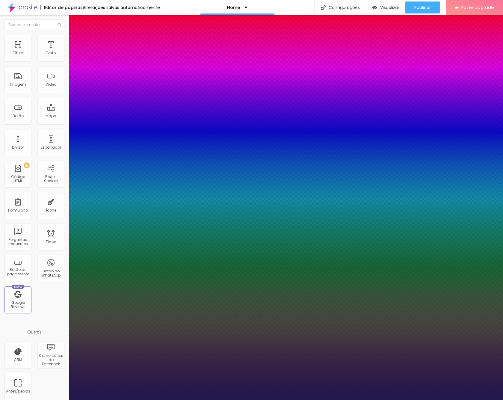
type input "0.4"
type input "1"
type input "0.5"
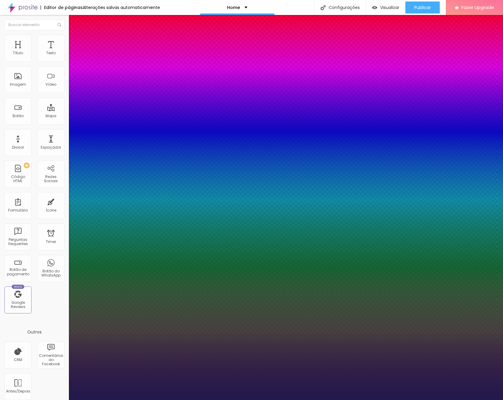
type input "1"
type input "0.6"
type input "1"
type input "0.7"
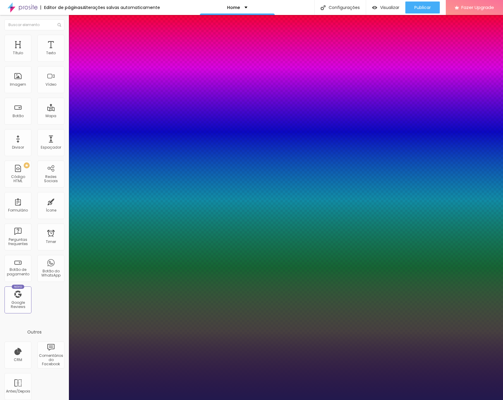
type input "0.7"
type input "1"
type input "0.8"
type input "1"
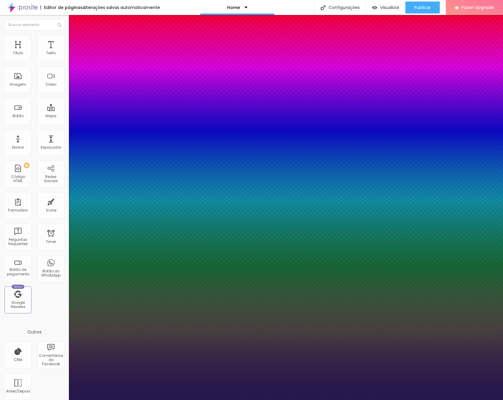
type input "1"
type input "1.1"
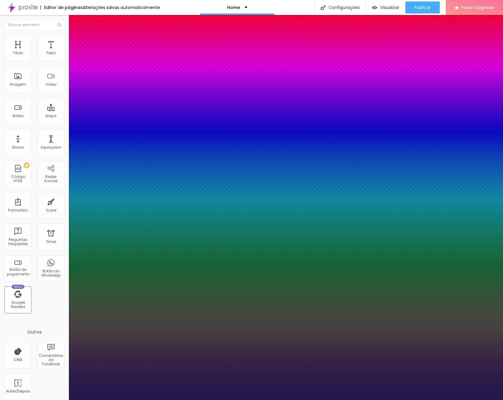
type input "1"
type input "0.9"
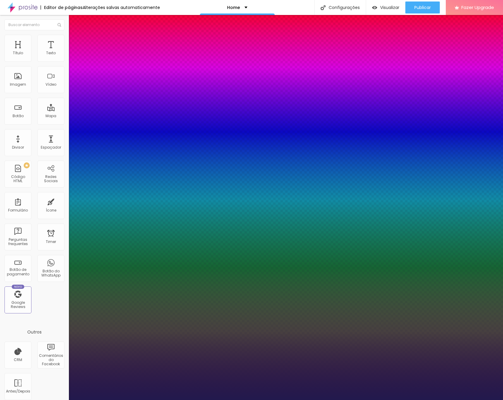
type input "0.9"
type input "1"
drag, startPoint x: 78, startPoint y: 115, endPoint x: 81, endPoint y: 115, distance: 3.3
type input "0.9"
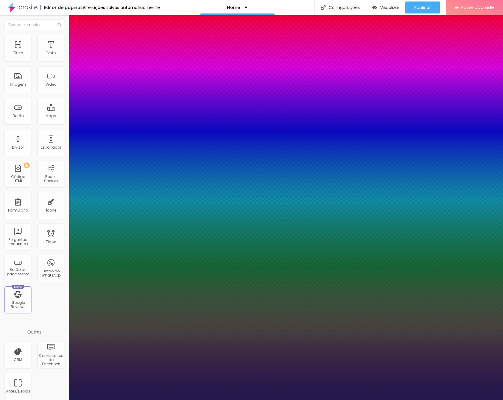
type input "1"
click at [34, 363] on div at bounding box center [251, 400] width 503 height 0
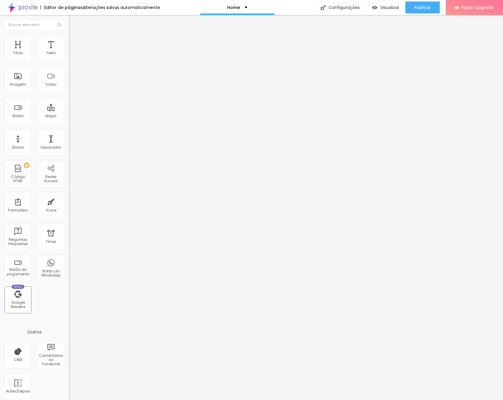
click at [69, 71] on span "Sólido" at bounding box center [75, 69] width 12 height 5
click at [69, 39] on li "Estilo" at bounding box center [103, 38] width 69 height 6
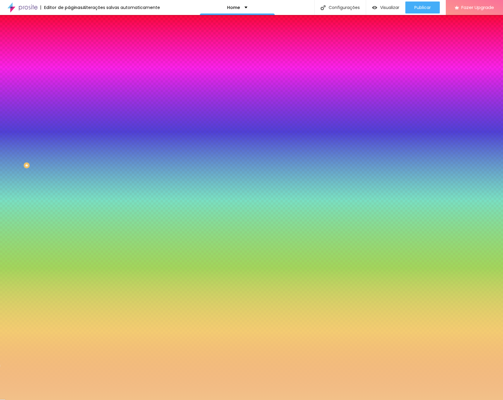
drag, startPoint x: 41, startPoint y: 60, endPoint x: 36, endPoint y: 80, distance: 20.7
click at [69, 57] on div at bounding box center [103, 57] width 69 height 0
type input "#FFFFFF"
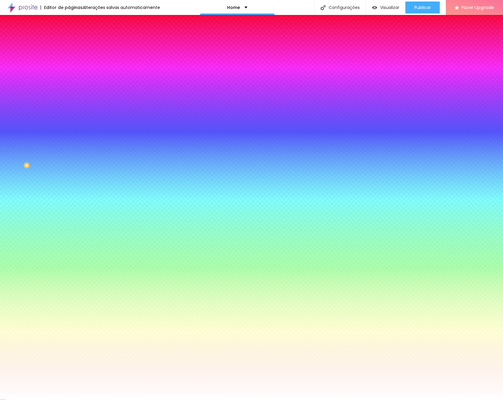
drag, startPoint x: 25, startPoint y: 69, endPoint x: 8, endPoint y: 66, distance: 18.0
click at [69, 63] on div "Cor Voltar ao padrão #FFFFFF" at bounding box center [103, 55] width 69 height 16
type input "2"
type input "1"
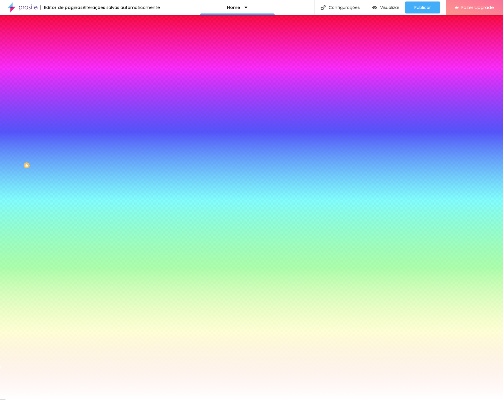
drag, startPoint x: 12, startPoint y: 98, endPoint x: 17, endPoint y: 90, distance: 9.4
type input "1"
click at [69, 93] on input "range" at bounding box center [88, 90] width 39 height 5
type input "51"
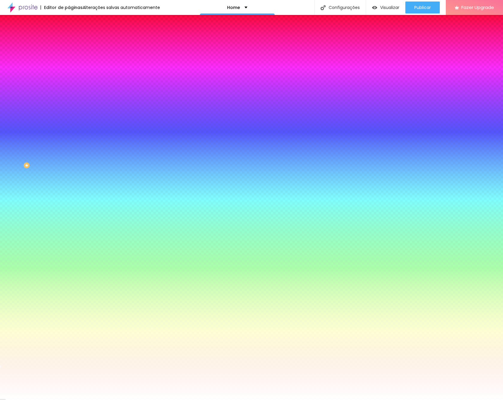
type input "58"
type input "59"
type input "60"
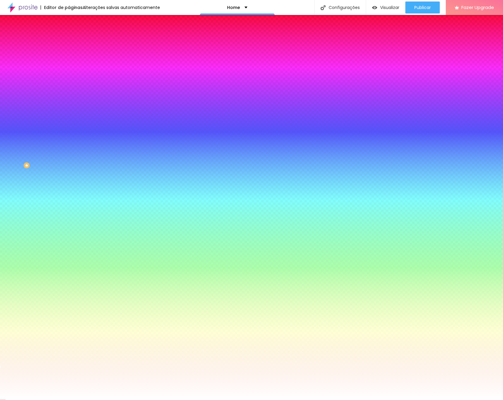
type input "60"
type input "61"
type input "62"
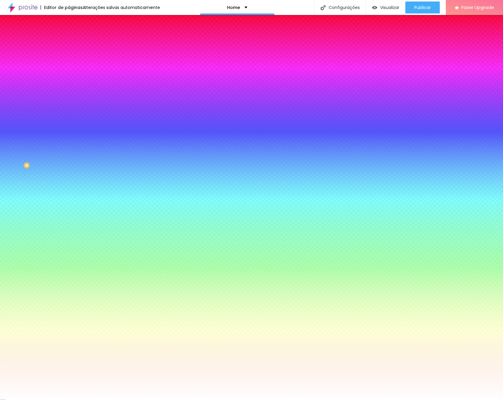
type input "58"
type input "56"
type input "55"
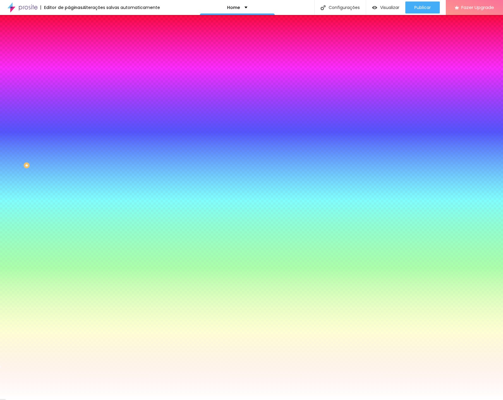
type input "55"
type input "50"
type input "48"
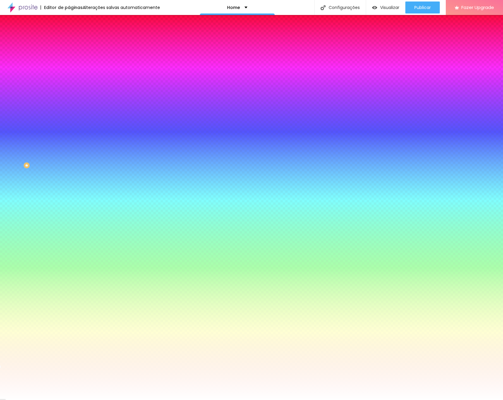
type input "47"
type input "46"
type input "45"
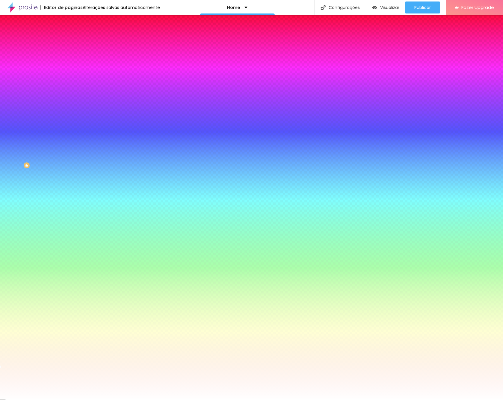
type input "45"
type input "43"
type input "42"
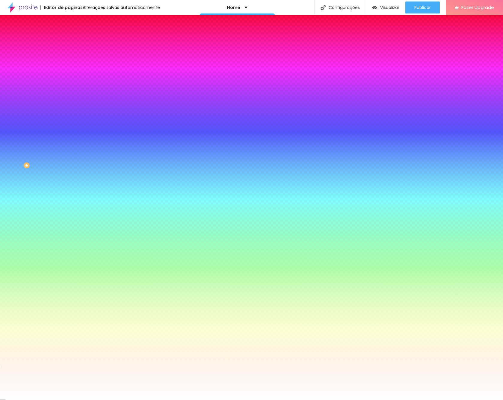
type input "43"
type input "44"
drag, startPoint x: 31, startPoint y: 79, endPoint x: 28, endPoint y: 80, distance: 3.1
type input "44"
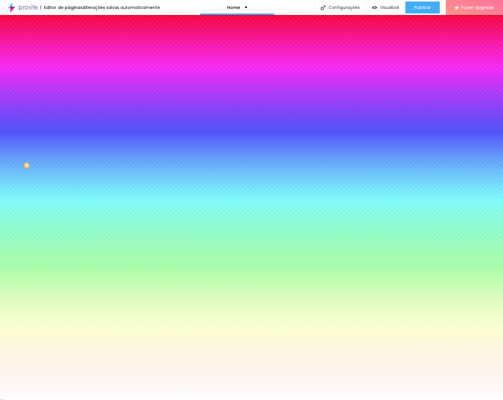
click at [69, 78] on input "range" at bounding box center [88, 75] width 39 height 5
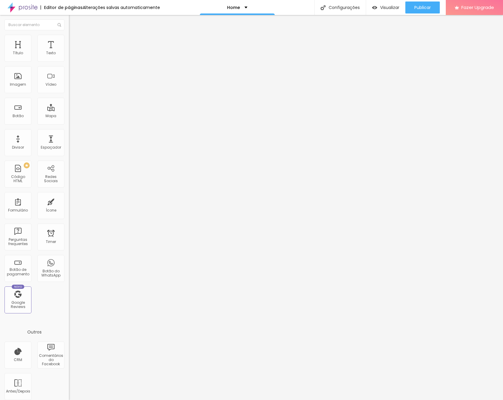
click at [69, 39] on li "Avançado" at bounding box center [103, 38] width 69 height 6
click at [69, 34] on img at bounding box center [71, 31] width 5 height 5
click at [71, 56] on icon "button" at bounding box center [73, 54] width 4 height 4
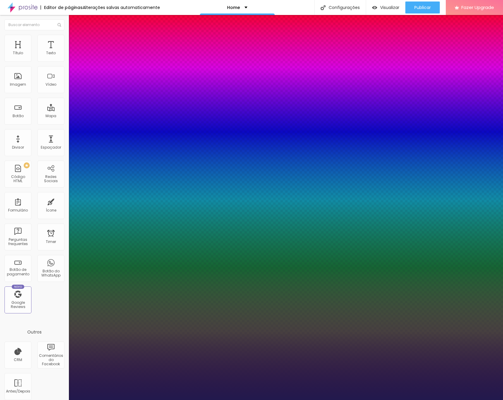
type input "1"
click at [299, 363] on div at bounding box center [251, 400] width 503 height 0
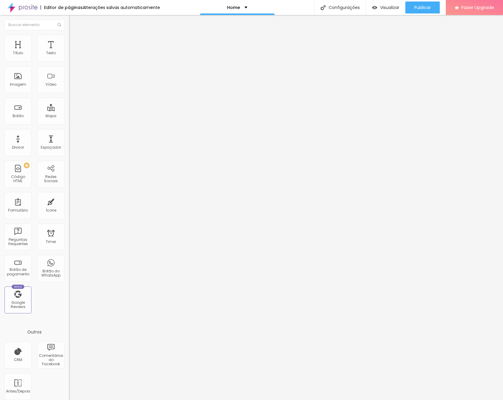
click at [73, 20] on img "button" at bounding box center [75, 21] width 5 height 5
click at [69, 38] on img at bounding box center [71, 37] width 5 height 5
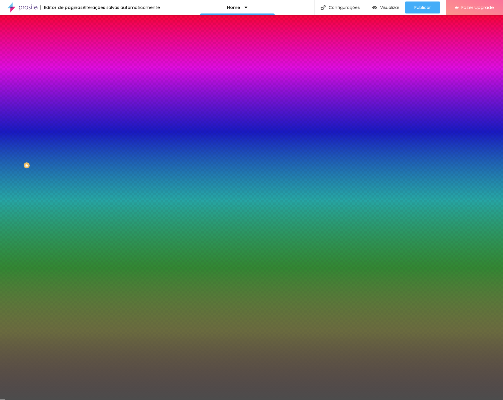
click at [69, 82] on div at bounding box center [103, 82] width 69 height 0
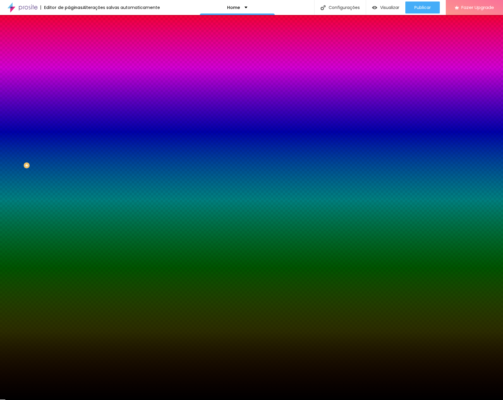
type input "#000000"
drag, startPoint x: 10, startPoint y: 147, endPoint x: 9, endPoint y: 164, distance: 16.8
click at [69, 124] on div "Imagem de fundo Trocar imagem Efeito da Imagem Nenhum Nenhum Parallax Cor de fu…" at bounding box center [103, 86] width 69 height 78
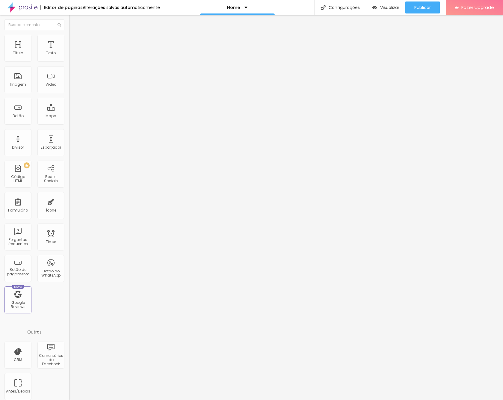
click at [74, 41] on span "Avançado" at bounding box center [84, 38] width 20 height 5
drag, startPoint x: 34, startPoint y: 40, endPoint x: 37, endPoint y: 53, distance: 13.7
click at [69, 40] on li "Estilo" at bounding box center [103, 38] width 69 height 6
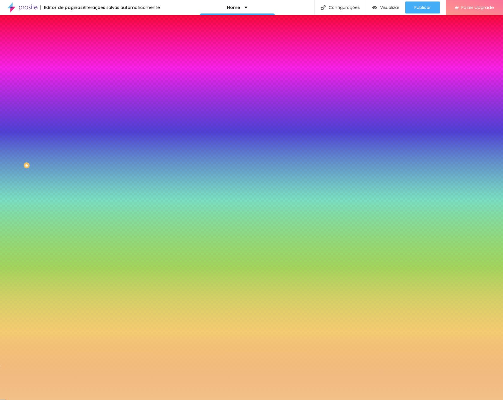
click at [69, 57] on div at bounding box center [103, 57] width 69 height 0
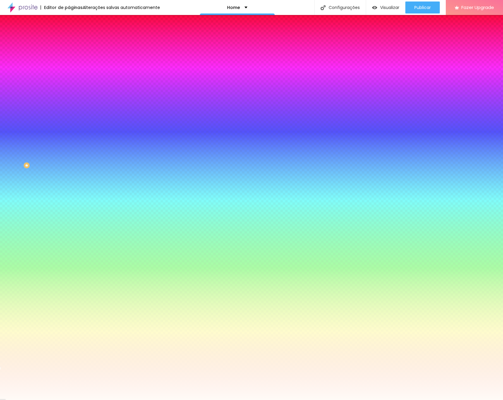
type input "#FFFFFF"
drag, startPoint x: 14, startPoint y: 68, endPoint x: 9, endPoint y: 67, distance: 5.0
click at [69, 63] on div at bounding box center [103, 63] width 69 height 0
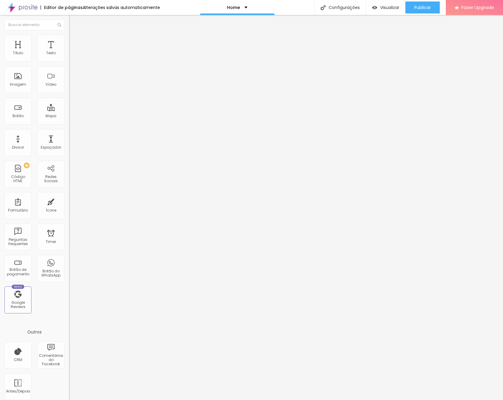
click at [74, 41] on span "Estilo" at bounding box center [78, 38] width 9 height 5
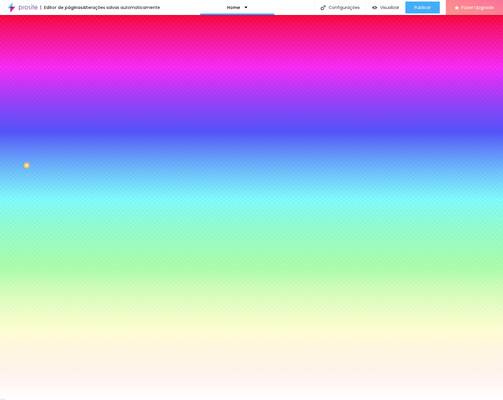
click at [69, 41] on li "Avançado" at bounding box center [103, 44] width 69 height 6
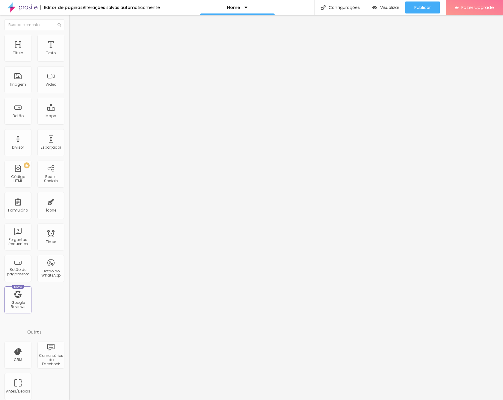
click at [73, 58] on div "Contato" at bounding box center [103, 55] width 61 height 5
click at [69, 39] on li "Estilo" at bounding box center [103, 38] width 69 height 6
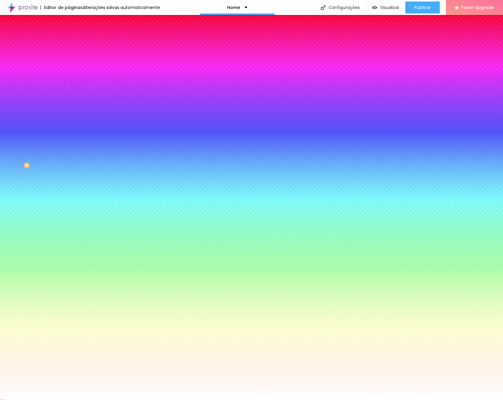
click at [72, 65] on icon "button" at bounding box center [73, 63] width 2 height 2
type input "#FFFFFF"
drag, startPoint x: 109, startPoint y: 176, endPoint x: 79, endPoint y: 143, distance: 44.4
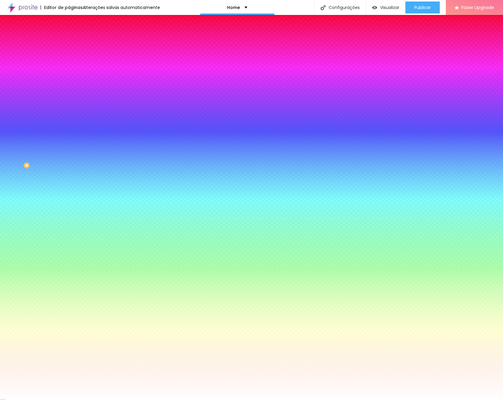
click at [36, 363] on div at bounding box center [251, 400] width 503 height 0
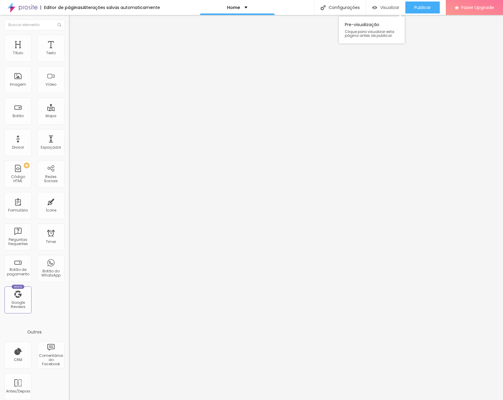
click at [387, 7] on span "Visualizar" at bounding box center [389, 7] width 19 height 5
drag, startPoint x: 35, startPoint y: 41, endPoint x: 35, endPoint y: 50, distance: 8.4
click at [74, 41] on span "Estilo" at bounding box center [78, 38] width 9 height 5
click at [74, 42] on span "Avançado" at bounding box center [84, 44] width 20 height 5
drag, startPoint x: 12, startPoint y: 37, endPoint x: 20, endPoint y: 49, distance: 13.6
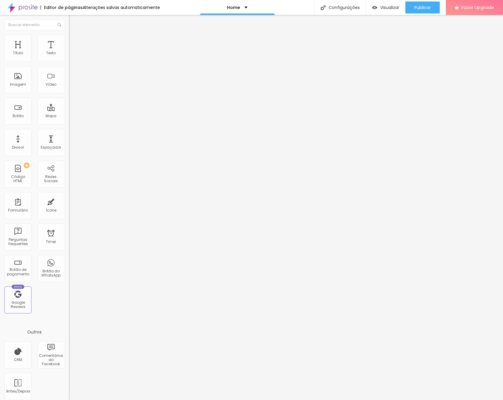
click at [69, 34] on img at bounding box center [71, 31] width 5 height 5
click at [69, 76] on img at bounding box center [71, 74] width 4 height 4
click at [69, 81] on img at bounding box center [71, 78] width 4 height 4
click at [69, 85] on img at bounding box center [71, 83] width 4 height 4
click at [69, 81] on div at bounding box center [103, 78] width 69 height 5
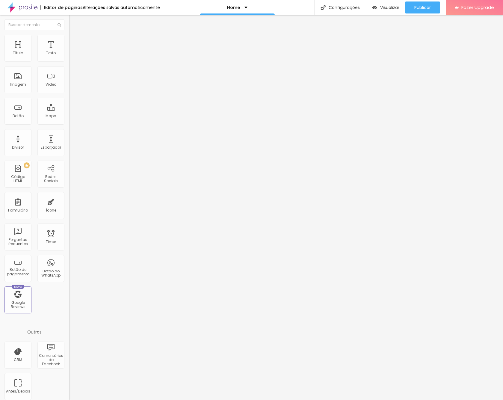
click at [69, 37] on li "Estilo" at bounding box center [103, 38] width 69 height 6
type input "95"
type input "90"
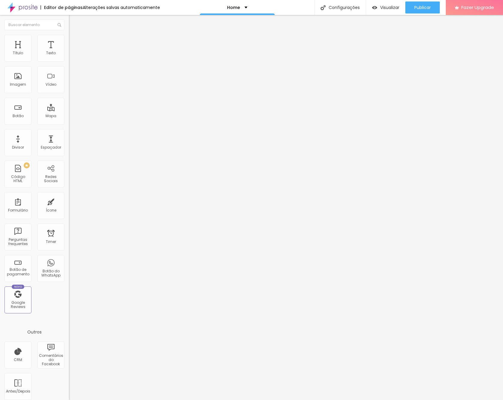
type input "95"
type input "100"
type input "95"
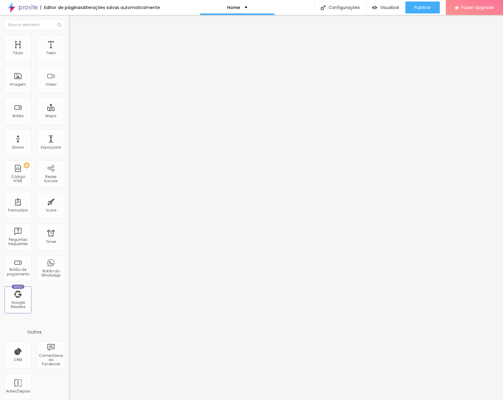
type input "95"
type input "100"
type input "95"
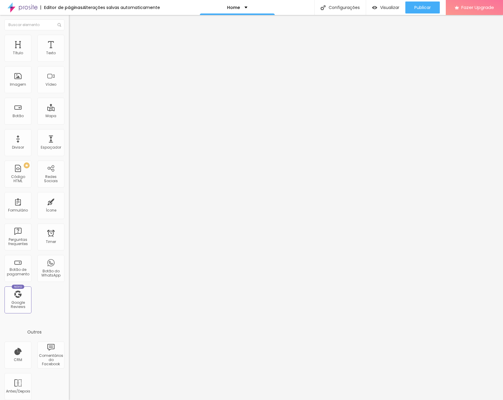
click at [69, 61] on input "range" at bounding box center [88, 59] width 39 height 5
click at [69, 41] on li "Avançado" at bounding box center [103, 44] width 69 height 6
type input "9"
type input "8"
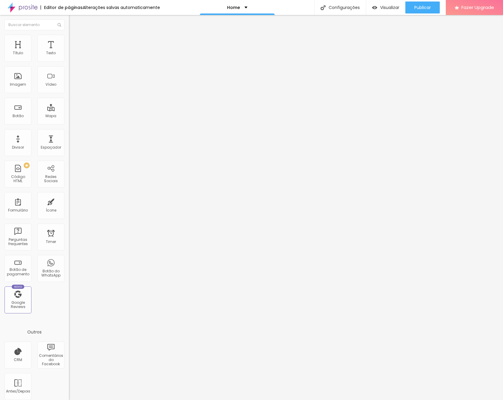
type input "8"
type input "7"
type input "4"
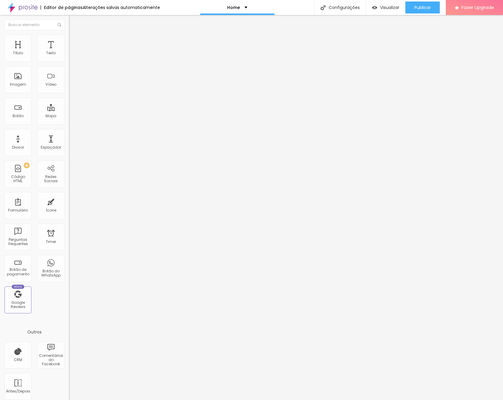
type input "2"
type input "0"
type input "5"
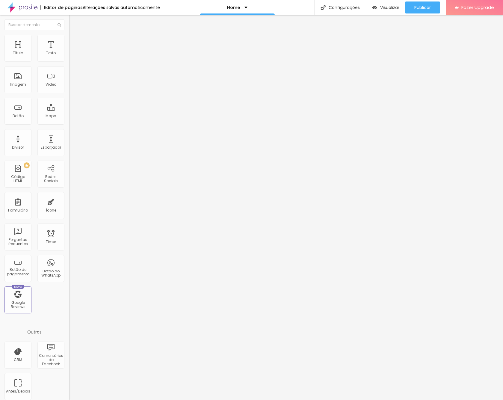
type input "5"
type input "9"
type input "15"
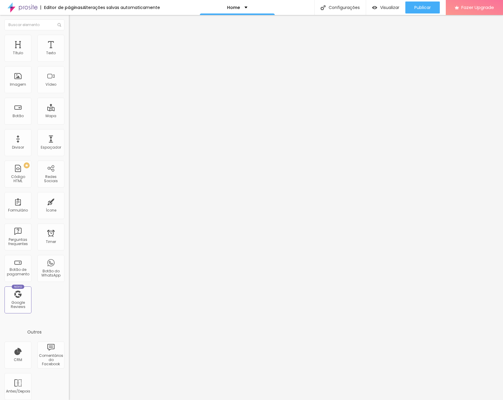
type input "20"
type input "29"
type input "33"
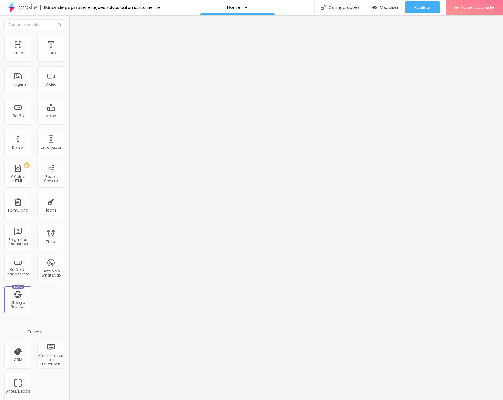
type input "33"
type input "36"
type input "37"
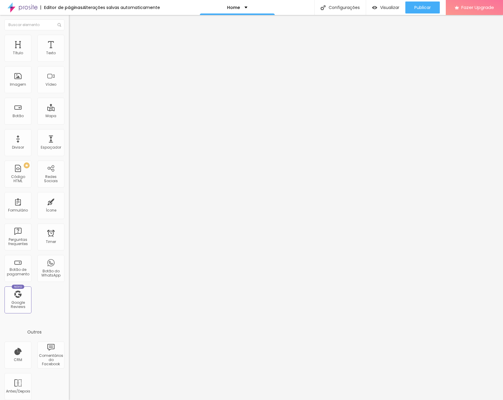
type input "38"
type input "39"
type input "40"
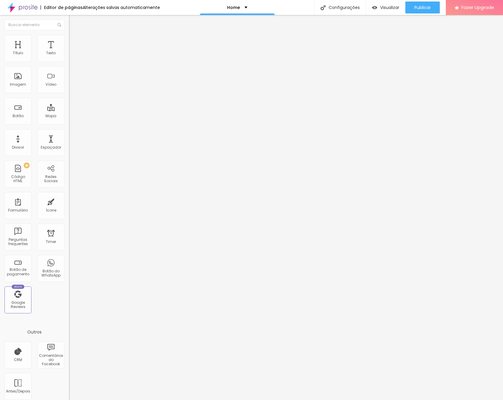
type input "40"
type input "39"
type input "38"
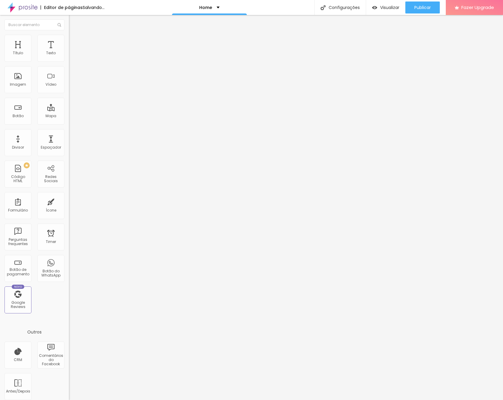
type input "36"
type input "33"
type input "28"
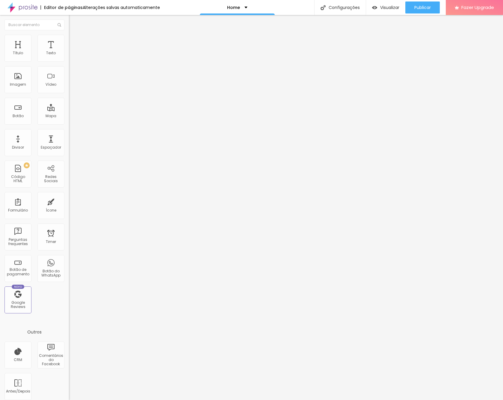
type input "28"
type input "25"
drag, startPoint x: 18, startPoint y: 61, endPoint x: 8, endPoint y: 61, distance: 9.3
click at [69, 61] on div "0 Espaço de cima" at bounding box center [103, 89] width 69 height 85
click at [69, 201] on input "range" at bounding box center [88, 203] width 39 height 5
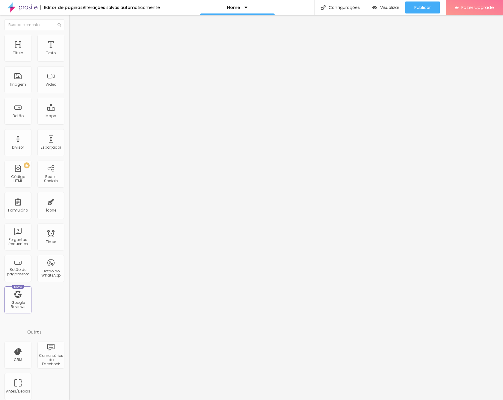
click at [73, 19] on img "button" at bounding box center [75, 21] width 5 height 5
click at [69, 39] on li "Estilo" at bounding box center [103, 38] width 69 height 6
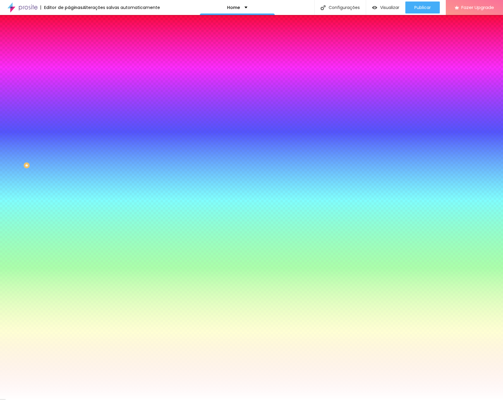
click at [69, 57] on div at bounding box center [103, 57] width 69 height 0
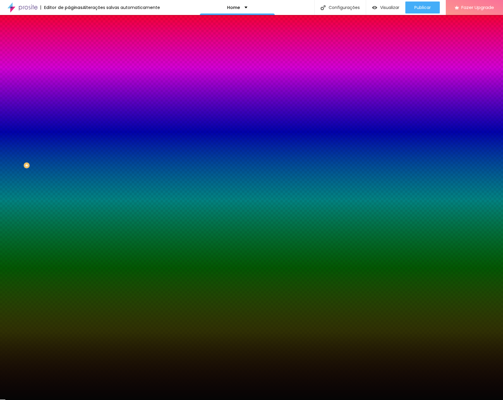
type input "#000000"
drag, startPoint x: 11, startPoint y: 79, endPoint x: 9, endPoint y: 115, distance: 36.0
click at [69, 115] on div "Editar Coluna Conteúdo Estilo Avançado Cor de fundo Voltar ao padrão #000000 0 …" at bounding box center [103, 207] width 69 height 385
click at [73, 23] on img "button" at bounding box center [75, 21] width 5 height 5
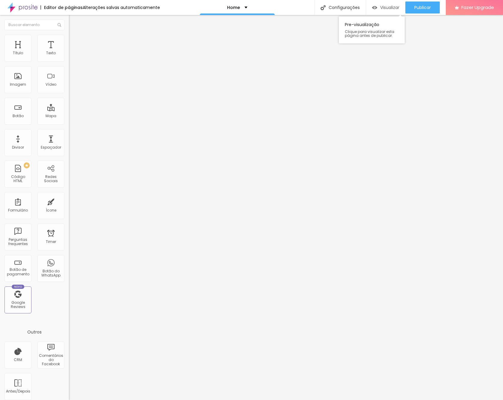
click at [385, 11] on div "Visualizar" at bounding box center [385, 7] width 27 height 12
drag, startPoint x: 34, startPoint y: 34, endPoint x: 37, endPoint y: 40, distance: 6.6
click at [69, 35] on img at bounding box center [71, 37] width 5 height 5
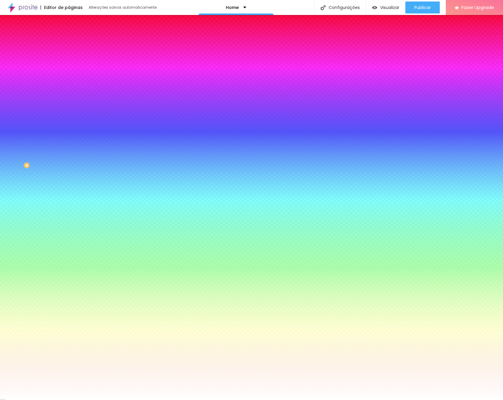
click at [69, 82] on div at bounding box center [103, 82] width 69 height 0
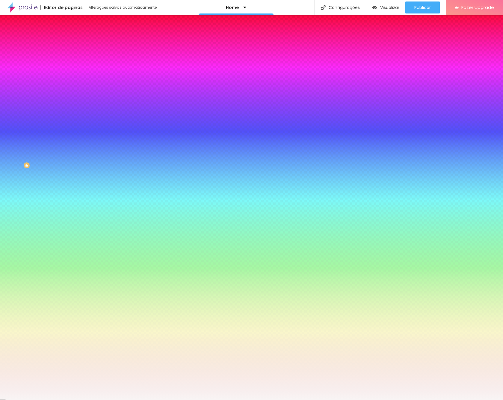
type input "#FFFFFF"
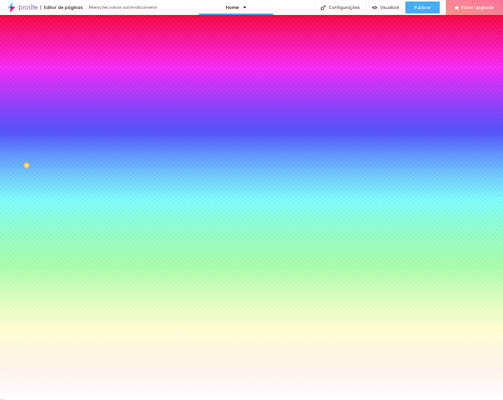
drag, startPoint x: 10, startPoint y: 120, endPoint x: 9, endPoint y: 116, distance: 3.9
click at [69, 88] on div at bounding box center [103, 88] width 69 height 0
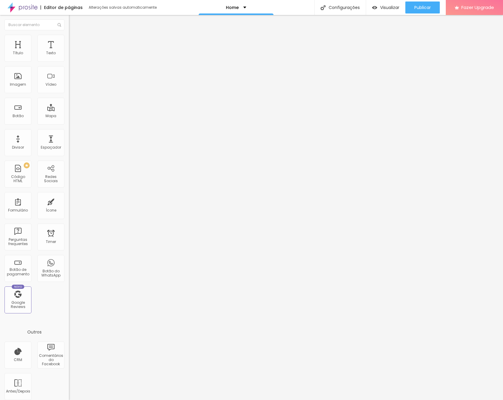
click at [69, 36] on img at bounding box center [71, 37] width 5 height 5
click at [69, 35] on li "Estilo" at bounding box center [103, 32] width 69 height 6
click at [69, 36] on img at bounding box center [71, 37] width 5 height 5
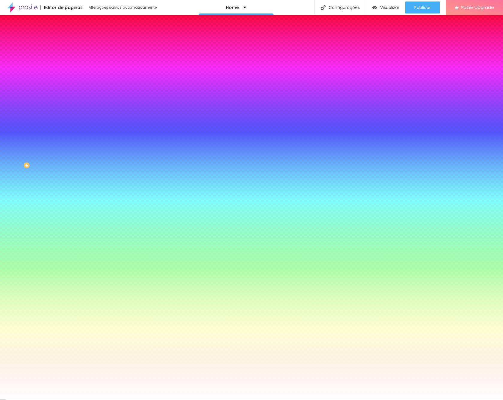
click at [69, 82] on div at bounding box center [103, 82] width 69 height 0
type input "#FFFFFF"
drag, startPoint x: 9, startPoint y: 116, endPoint x: 9, endPoint y: 113, distance: 3.6
click at [69, 88] on div "Cor de fundo Voltar ao padrão #FFFFFF" at bounding box center [103, 79] width 69 height 16
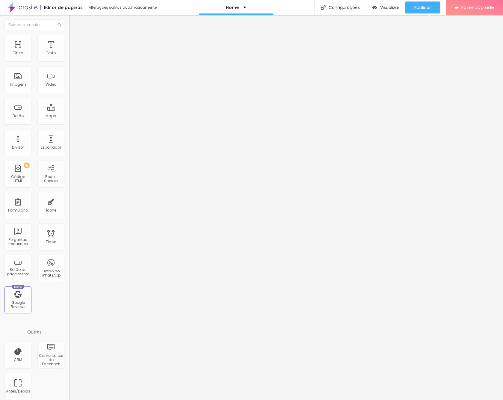
click at [69, 37] on li "Estilo" at bounding box center [103, 38] width 69 height 6
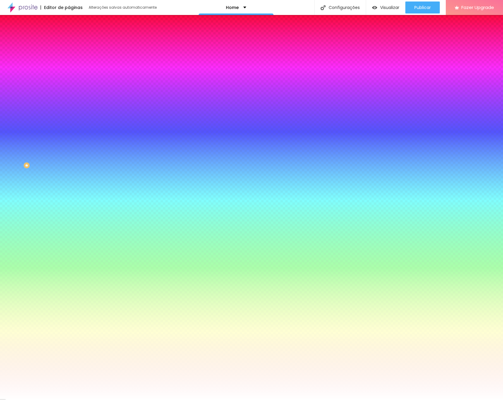
click at [71, 76] on icon "button" at bounding box center [73, 76] width 4 height 4
drag, startPoint x: 137, startPoint y: 141, endPoint x: 115, endPoint y: 141, distance: 22.2
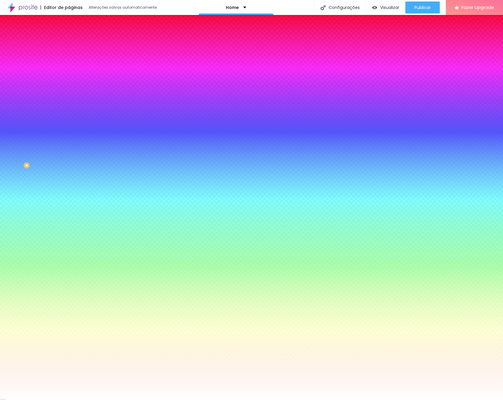
paste input "74622"
type input "#74622D"
click at [258, 400] on div at bounding box center [251, 400] width 503 height 0
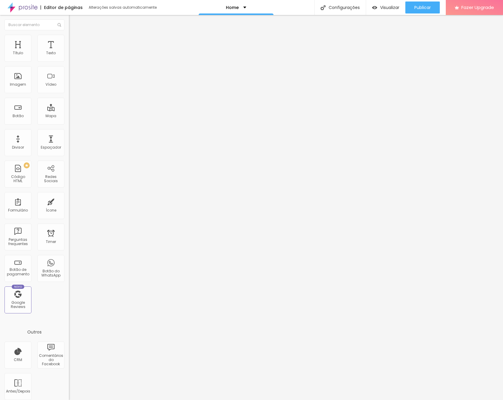
click at [69, 37] on img at bounding box center [71, 37] width 5 height 5
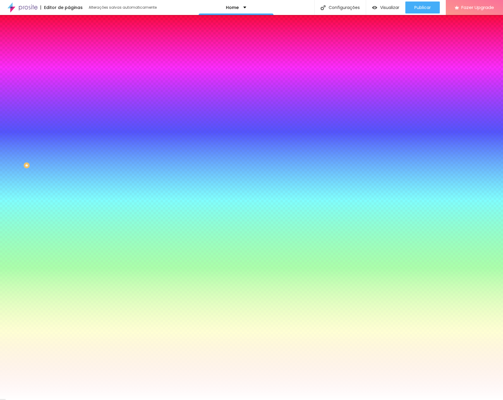
click at [69, 57] on div at bounding box center [103, 57] width 69 height 0
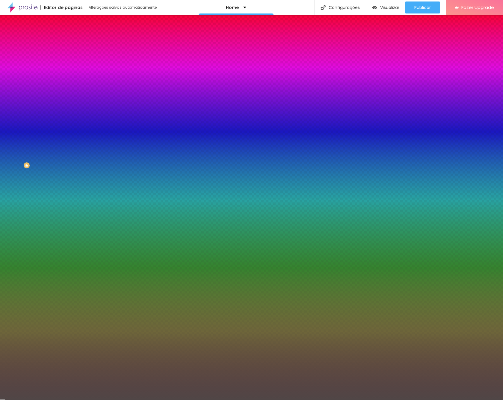
type input "#000000"
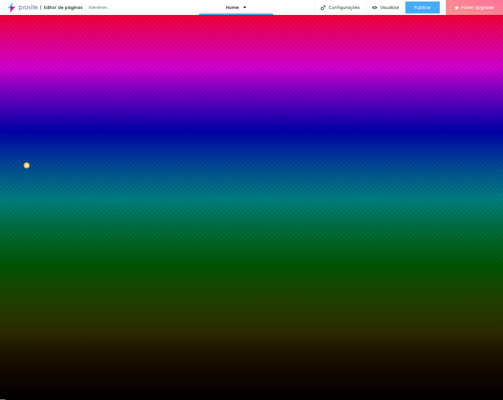
drag, startPoint x: 10, startPoint y: 68, endPoint x: 6, endPoint y: 119, distance: 51.1
click at [69, 119] on div "Editar Divisor Conteúdo Estilo Avançado Cor Voltar ao padrão #000000 Tamanho 80…" at bounding box center [103, 207] width 69 height 385
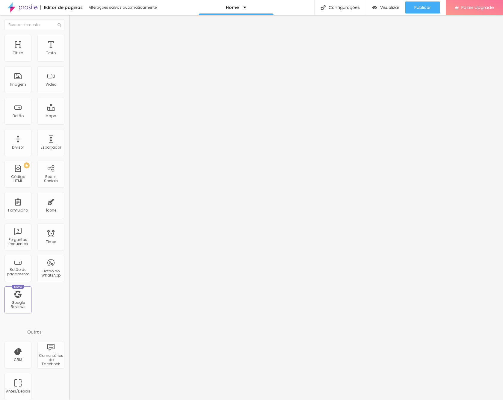
click at [69, 39] on li "Estilo" at bounding box center [103, 38] width 69 height 6
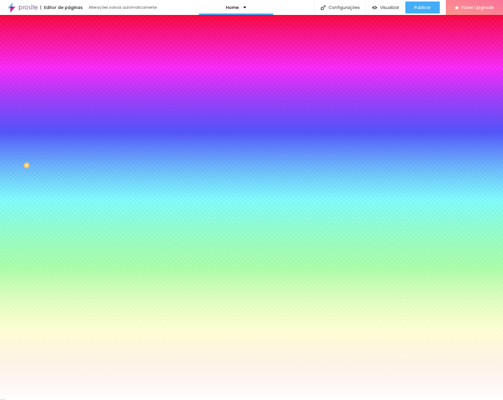
click at [69, 57] on div at bounding box center [103, 57] width 69 height 0
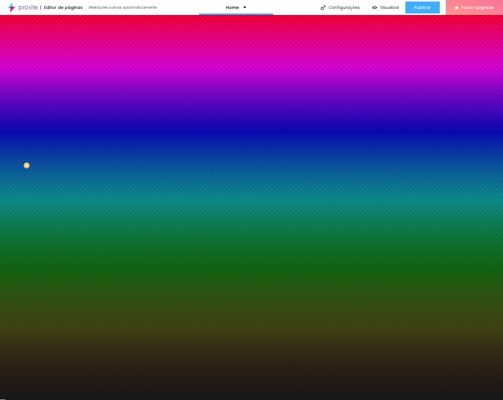
type input "#000000"
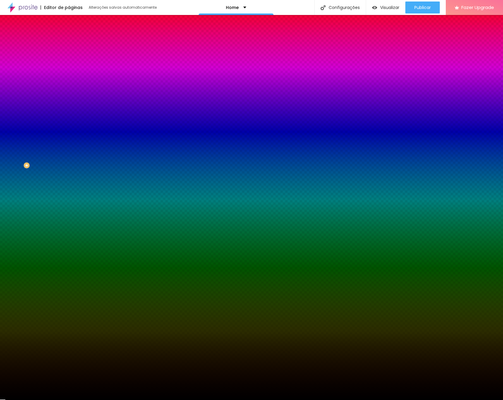
drag, startPoint x: 10, startPoint y: 68, endPoint x: 7, endPoint y: 118, distance: 50.5
click at [69, 118] on div "Editar Divisor Conteúdo Estilo Avançado Cor Voltar ao padrão #000000 Tamanho 80…" at bounding box center [103, 207] width 69 height 385
click at [69, 150] on div "Editar Divisor Conteúdo Estilo Avançado Cor Voltar ao padrão #000000 Tamanho 80…" at bounding box center [103, 207] width 69 height 385
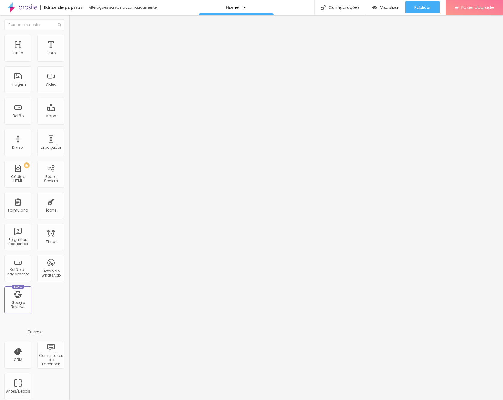
click at [69, 35] on img at bounding box center [71, 37] width 5 height 5
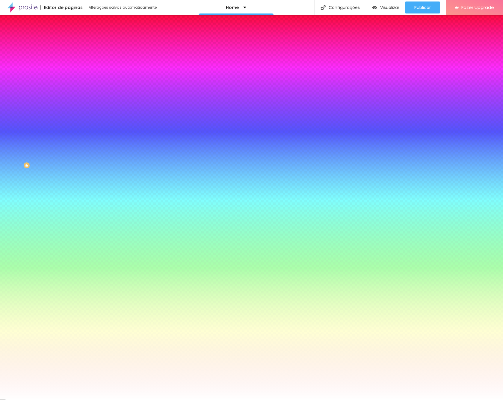
click at [69, 82] on div at bounding box center [103, 82] width 69 height 0
click at [69, 88] on div at bounding box center [103, 88] width 69 height 0
click at [69, 119] on div "Imagem de fundo Adicionar imagem Efeito da Imagem Nenhum Nenhum Parallax Cor de…" at bounding box center [103, 86] width 69 height 78
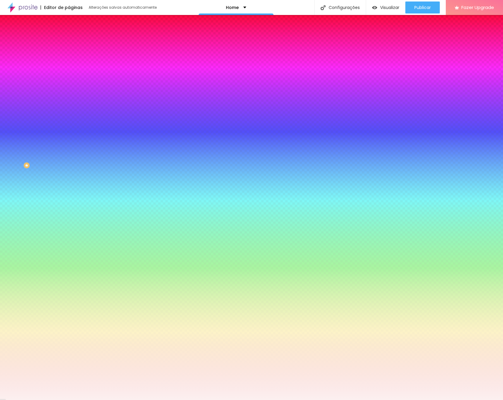
drag, startPoint x: 40, startPoint y: 111, endPoint x: 13, endPoint y: 124, distance: 29.5
click at [69, 82] on div at bounding box center [103, 82] width 69 height 0
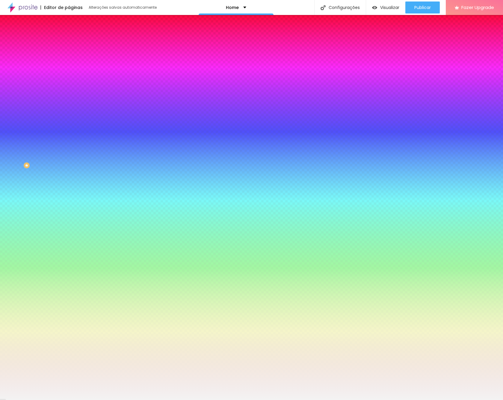
type input "#FFFFFF"
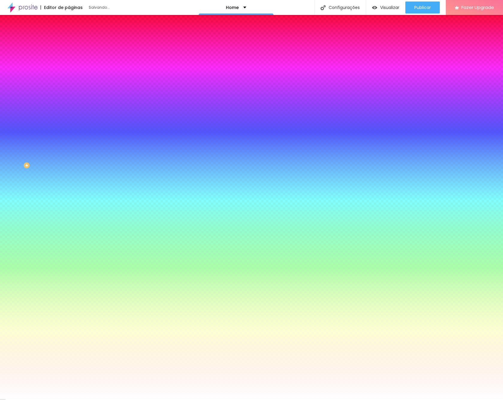
drag, startPoint x: 11, startPoint y: 117, endPoint x: 8, endPoint y: 114, distance: 4.0
click at [69, 88] on div "Cor de fundo Voltar ao padrão #FFFFFF" at bounding box center [103, 79] width 69 height 16
click at [69, 205] on div "Editar Seção Conteúdo Estilo Avançado Imagem de fundo Adicionar imagem Efeito d…" at bounding box center [103, 207] width 69 height 385
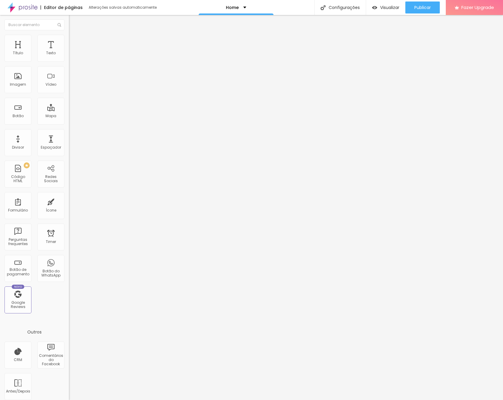
drag, startPoint x: 30, startPoint y: 36, endPoint x: 27, endPoint y: 43, distance: 7.4
click at [69, 36] on li "Estilo" at bounding box center [103, 38] width 69 height 6
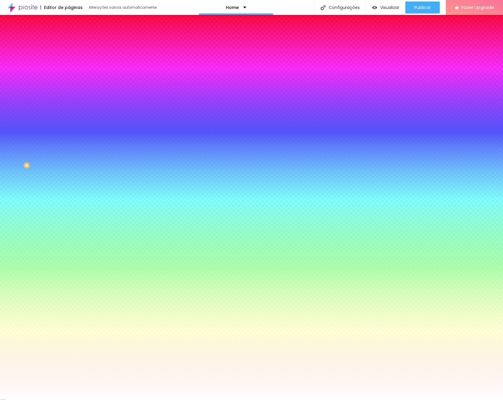
click at [69, 90] on button "button" at bounding box center [73, 93] width 8 height 6
drag, startPoint x: 133, startPoint y: 142, endPoint x: 115, endPoint y: 142, distance: 18.6
paste input "74622D"
type input "#74622D"
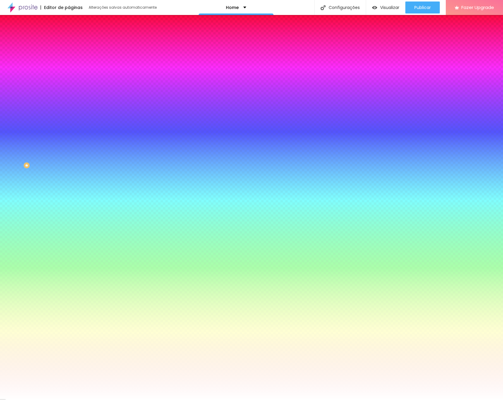
click at [466, 400] on div at bounding box center [251, 400] width 503 height 0
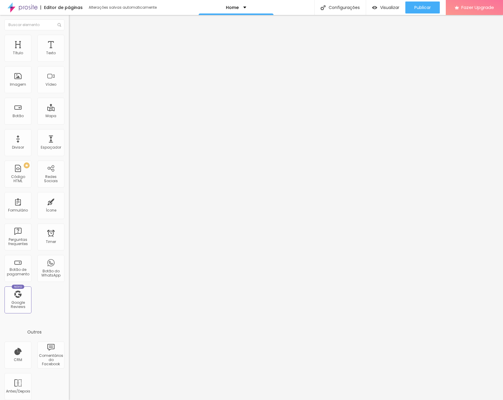
click at [69, 39] on li "Estilo" at bounding box center [103, 38] width 69 height 6
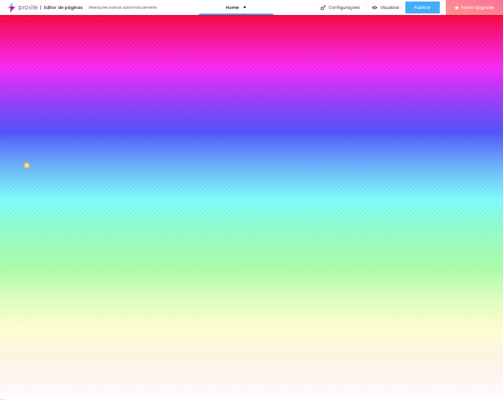
click at [71, 91] on icon "button" at bounding box center [73, 93] width 4 height 4
drag, startPoint x: 134, startPoint y: 141, endPoint x: 114, endPoint y: 137, distance: 20.8
drag, startPoint x: 65, startPoint y: 130, endPoint x: 68, endPoint y: 130, distance: 3.3
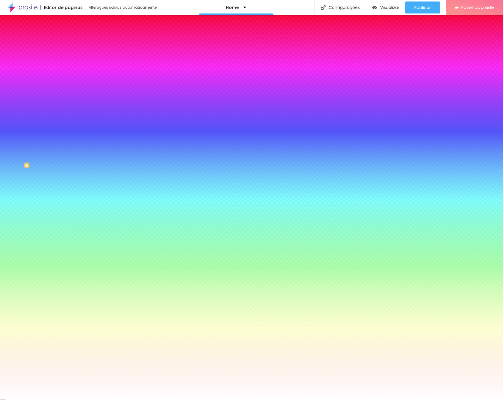
type input "1"
drag, startPoint x: 66, startPoint y: 130, endPoint x: 74, endPoint y: 130, distance: 8.4
type input "1"
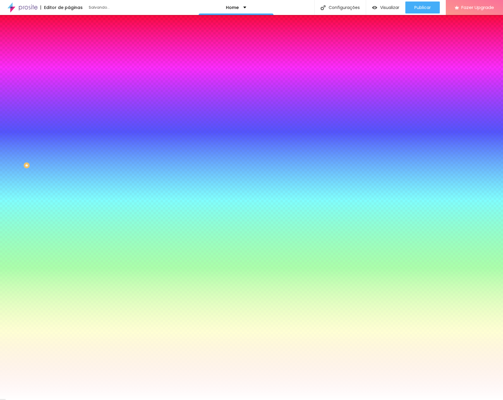
type input "1"
type input "2"
type input "3"
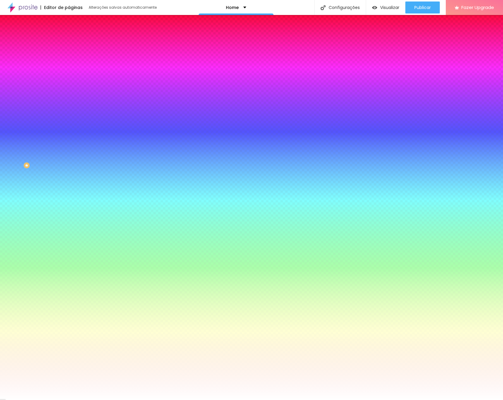
type input "4"
type input "5"
drag, startPoint x: 65, startPoint y: 112, endPoint x: 78, endPoint y: 112, distance: 12.6
type input "5"
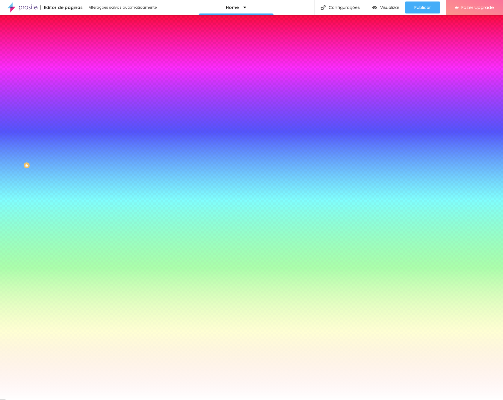
click at [359, 400] on div at bounding box center [251, 400] width 503 height 0
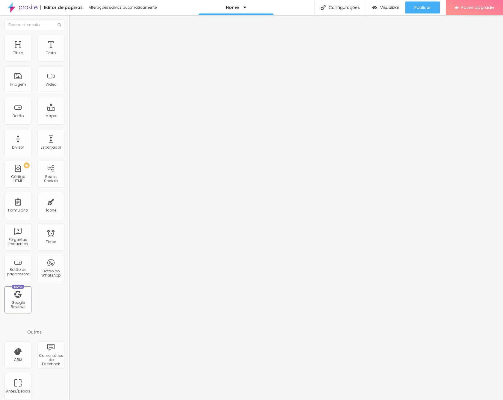
click at [69, 35] on li "Estilo" at bounding box center [103, 38] width 69 height 6
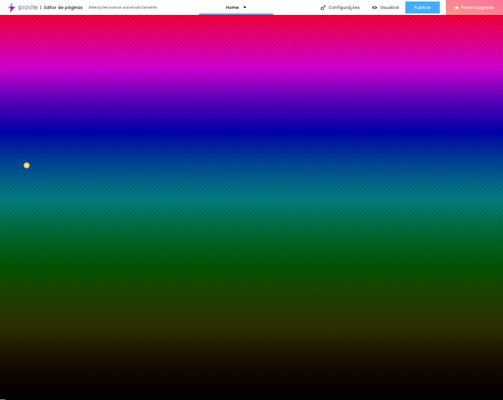
drag, startPoint x: 63, startPoint y: 61, endPoint x: 46, endPoint y: 60, distance: 17.4
click at [69, 60] on input "#000000" at bounding box center [105, 60] width 72 height 6
paste input "74622D"
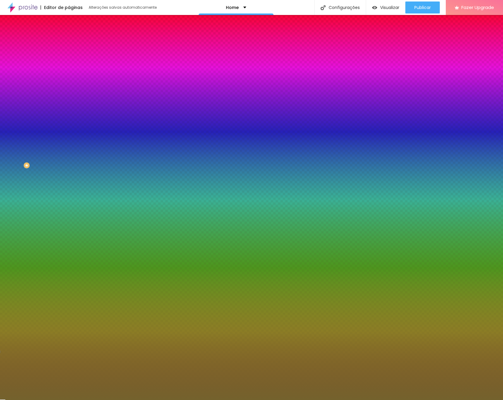
type input "#74622D"
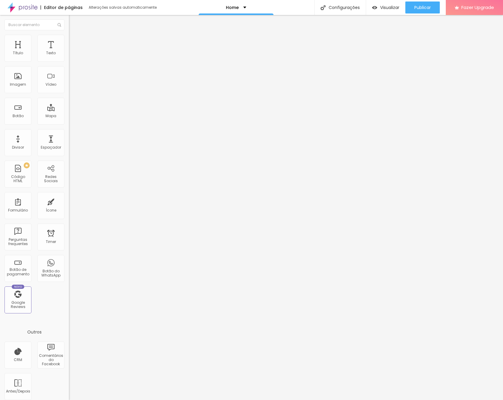
drag, startPoint x: 37, startPoint y: 37, endPoint x: 39, endPoint y: 43, distance: 7.0
click at [69, 37] on li "Estilo" at bounding box center [103, 38] width 69 height 6
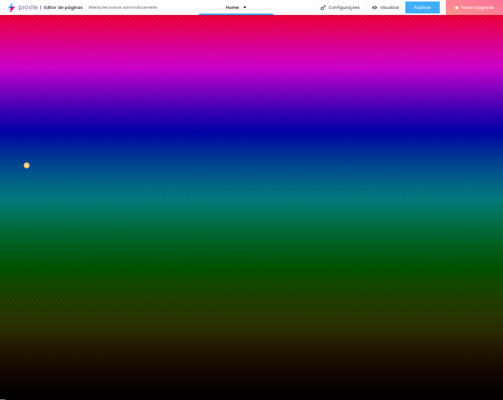
click at [69, 57] on div at bounding box center [103, 57] width 69 height 0
click at [69, 60] on input "#000000" at bounding box center [105, 60] width 72 height 6
paste input "74622D"
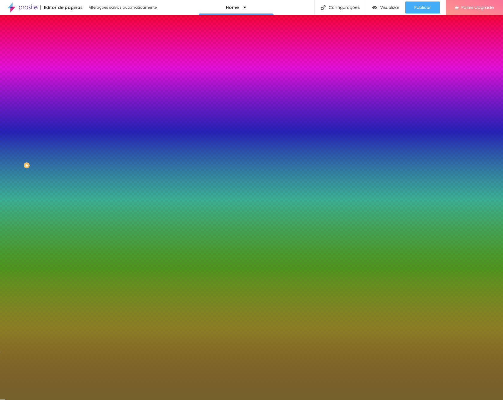
type input "#74622D"
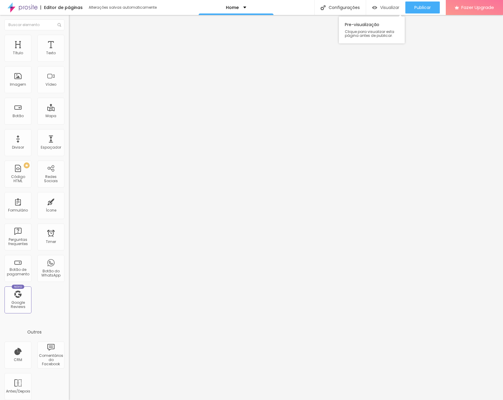
click at [388, 7] on span "Visualizar" at bounding box center [389, 7] width 19 height 5
click at [69, 37] on img at bounding box center [71, 37] width 5 height 5
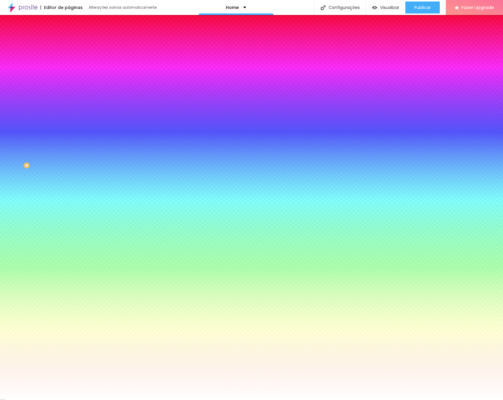
click at [69, 60] on input "#909090" at bounding box center [105, 60] width 72 height 6
drag, startPoint x: 63, startPoint y: 60, endPoint x: 47, endPoint y: 62, distance: 15.4
click at [69, 62] on input "#909090" at bounding box center [105, 60] width 72 height 6
paste input "77C3A"
type input "#977C3A"
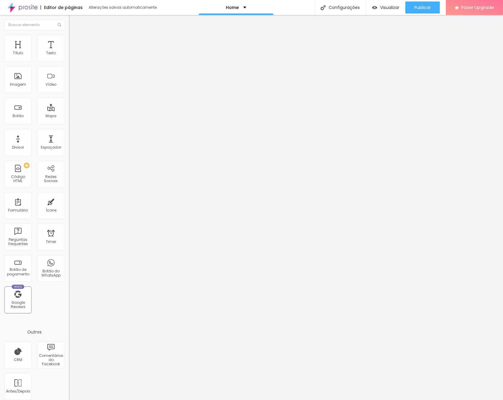
click at [69, 38] on img at bounding box center [71, 37] width 5 height 5
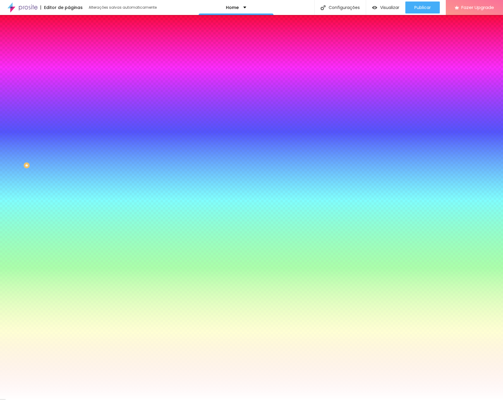
drag, startPoint x: 59, startPoint y: 61, endPoint x: 48, endPoint y: 61, distance: 10.8
click at [69, 61] on input "#FFFFFF" at bounding box center [105, 60] width 72 height 6
paste input "977C3A"
click at [69, 57] on div at bounding box center [103, 57] width 69 height 0
click at [69, 61] on input "#977C3A" at bounding box center [105, 60] width 72 height 6
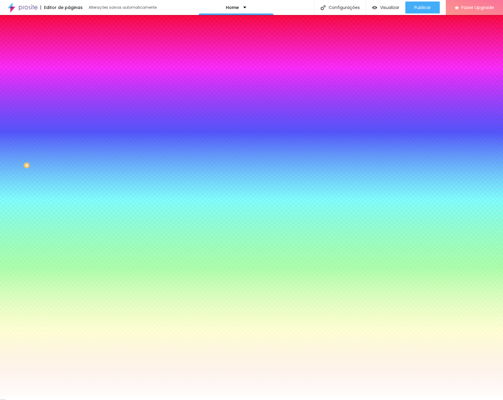
click at [69, 57] on div at bounding box center [103, 57] width 69 height 0
drag, startPoint x: 41, startPoint y: 59, endPoint x: 52, endPoint y: 61, distance: 10.9
click at [69, 57] on div at bounding box center [103, 57] width 69 height 0
type input "#FFFFFF"
drag, startPoint x: 33, startPoint y: 85, endPoint x: 8, endPoint y: 67, distance: 31.5
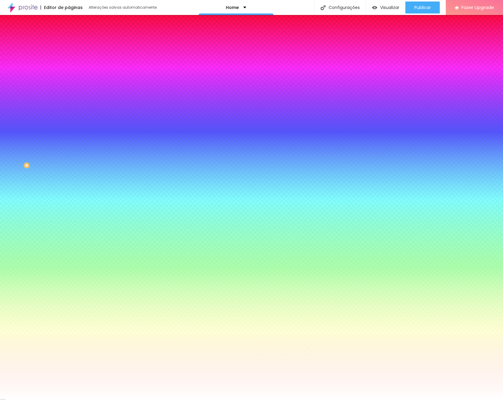
click at [69, 63] on div at bounding box center [103, 63] width 69 height 0
click at [71, 74] on icon "button" at bounding box center [73, 76] width 4 height 4
drag, startPoint x: 137, startPoint y: 141, endPoint x: 122, endPoint y: 140, distance: 14.7
paste input "977C3A"
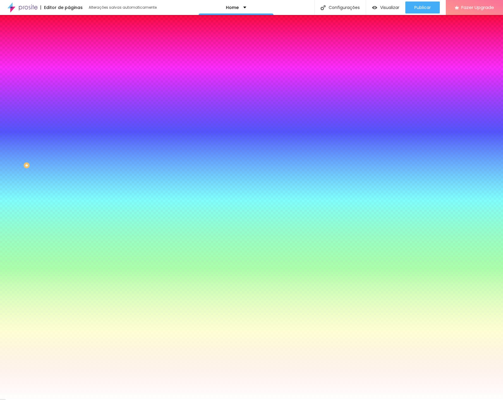
type input "#977C3A"
click at [21, 400] on div at bounding box center [251, 400] width 503 height 0
click at [71, 91] on icon "button" at bounding box center [73, 93] width 4 height 4
drag, startPoint x: 134, startPoint y: 142, endPoint x: 118, endPoint y: 142, distance: 15.9
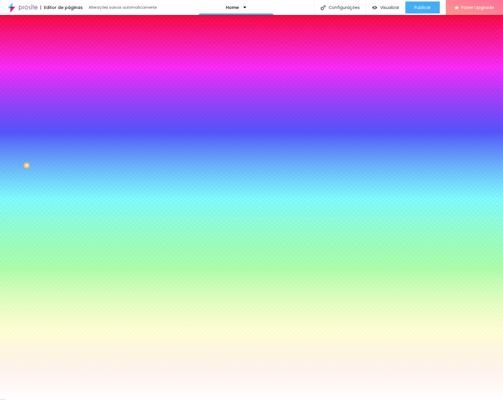
paste input "977C3A"
type input "#977C3A"
click at [259, 400] on div at bounding box center [251, 400] width 503 height 0
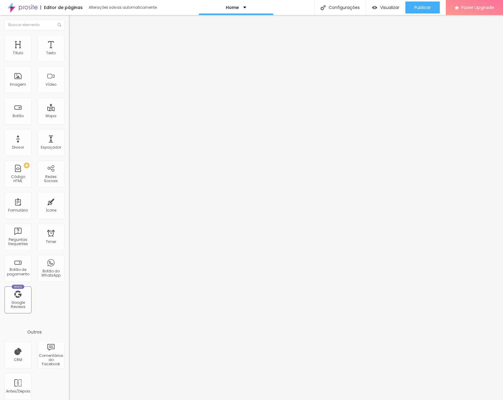
click at [69, 39] on li "Estilo" at bounding box center [103, 38] width 69 height 6
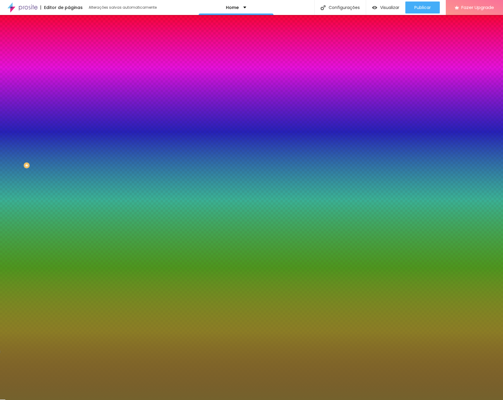
click at [69, 57] on div at bounding box center [103, 57] width 69 height 0
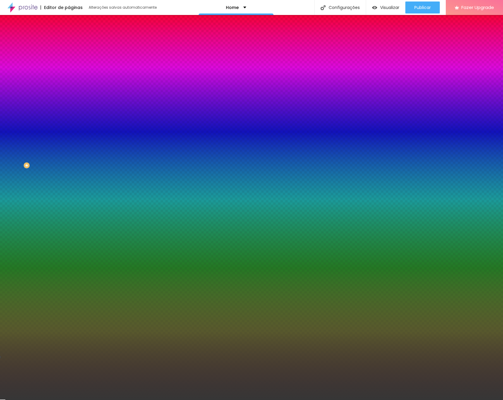
type input "#333333"
drag, startPoint x: 32, startPoint y: 91, endPoint x: 6, endPoint y: 104, distance: 29.1
click at [69, 94] on div "Cor Voltar ao padrão #333333 Tamanho 80 % Peso 1" at bounding box center [103, 70] width 69 height 47
drag, startPoint x: 63, startPoint y: 60, endPoint x: 46, endPoint y: 61, distance: 17.1
click at [69, 61] on input "#333333" at bounding box center [105, 60] width 72 height 6
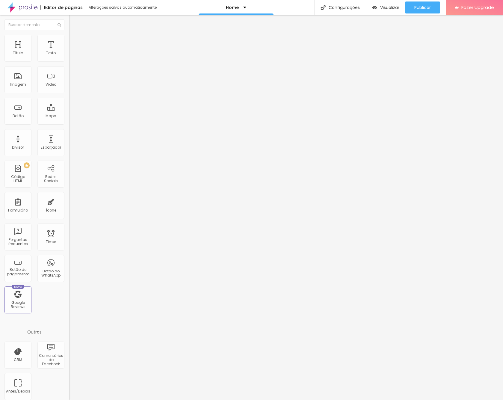
click at [69, 40] on li "Avançado" at bounding box center [103, 38] width 69 height 6
click at [69, 34] on img at bounding box center [71, 31] width 5 height 5
click at [69, 39] on li "Avançado" at bounding box center [103, 38] width 69 height 6
drag, startPoint x: 19, startPoint y: 42, endPoint x: 20, endPoint y: 48, distance: 6.1
click at [74, 35] on span "Estilo" at bounding box center [78, 32] width 9 height 5
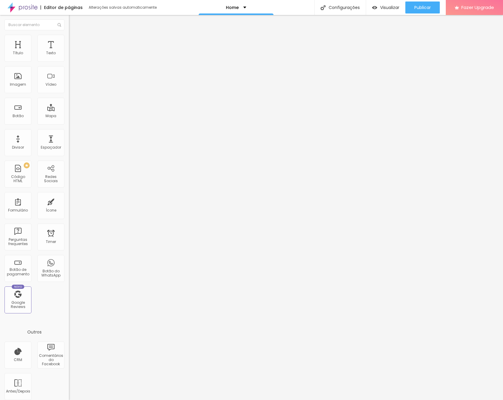
click at [69, 56] on input "vê os nossos filmes" at bounding box center [105, 53] width 72 height 6
drag, startPoint x: 20, startPoint y: 68, endPoint x: -1, endPoint y: 66, distance: 21.3
click at [0, 66] on html "Editor de páginas Alterações salvas automaticamente Home Configurações Configur…" at bounding box center [251, 200] width 503 height 400
type input "conga-nos a vossa história"
click at [69, 37] on img at bounding box center [71, 37] width 5 height 5
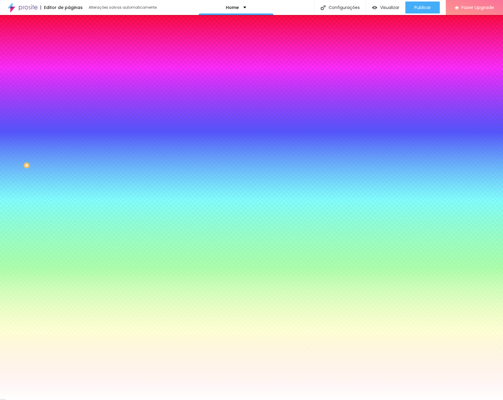
click at [71, 74] on icon "button" at bounding box center [73, 76] width 4 height 4
click at [32, 400] on div at bounding box center [251, 400] width 503 height 0
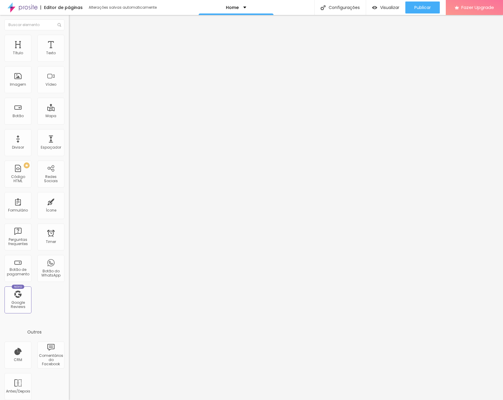
click at [73, 22] on div "Editar Seção" at bounding box center [90, 21] width 35 height 5
type input "43"
type input "141"
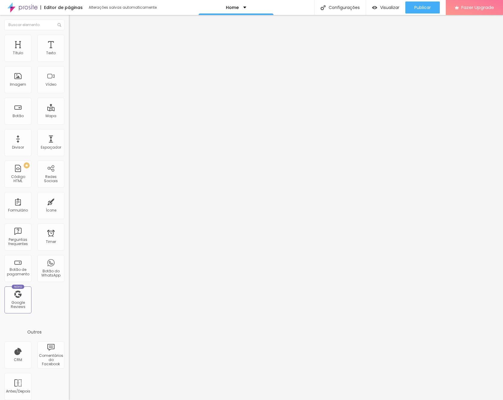
type input "199"
type input "234"
type input "250"
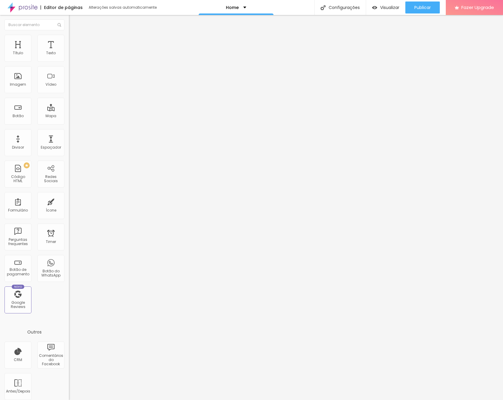
type input "250"
type input "260"
type input "255"
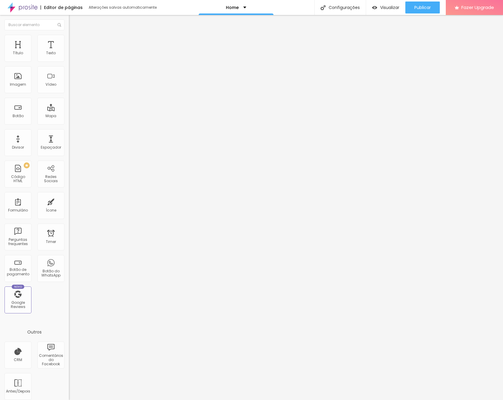
type input "244"
type input "239"
type input "213"
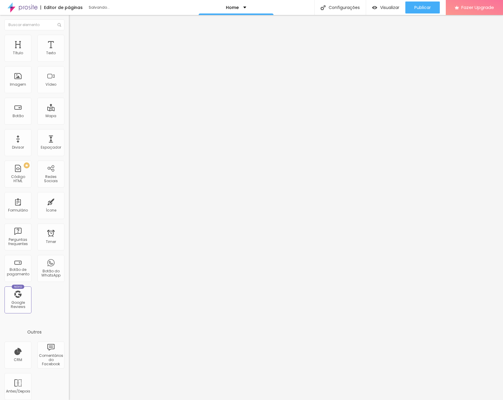
type input "213"
type input "157"
type input "121"
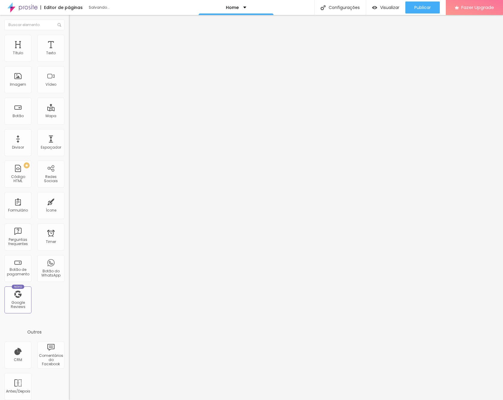
type input "95"
type input "28"
type input "17"
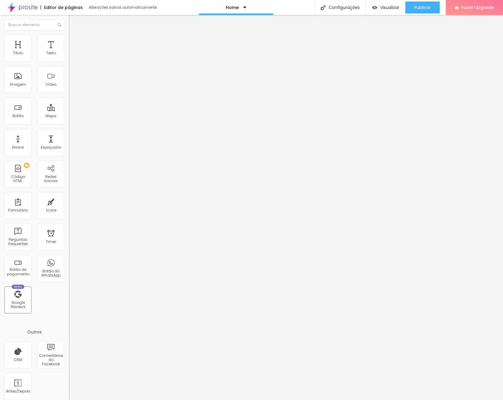
type input "17"
drag, startPoint x: 23, startPoint y: 59, endPoint x: 14, endPoint y: 60, distance: 9.6
type input "17"
click at [69, 110] on input "range" at bounding box center [88, 112] width 39 height 5
click at [394, 9] on span "Visualizar" at bounding box center [389, 7] width 19 height 5
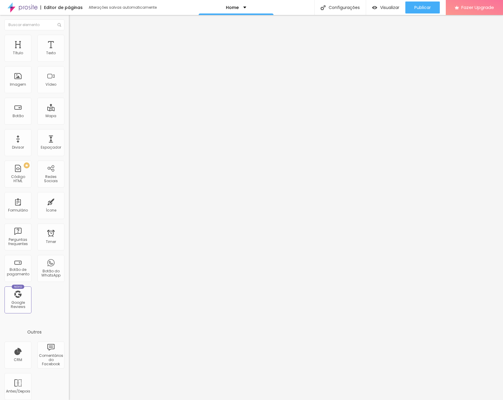
click at [69, 25] on button "Editar Texto" at bounding box center [103, 22] width 69 height 14
click at [72, 7] on div "Editor de páginas" at bounding box center [61, 7] width 42 height 4
click at [32, 7] on img at bounding box center [22, 7] width 30 height 15
click at [69, 52] on img at bounding box center [71, 50] width 4 height 4
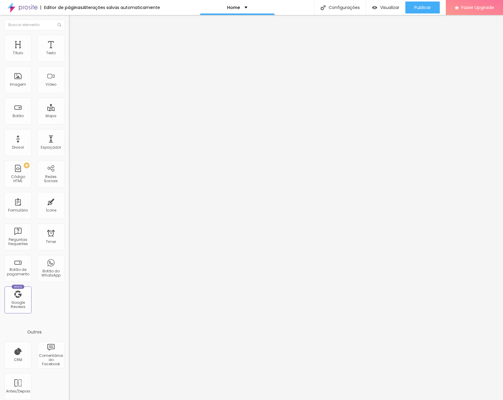
scroll to position [4, 0]
click at [417, 9] on span "Publicar" at bounding box center [423, 7] width 16 height 5
click at [386, 7] on span "Visualizar" at bounding box center [384, 7] width 19 height 5
drag, startPoint x: 15, startPoint y: 68, endPoint x: 28, endPoint y: 105, distance: 39.4
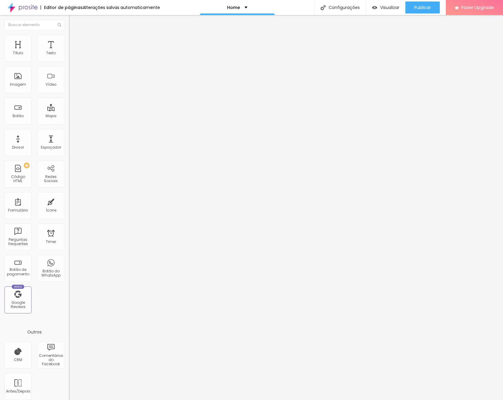
click at [69, 56] on input "conga-nos a vossa história" at bounding box center [105, 53] width 72 height 6
type input "conta-nos a vossa história"
click at [69, 39] on li "Avançado" at bounding box center [103, 38] width 69 height 6
click at [69, 34] on img at bounding box center [71, 31] width 5 height 5
click at [69, 39] on li "Avançado" at bounding box center [103, 38] width 69 height 6
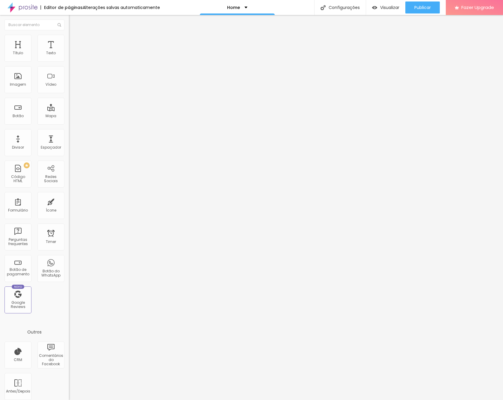
type input "4"
type input "0"
type input "2"
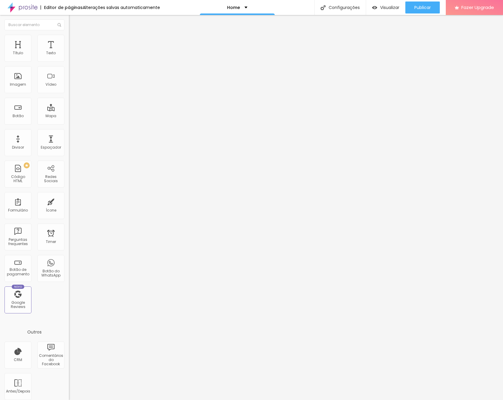
type input "2"
type input "7"
type input "10"
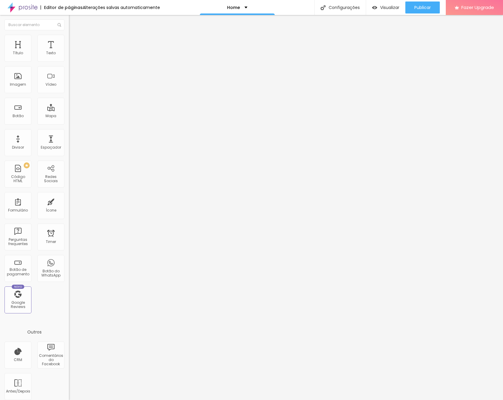
type input "13"
type input "12"
type input "11"
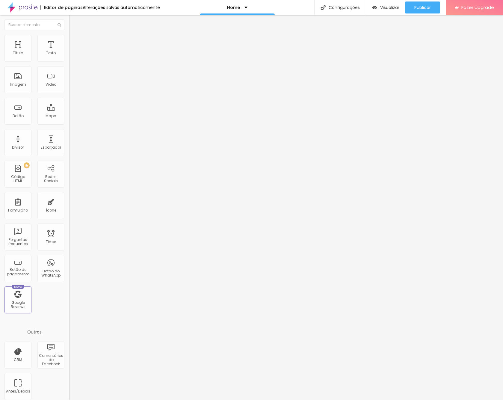
type input "11"
type input "10"
click at [69, 110] on input "range" at bounding box center [88, 112] width 39 height 5
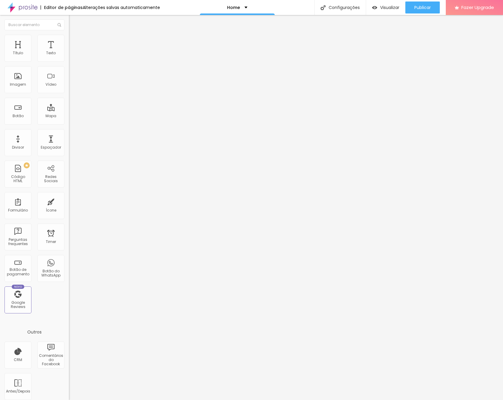
click at [69, 39] on li "Avançado" at bounding box center [103, 38] width 69 height 6
click at [73, 21] on img "button" at bounding box center [75, 21] width 5 height 5
click at [73, 23] on img "button" at bounding box center [75, 21] width 5 height 5
click at [424, 9] on span "Publicar" at bounding box center [423, 7] width 16 height 5
click at [73, 22] on div "Editar Texto" at bounding box center [90, 21] width 34 height 5
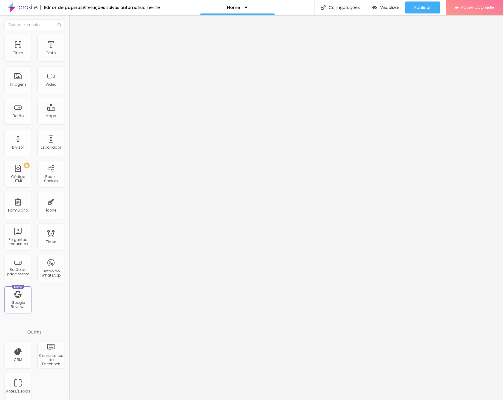
click at [32, 8] on img at bounding box center [22, 7] width 30 height 15
